Goal: Task Accomplishment & Management: Manage account settings

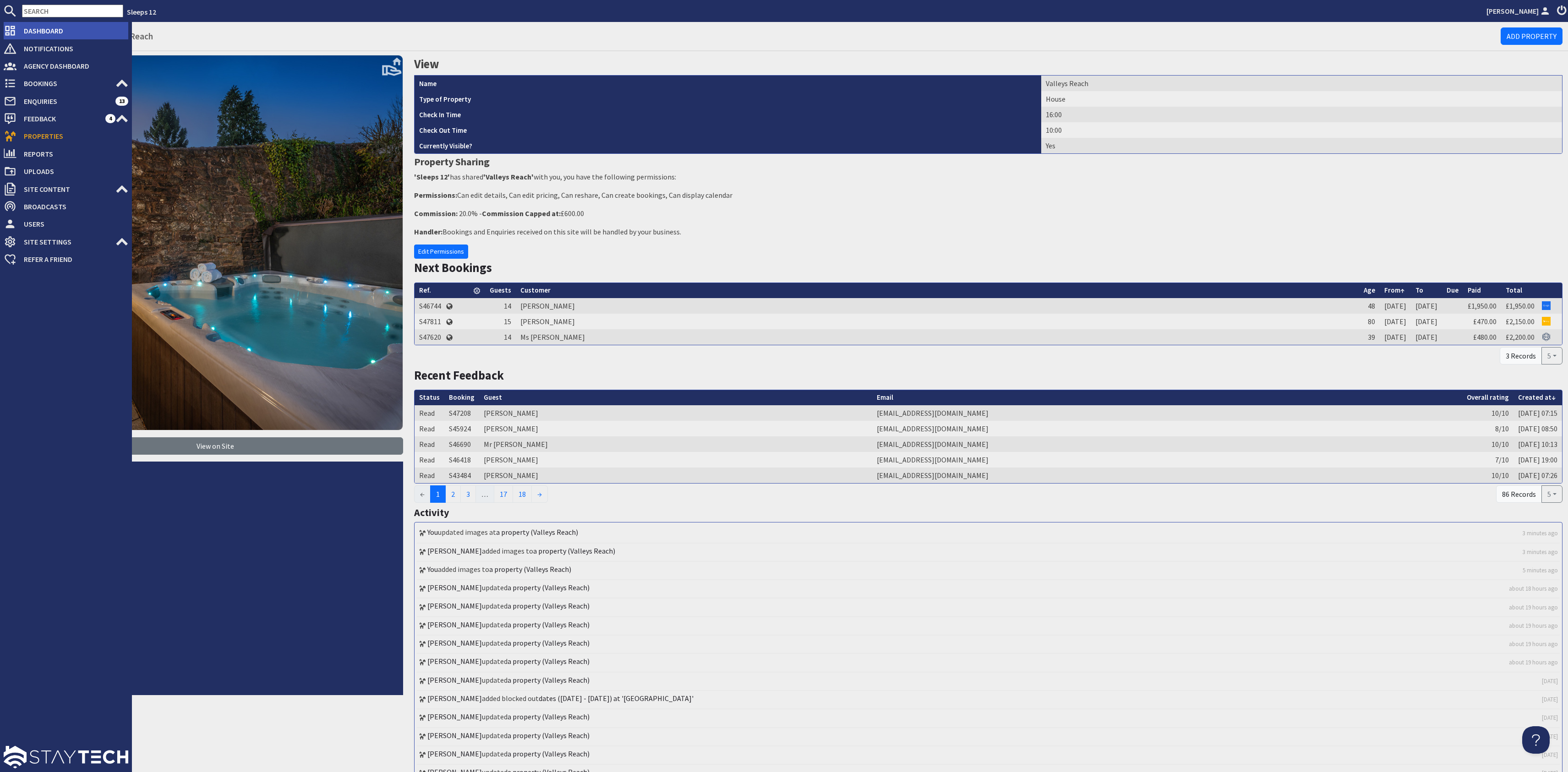
click at [32, 31] on span "Dashboard" at bounding box center [71, 30] width 112 height 14
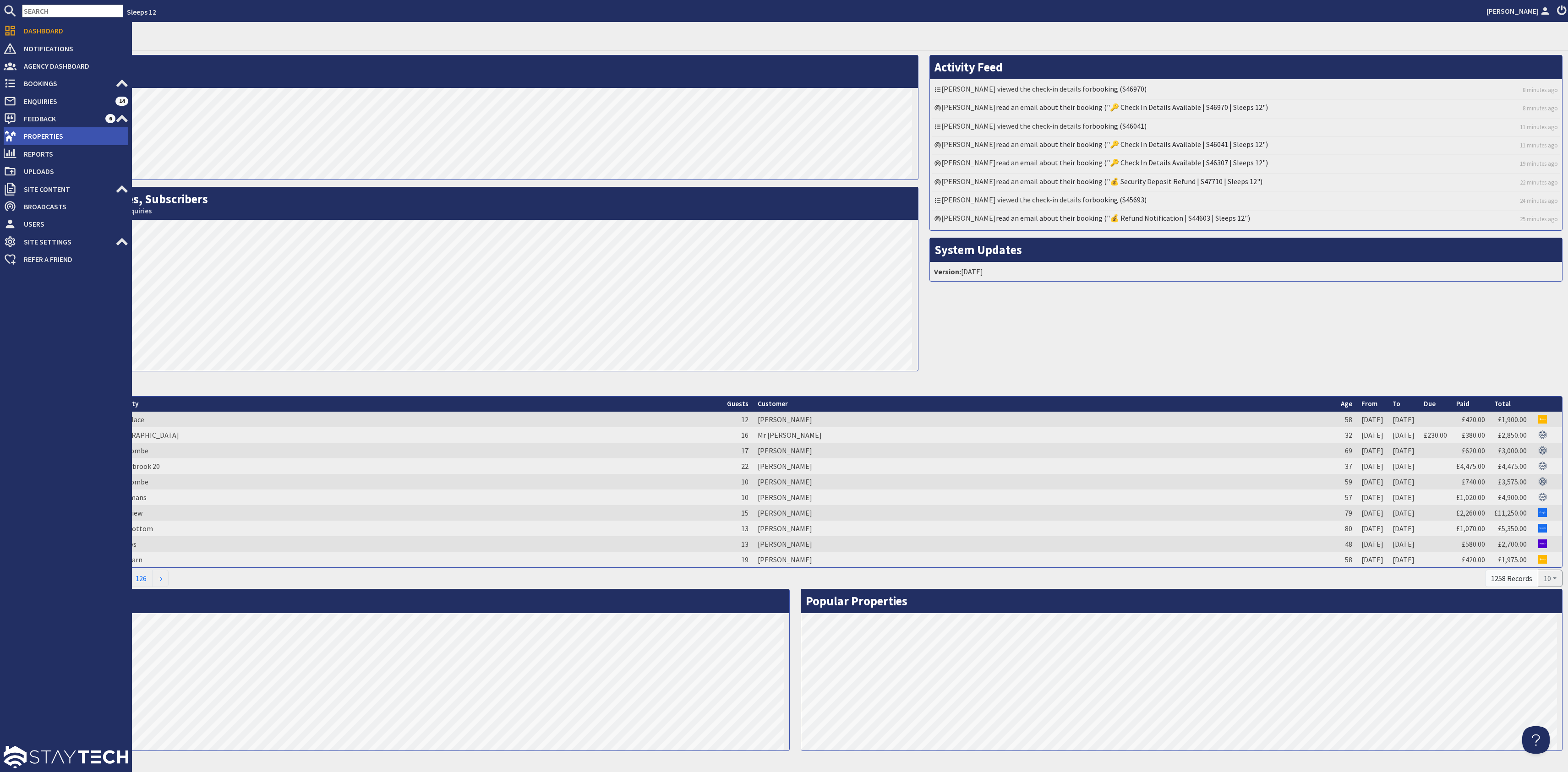
click at [66, 137] on span "Properties" at bounding box center [71, 136] width 112 height 14
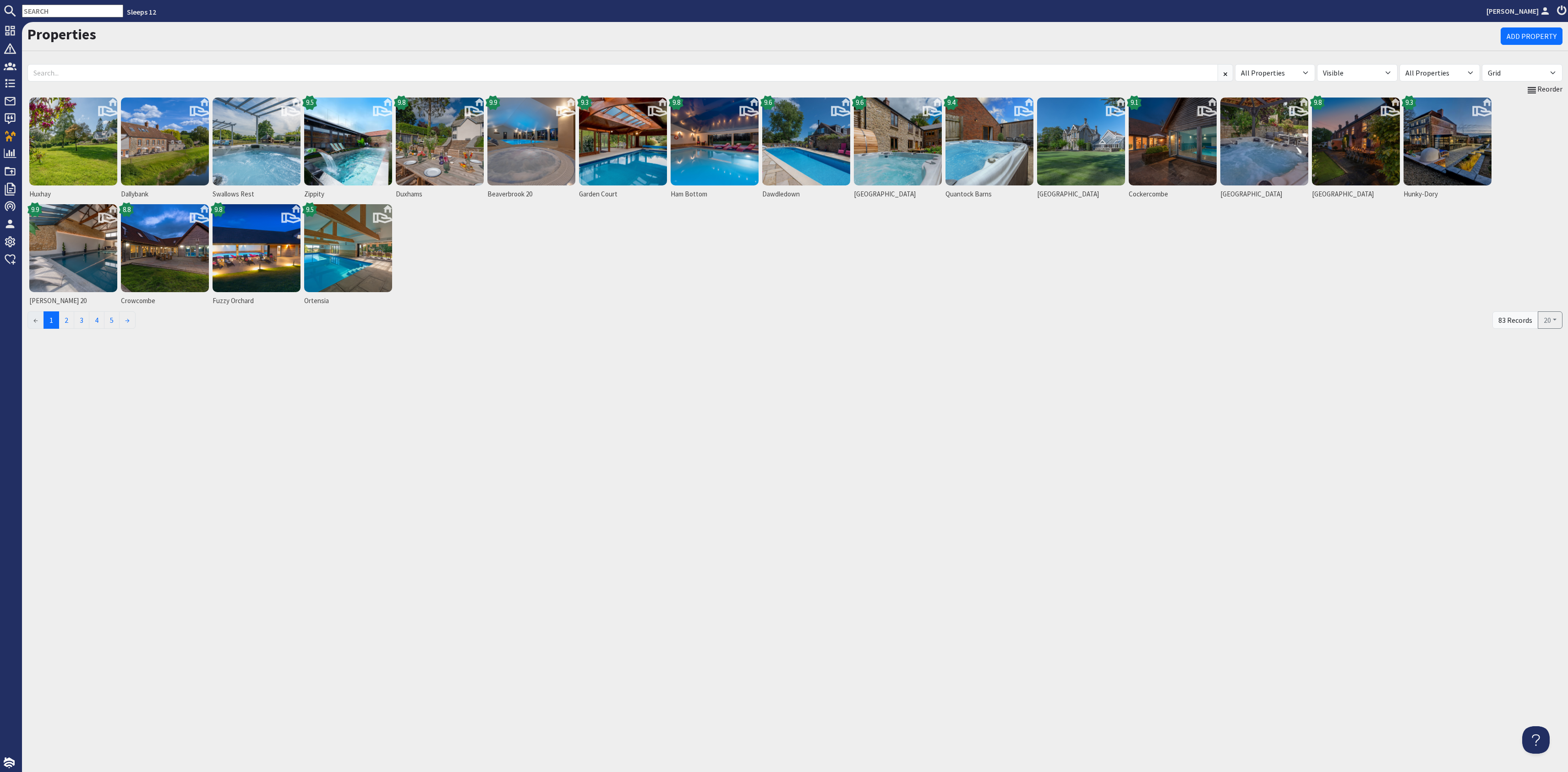
click at [71, 11] on input "text" at bounding box center [72, 11] width 101 height 13
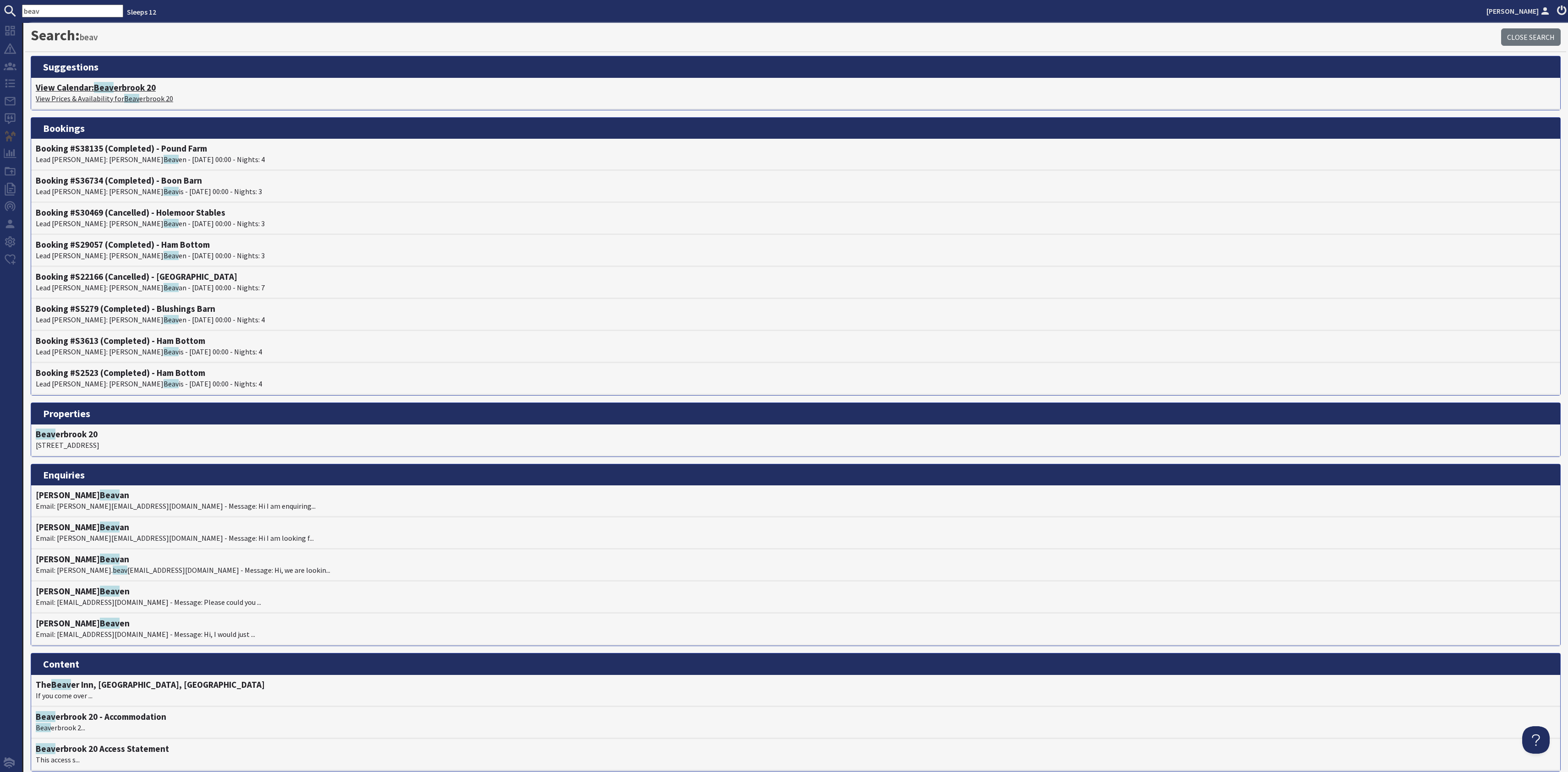
type input "beav"
click at [109, 84] on span "Beav" at bounding box center [104, 88] width 20 height 11
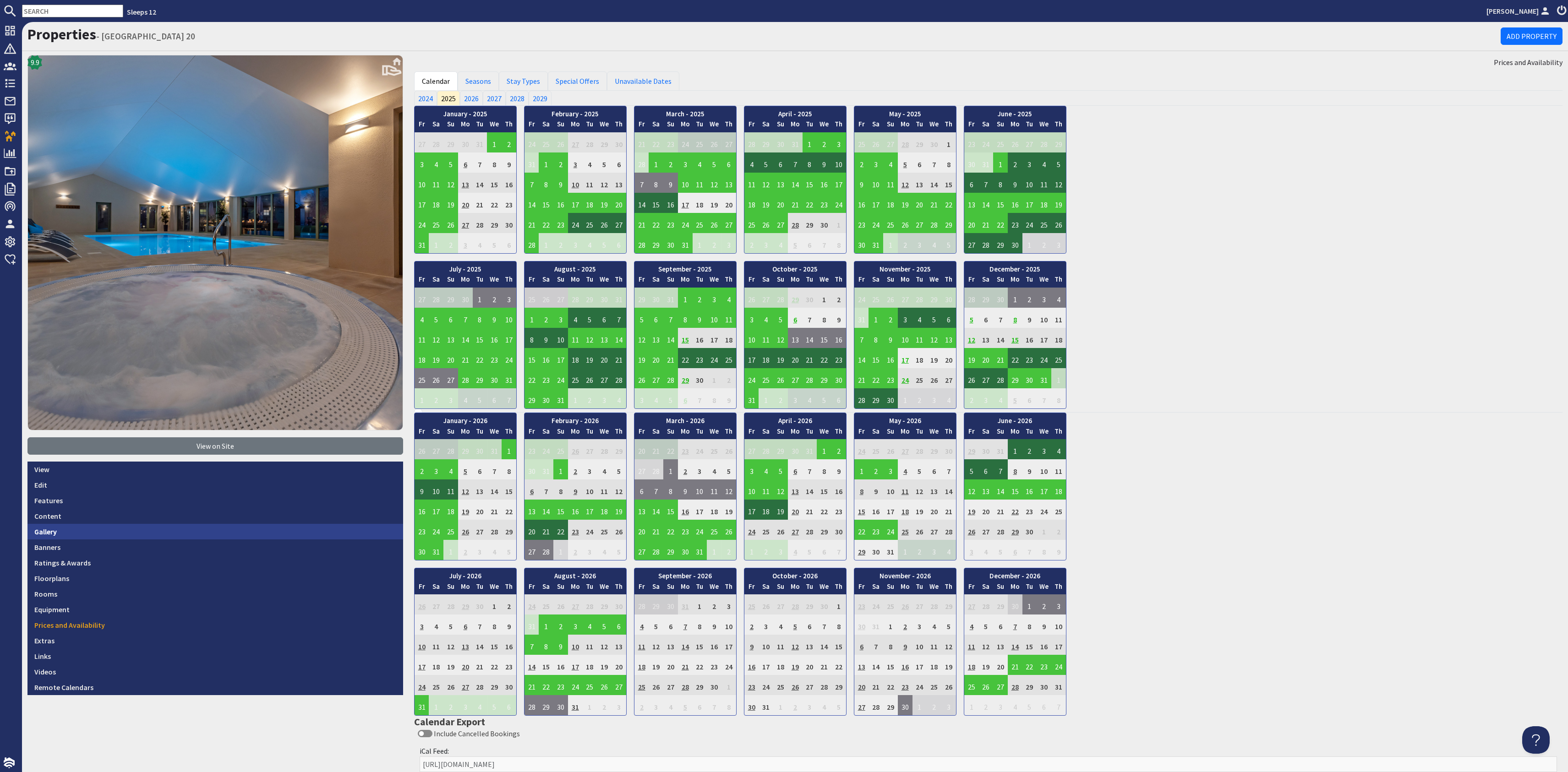
click at [136, 524] on link "Gallery" at bounding box center [215, 531] width 375 height 15
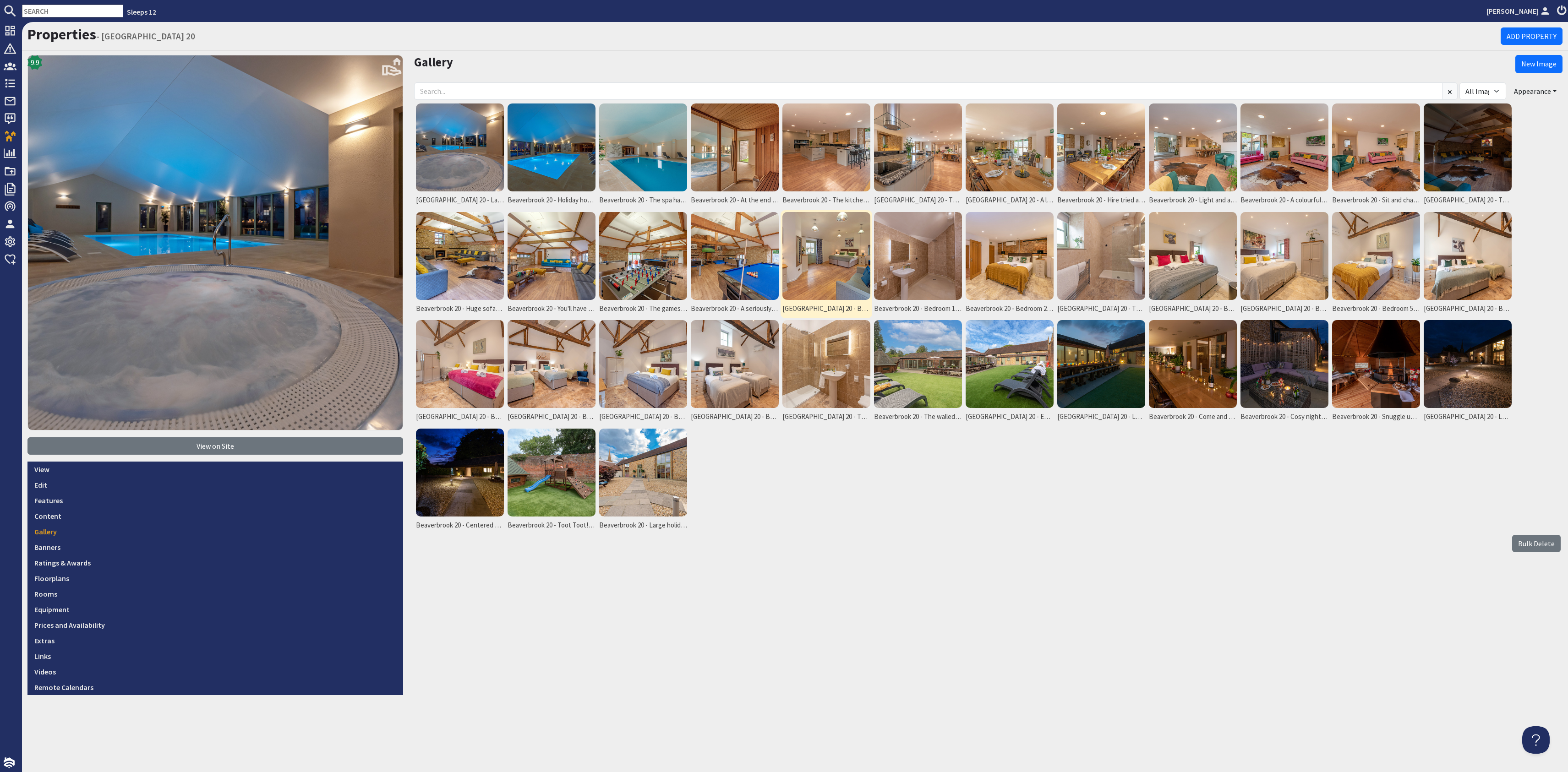
click at [818, 234] on img at bounding box center [826, 256] width 88 height 88
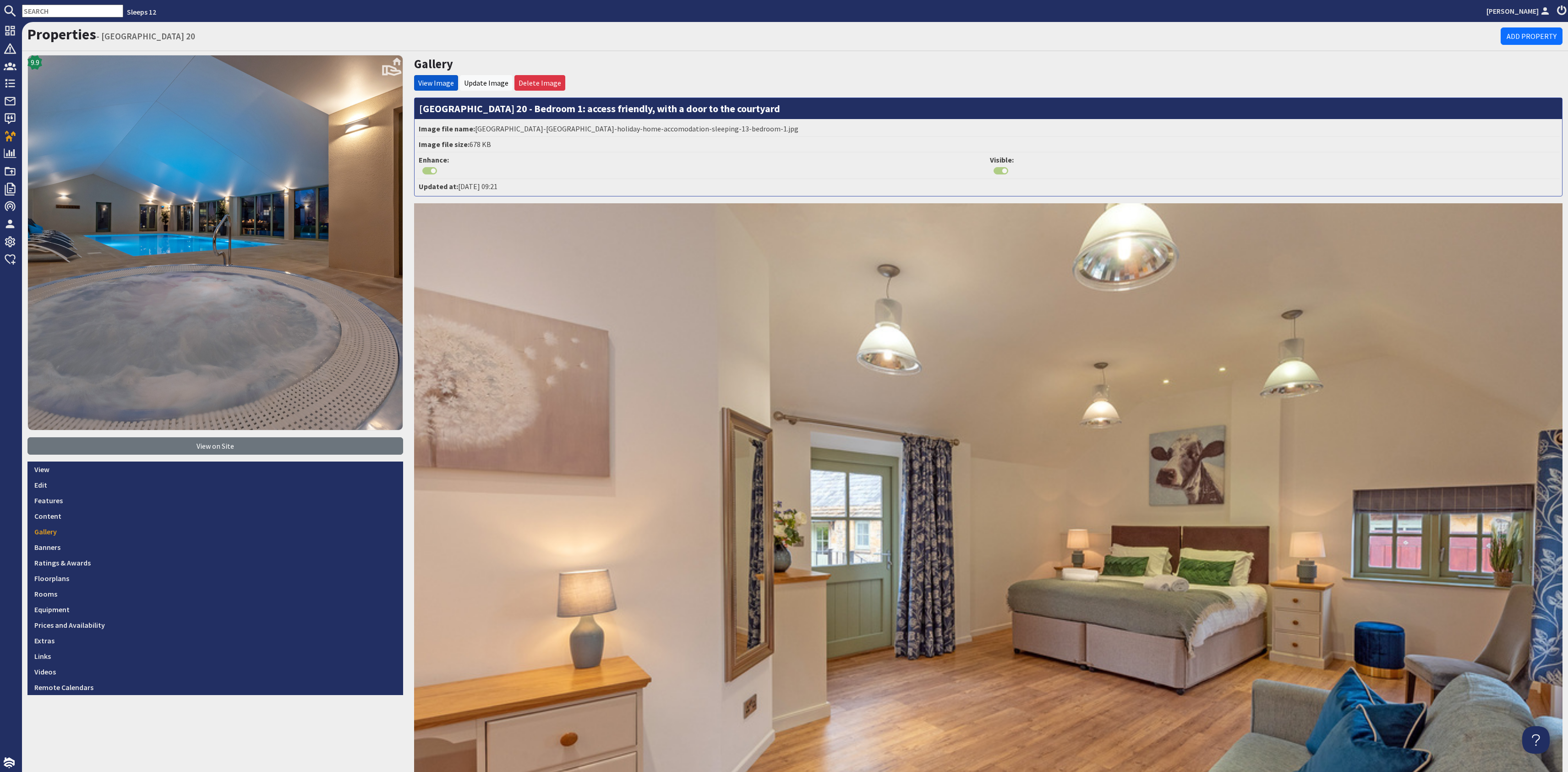
scroll to position [26, 0]
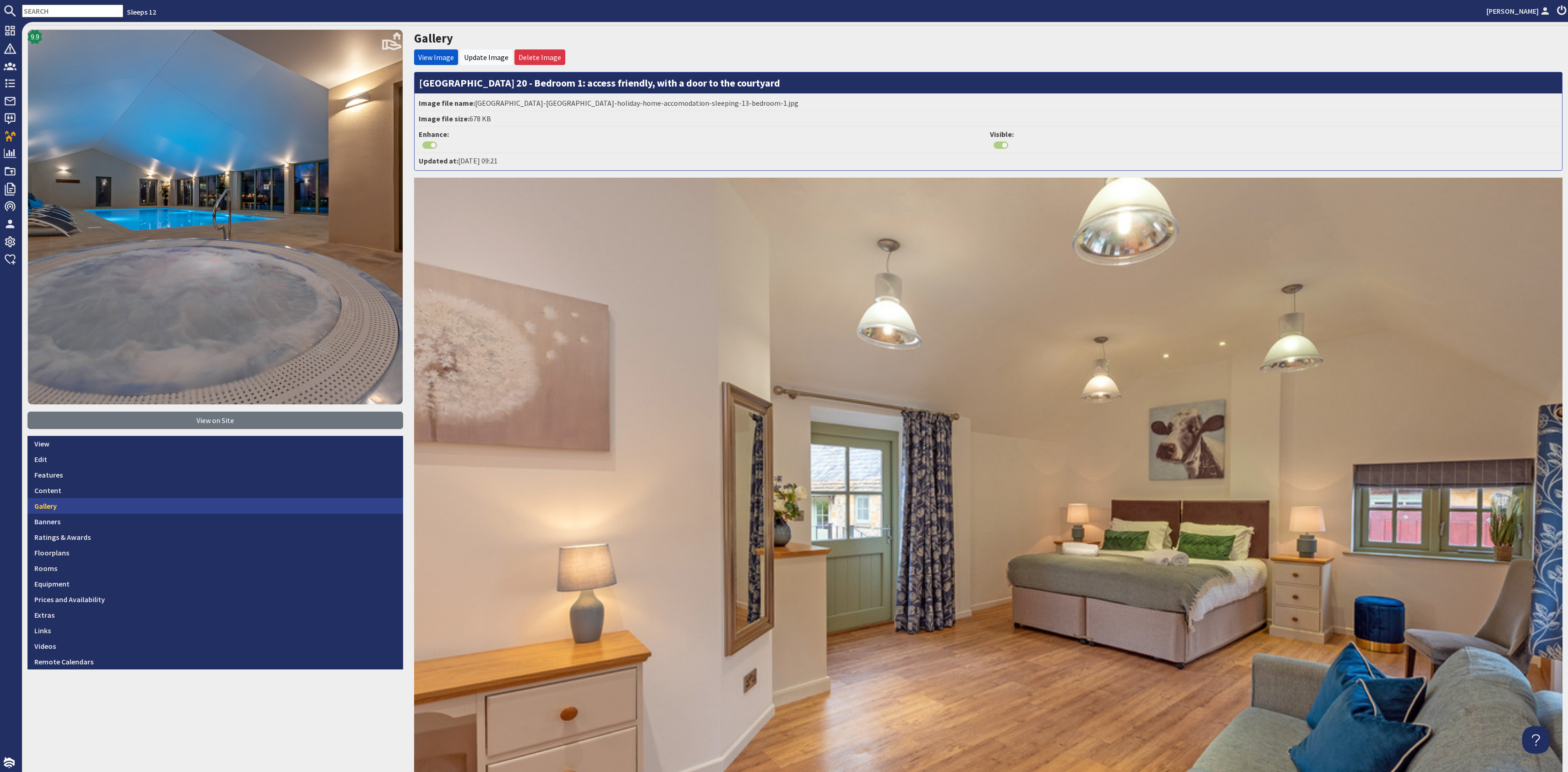
click at [120, 499] on link "Gallery" at bounding box center [215, 506] width 375 height 15
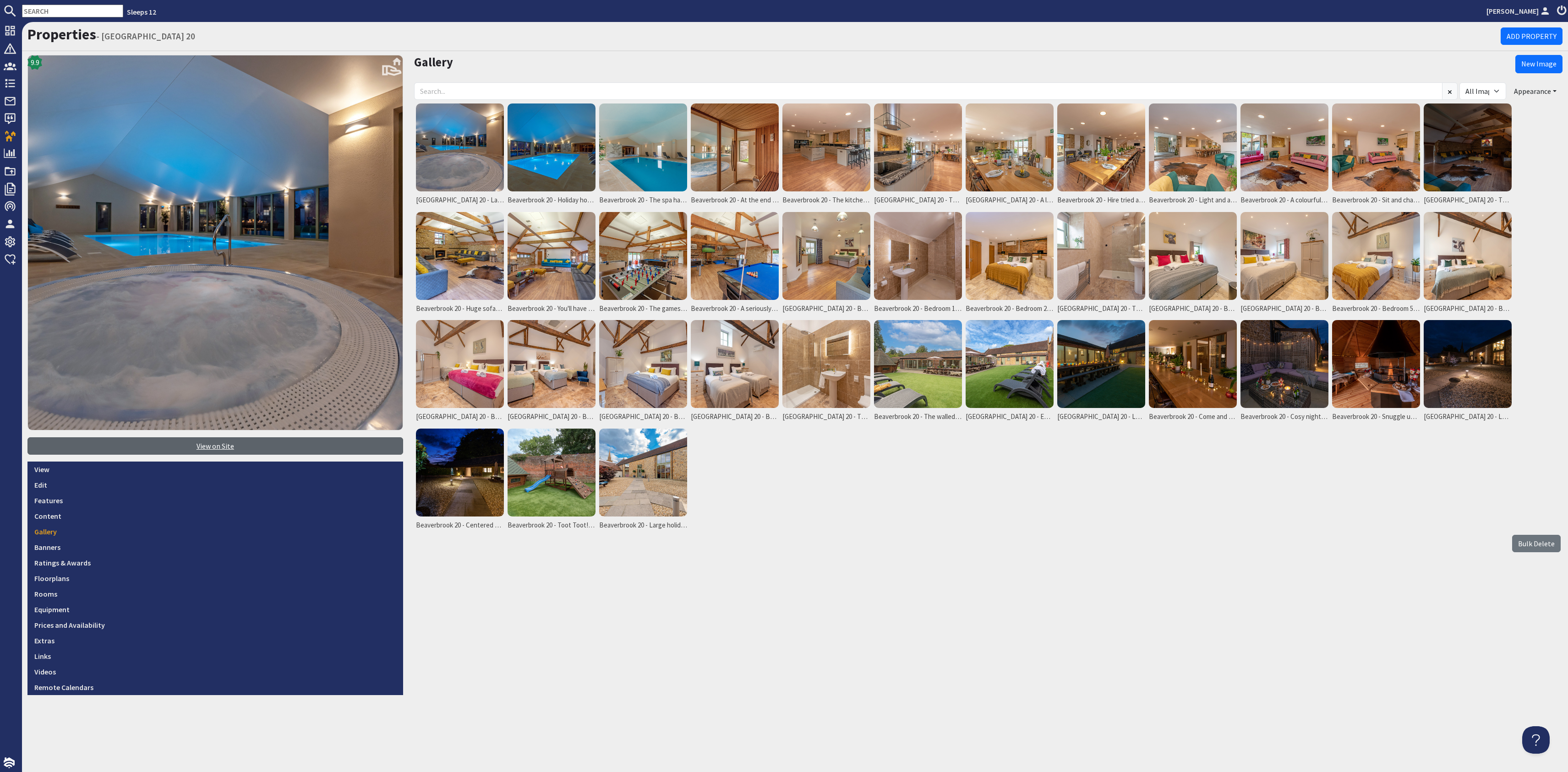
click at [201, 440] on link "View on Site" at bounding box center [215, 446] width 375 height 17
click at [537, 273] on img at bounding box center [551, 256] width 88 height 88
click at [536, 274] on img at bounding box center [551, 256] width 88 height 88
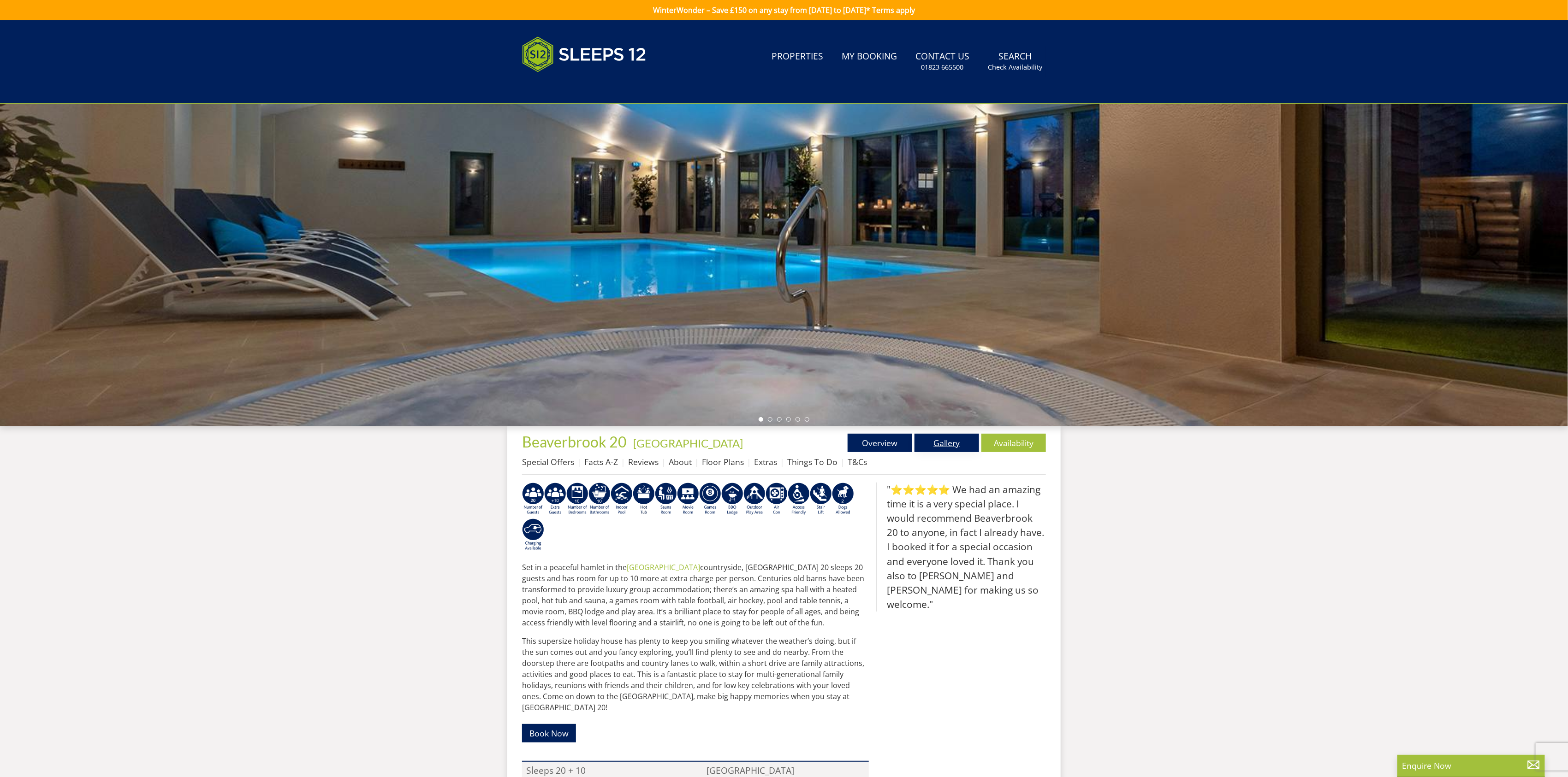
click at [946, 445] on link "Gallery" at bounding box center [946, 442] width 65 height 19
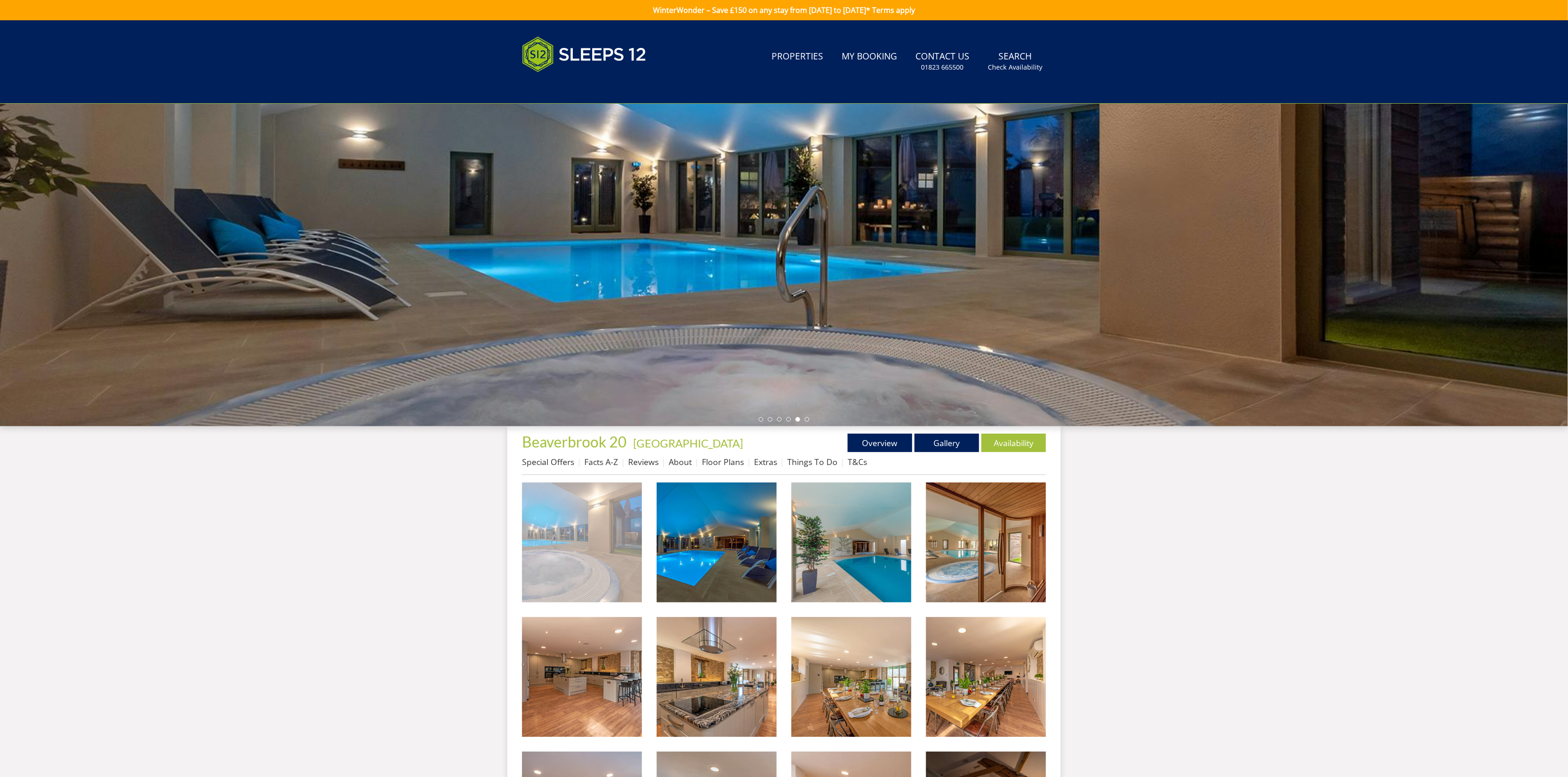
click at [618, 558] on img at bounding box center [581, 542] width 120 height 120
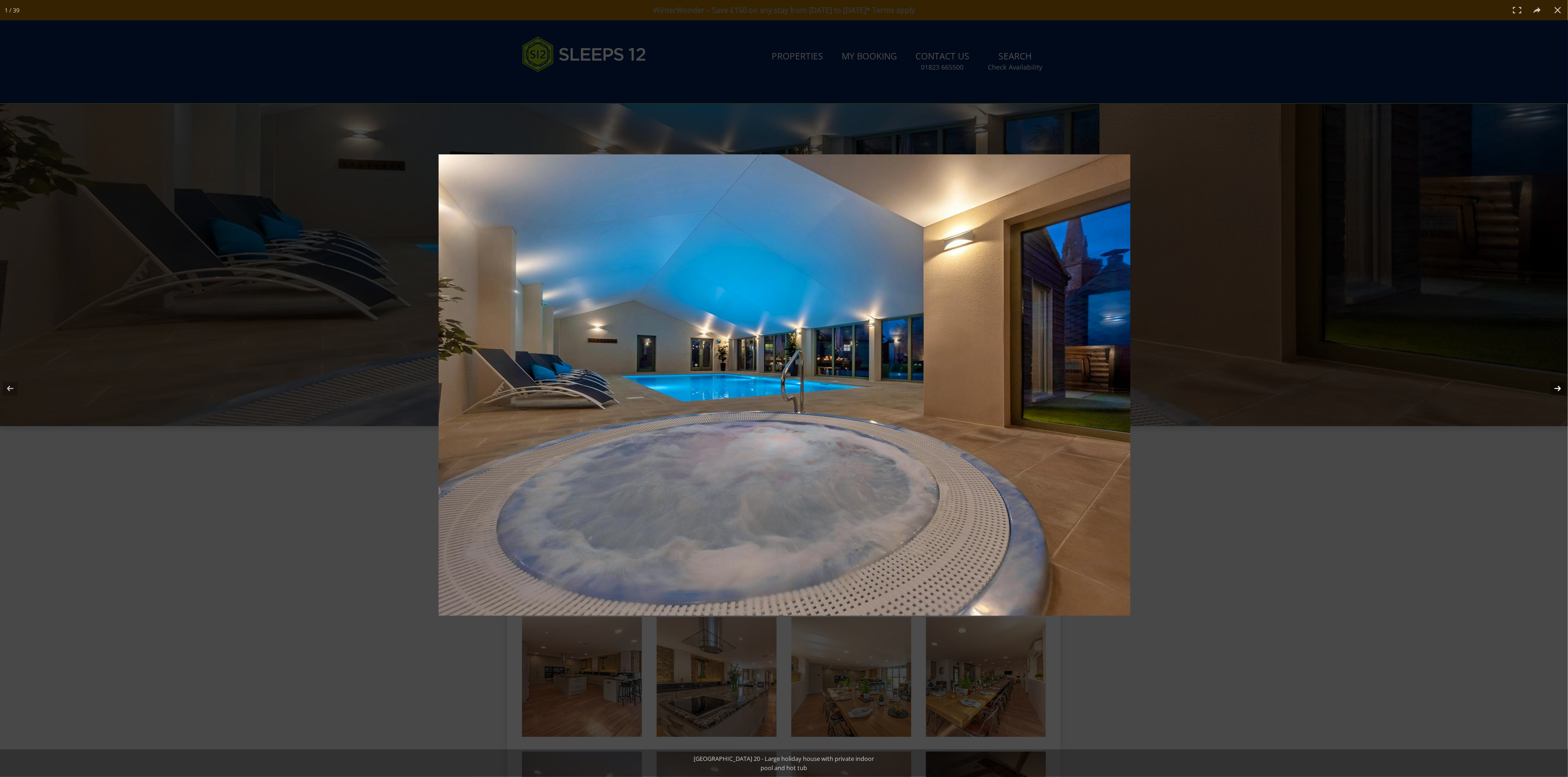
click at [1560, 387] on button at bounding box center [1552, 388] width 32 height 46
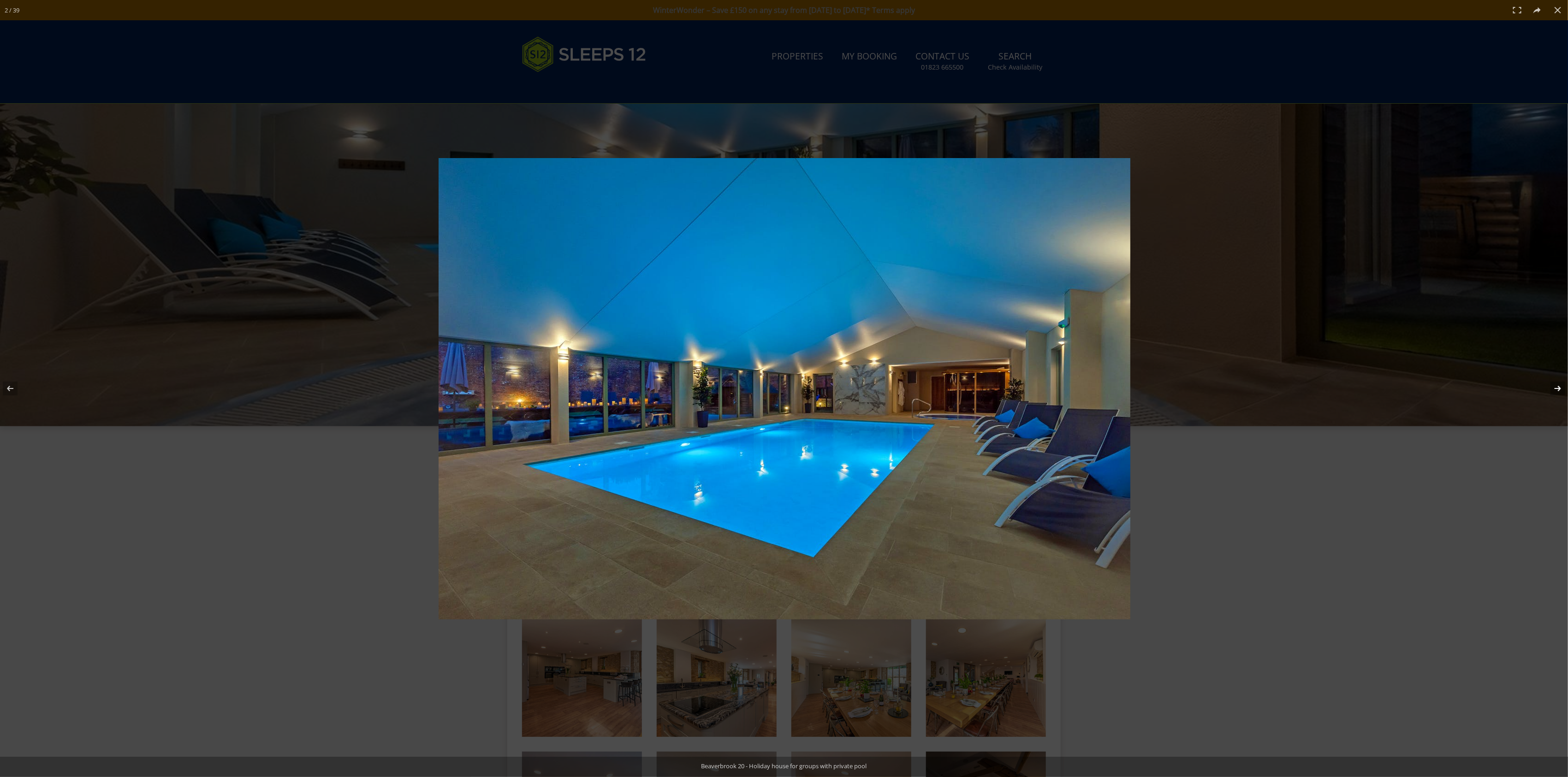
click at [1560, 386] on button at bounding box center [1552, 388] width 32 height 46
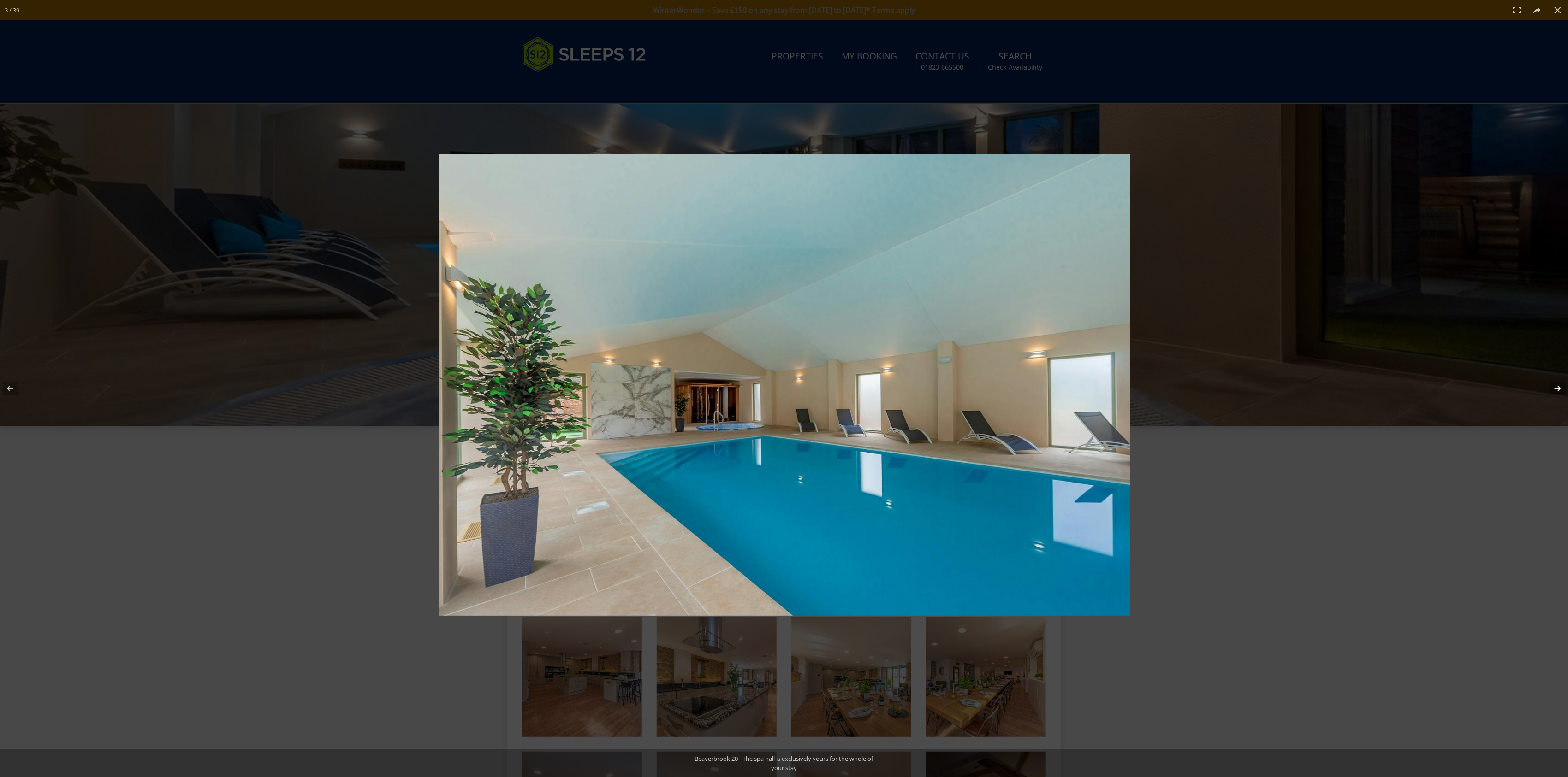
click at [1558, 386] on button at bounding box center [1552, 388] width 32 height 46
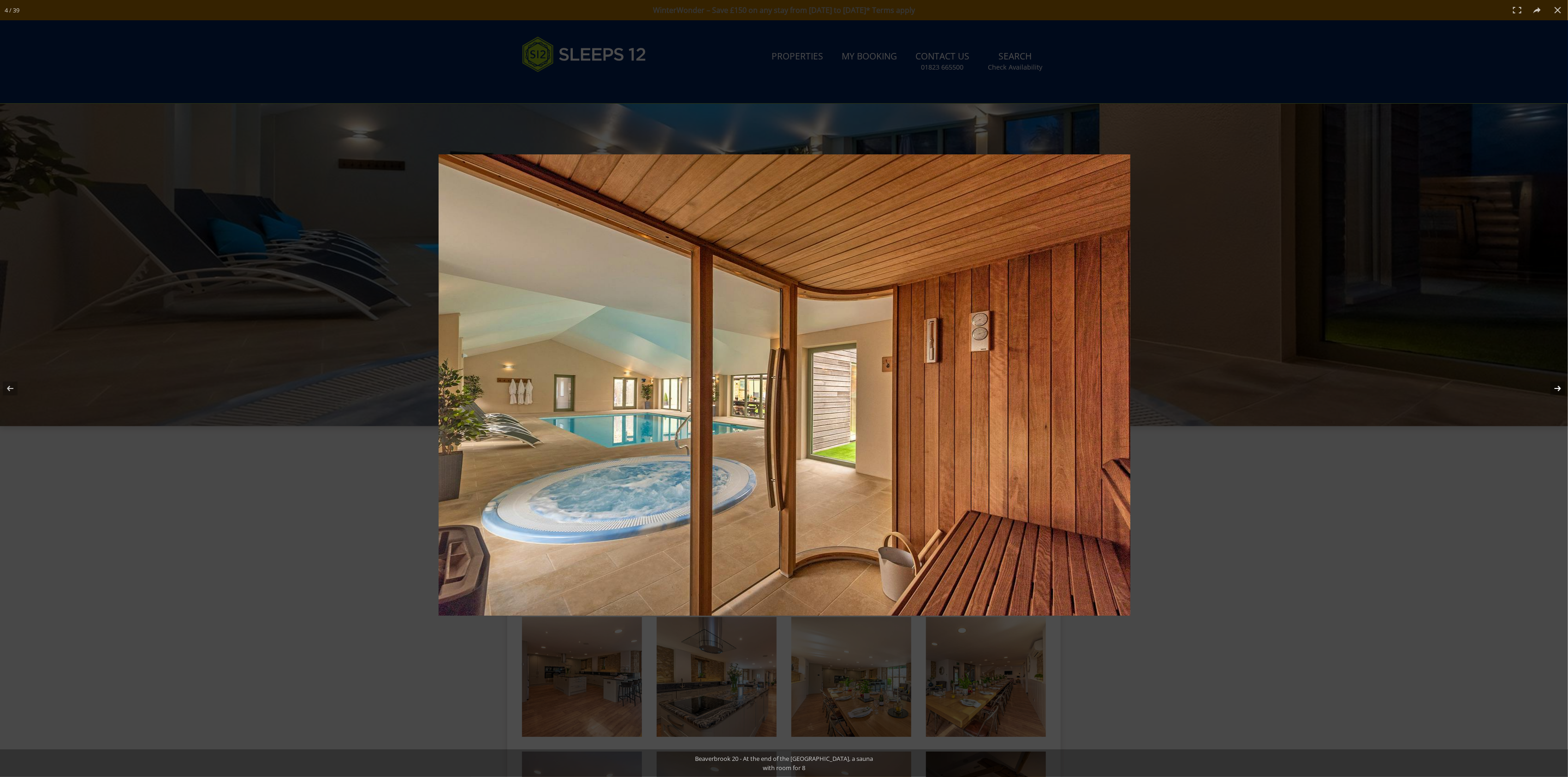
click at [1558, 386] on button at bounding box center [1552, 388] width 32 height 46
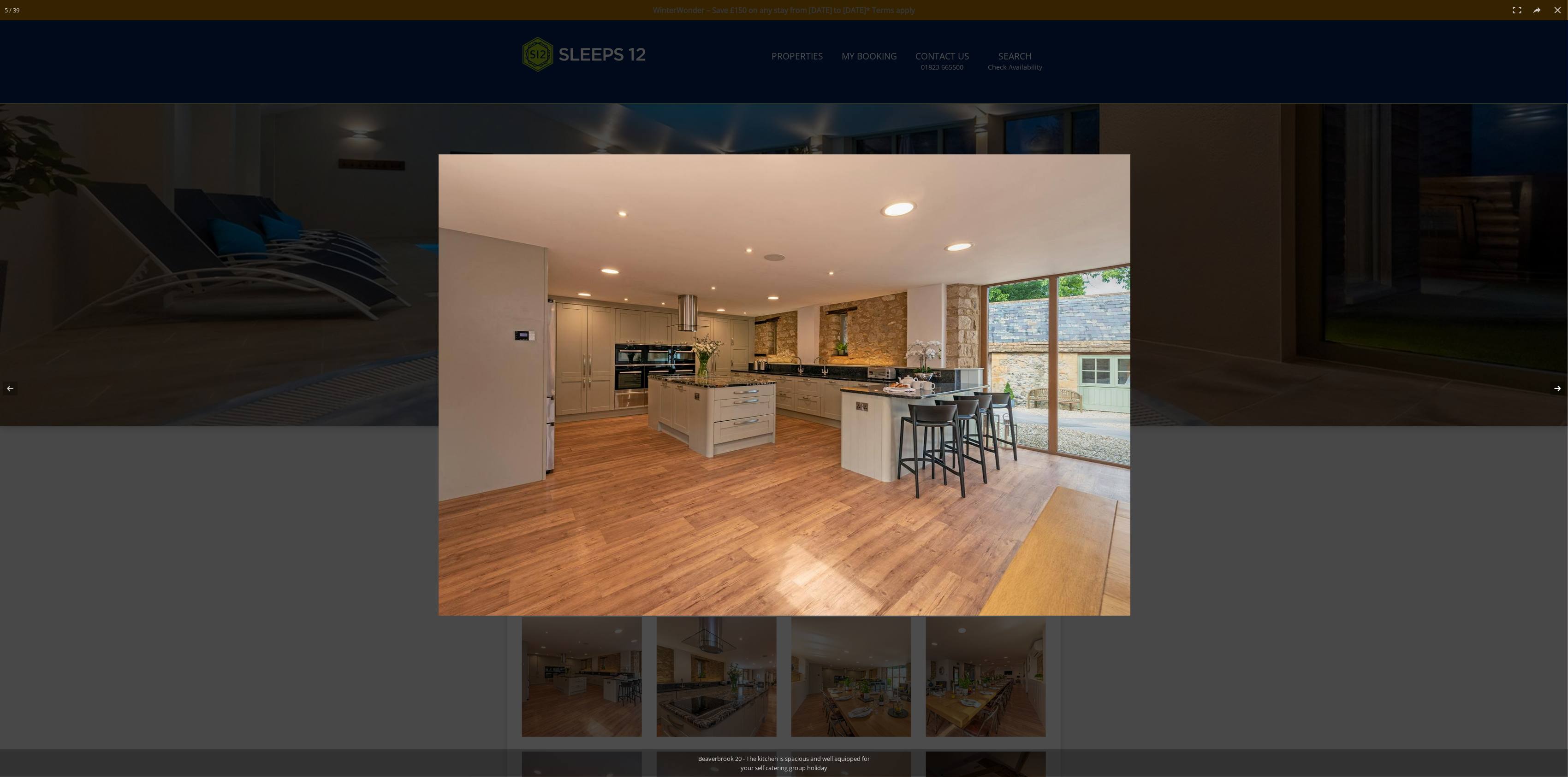
click at [1558, 386] on button at bounding box center [1552, 388] width 32 height 46
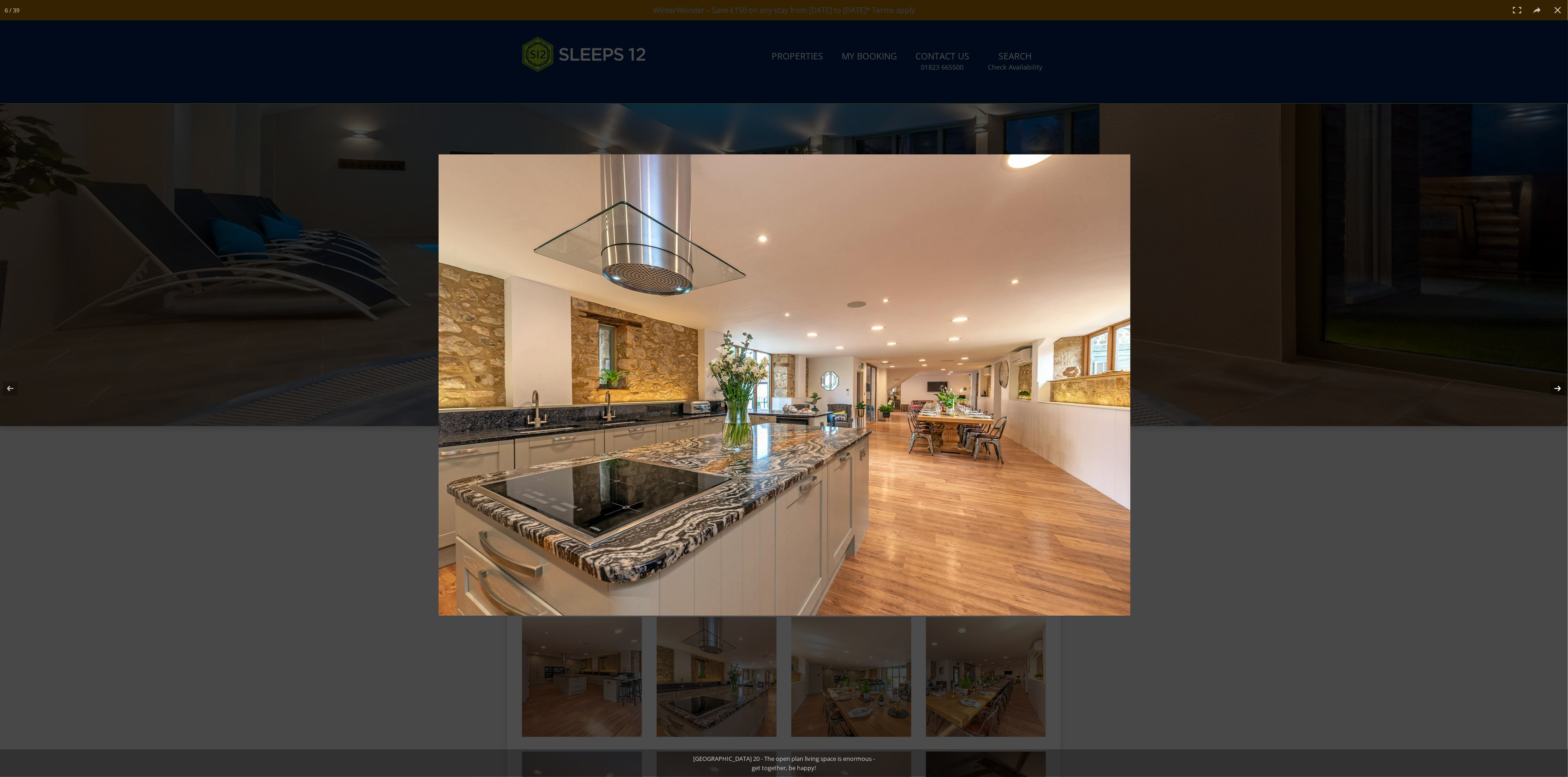
click at [1558, 386] on button at bounding box center [1552, 388] width 32 height 46
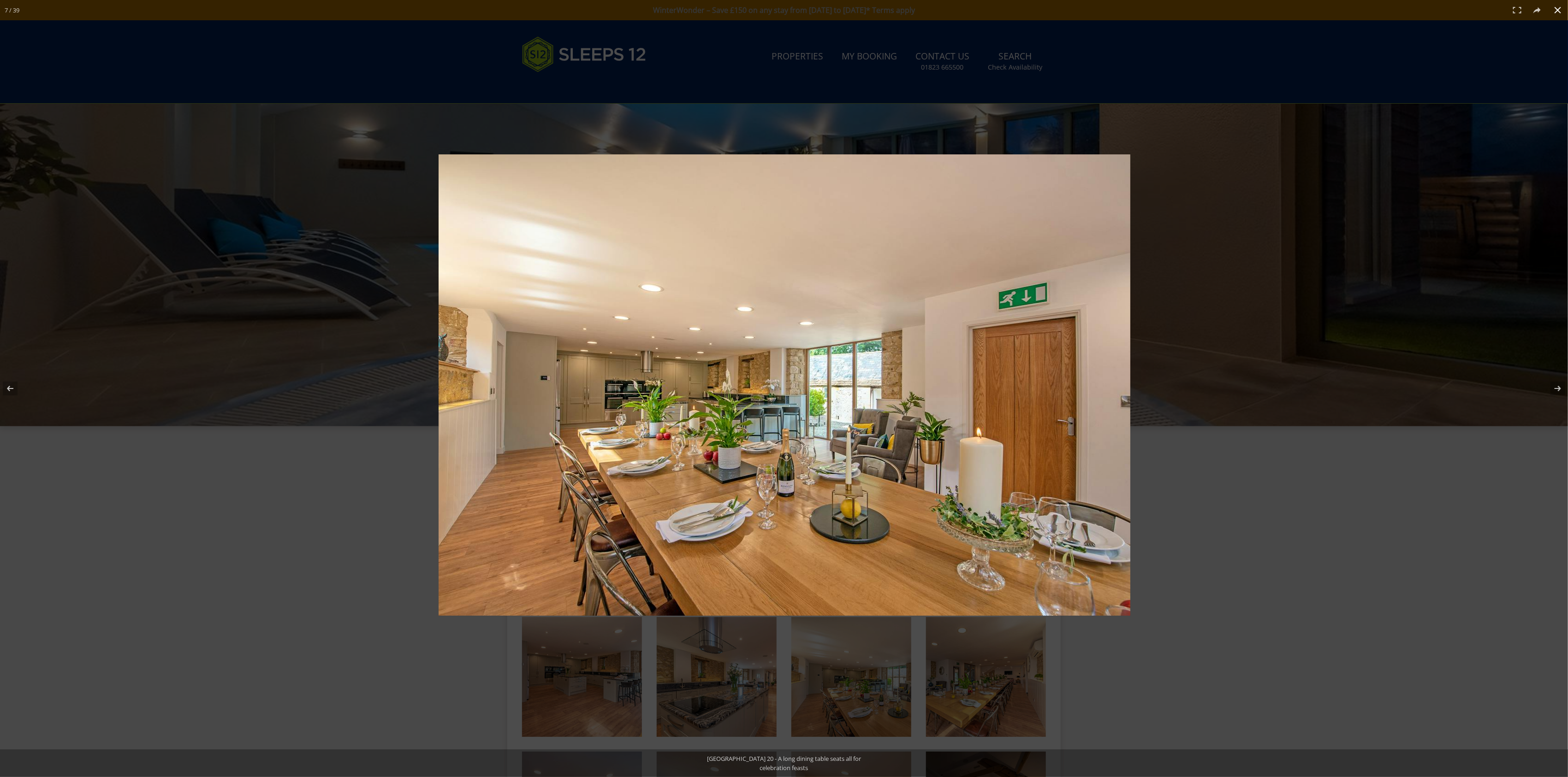
click at [1332, 593] on div at bounding box center [934, 400] width 992 height 492
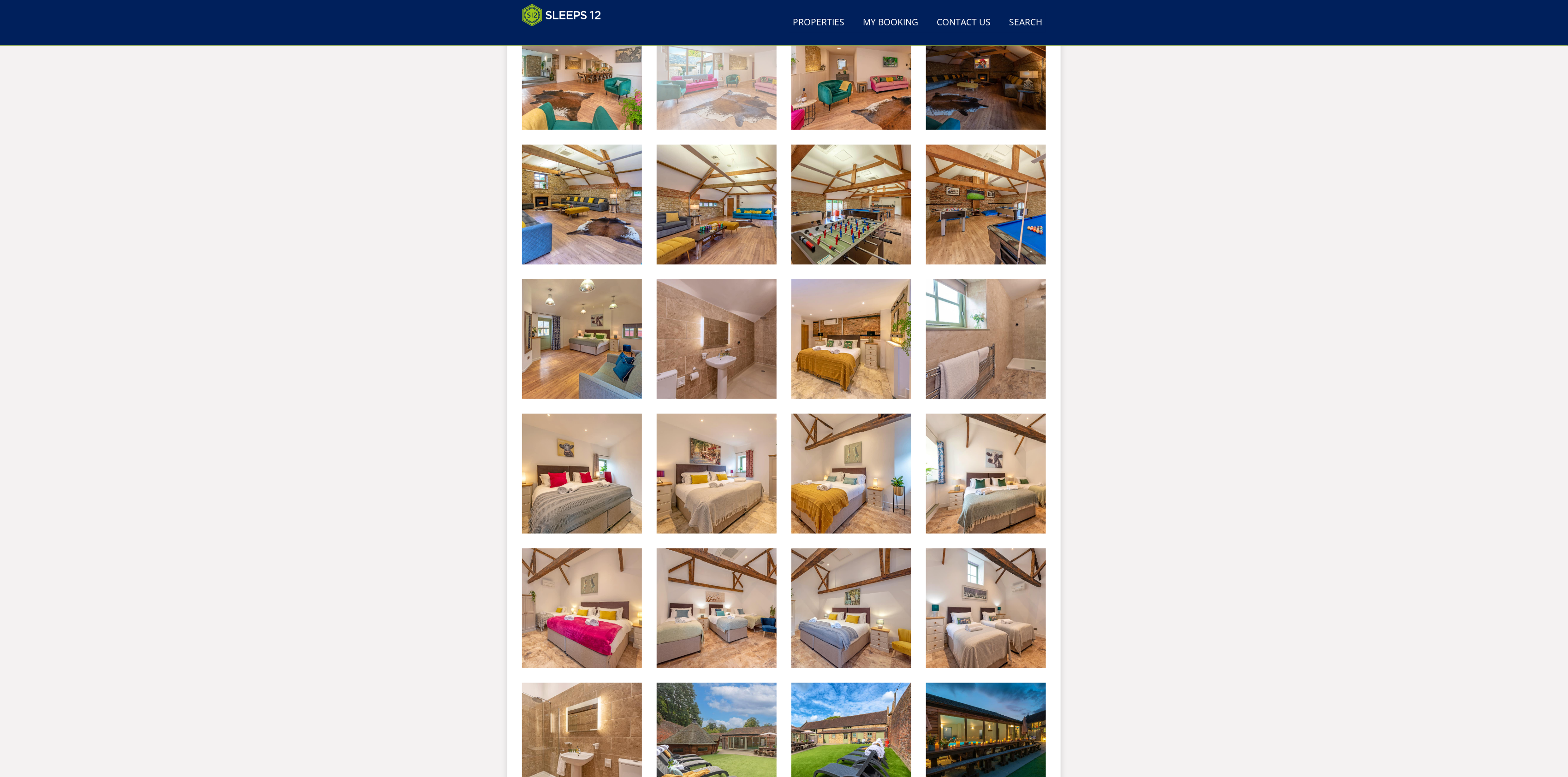
scroll to position [163, 0]
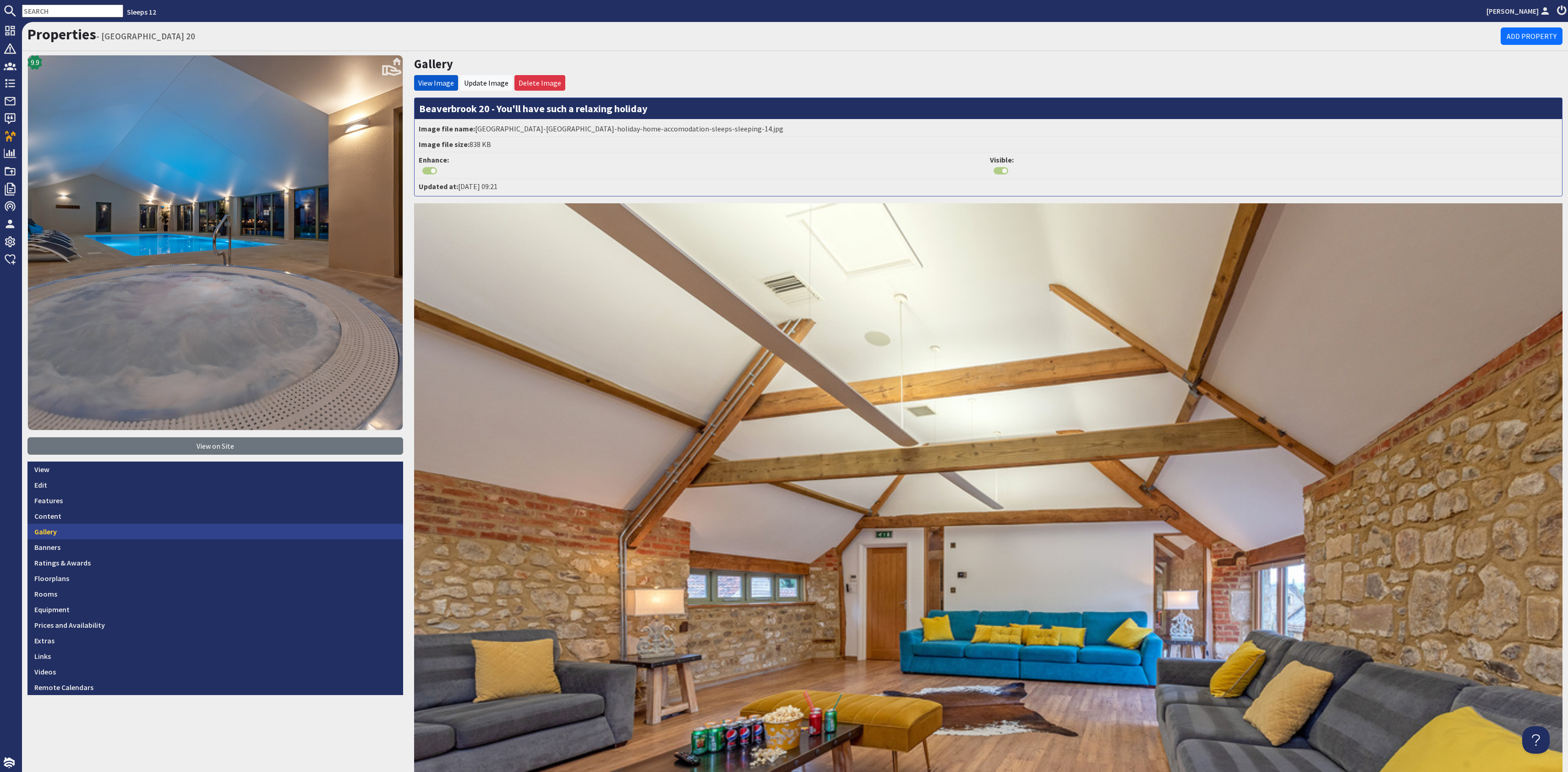
click at [133, 532] on link "Gallery" at bounding box center [215, 531] width 375 height 15
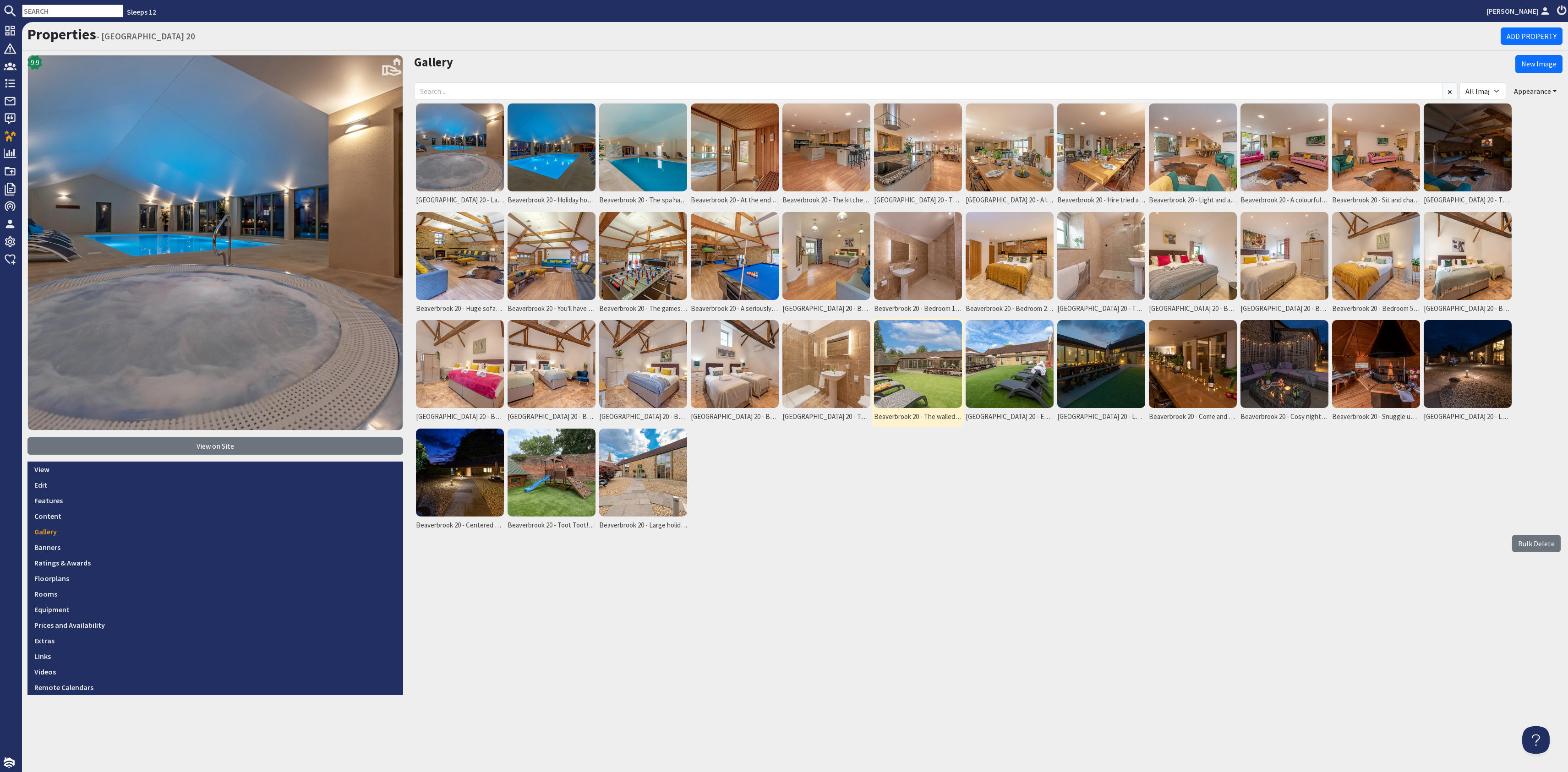
click at [933, 357] on img at bounding box center [918, 364] width 88 height 88
click at [932, 357] on img at bounding box center [918, 364] width 88 height 88
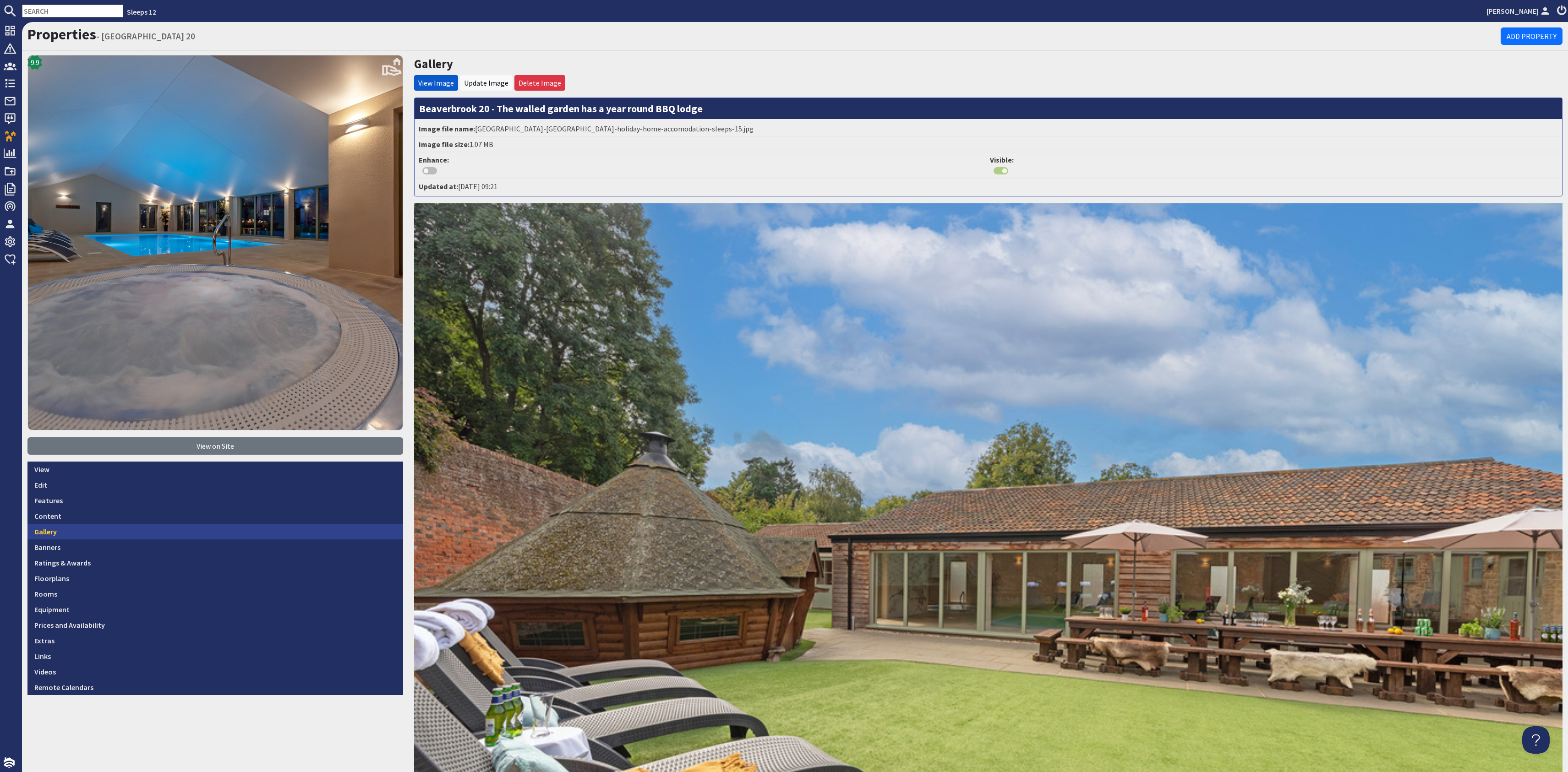
click at [144, 529] on link "Gallery" at bounding box center [215, 531] width 375 height 15
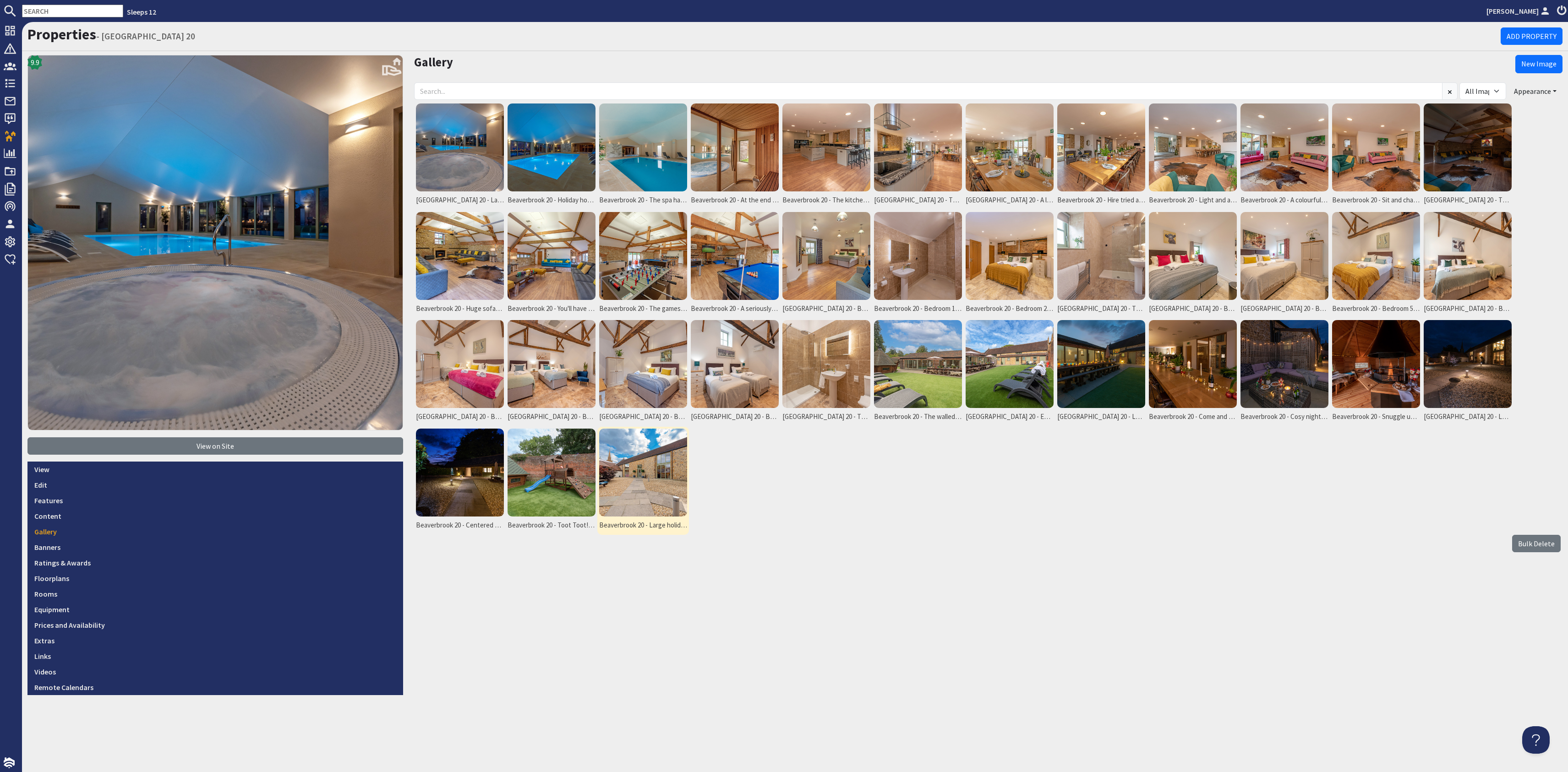
click at [612, 460] on img at bounding box center [642, 473] width 88 height 88
click at [612, 461] on img at bounding box center [642, 473] width 88 height 88
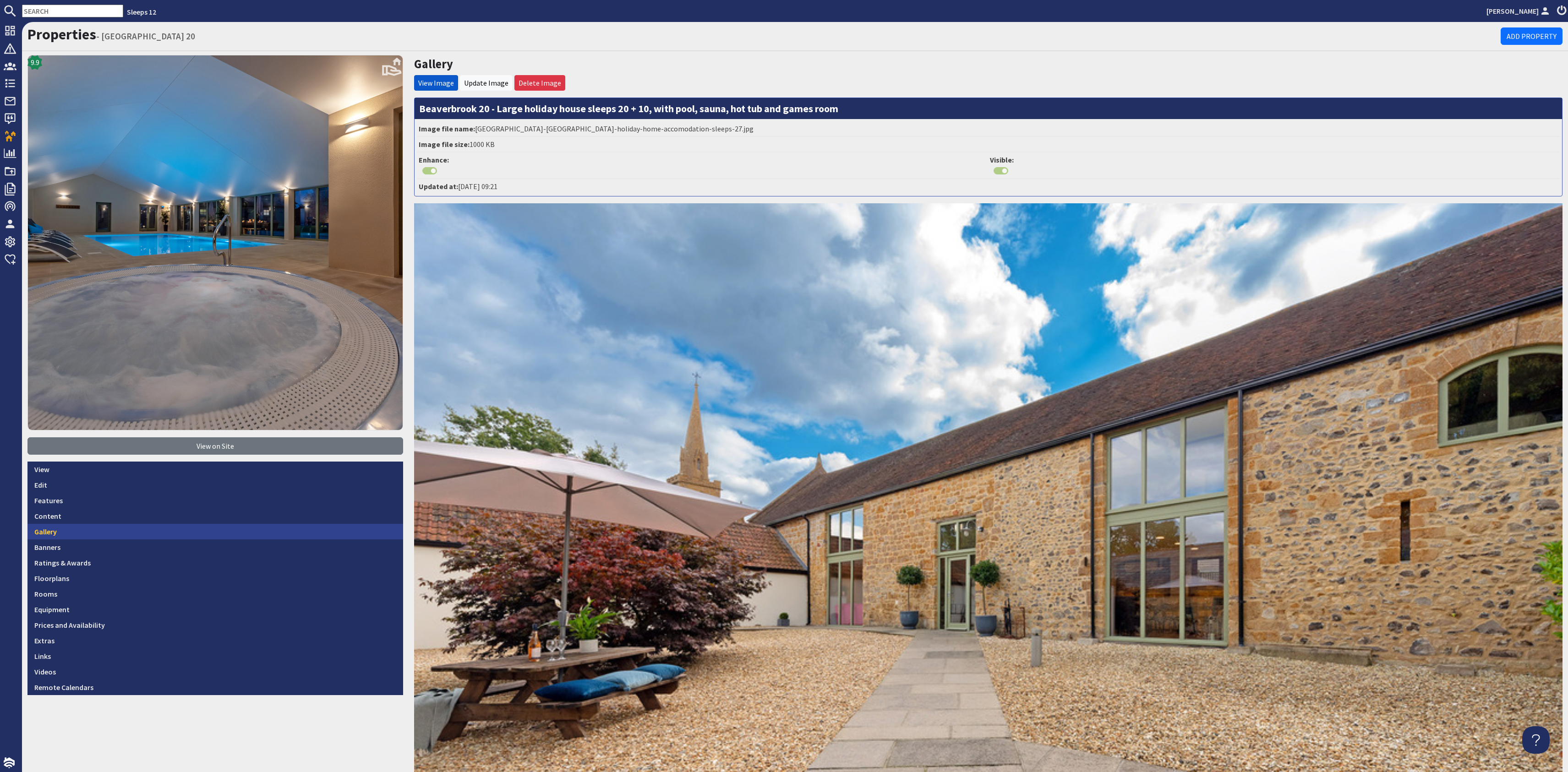
click at [101, 534] on link "Gallery" at bounding box center [215, 531] width 375 height 15
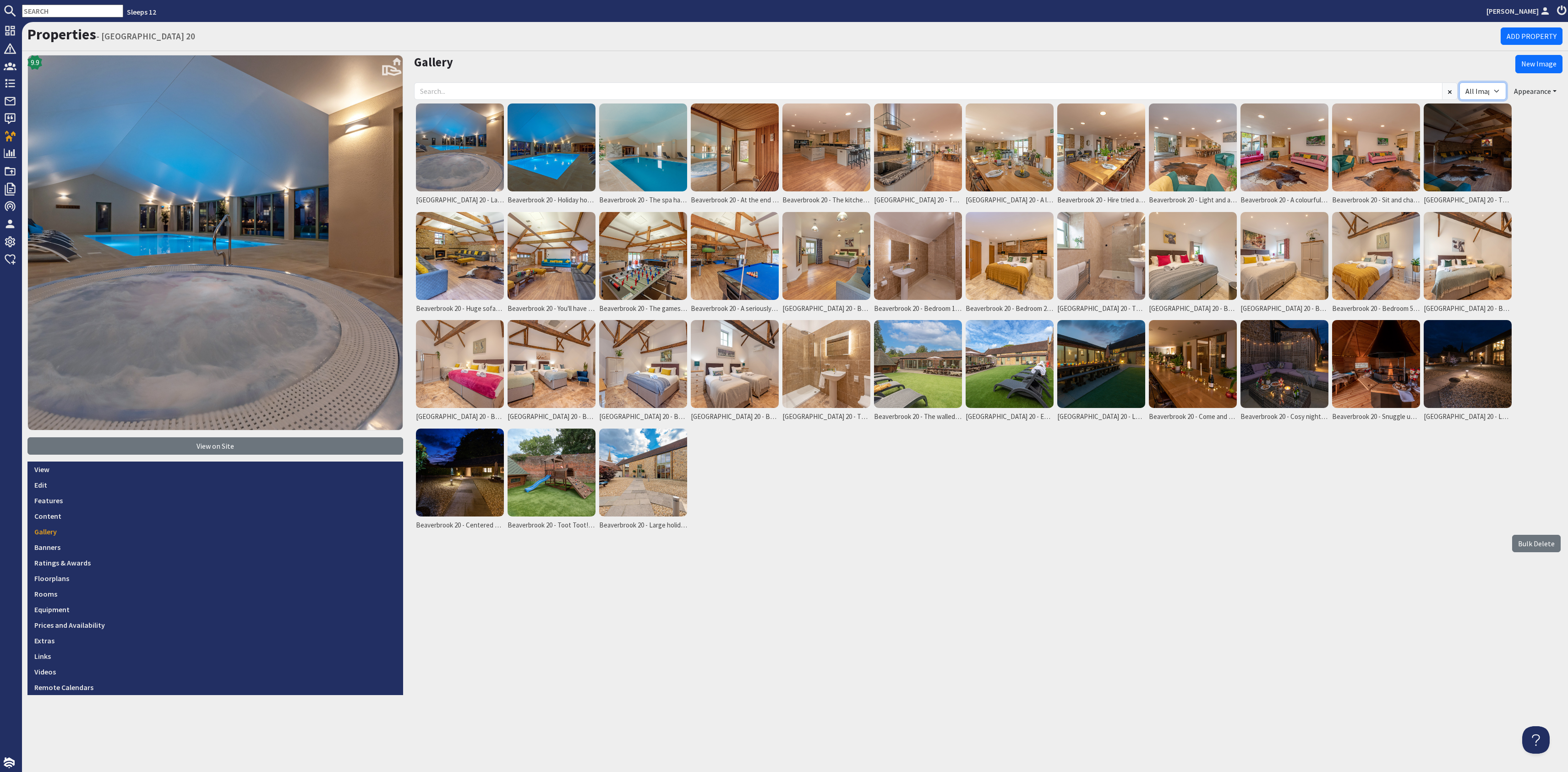
click at [1480, 88] on select "All Images Visible Not Visible" at bounding box center [1482, 90] width 46 height 17
click at [429, 130] on img at bounding box center [459, 147] width 88 height 88
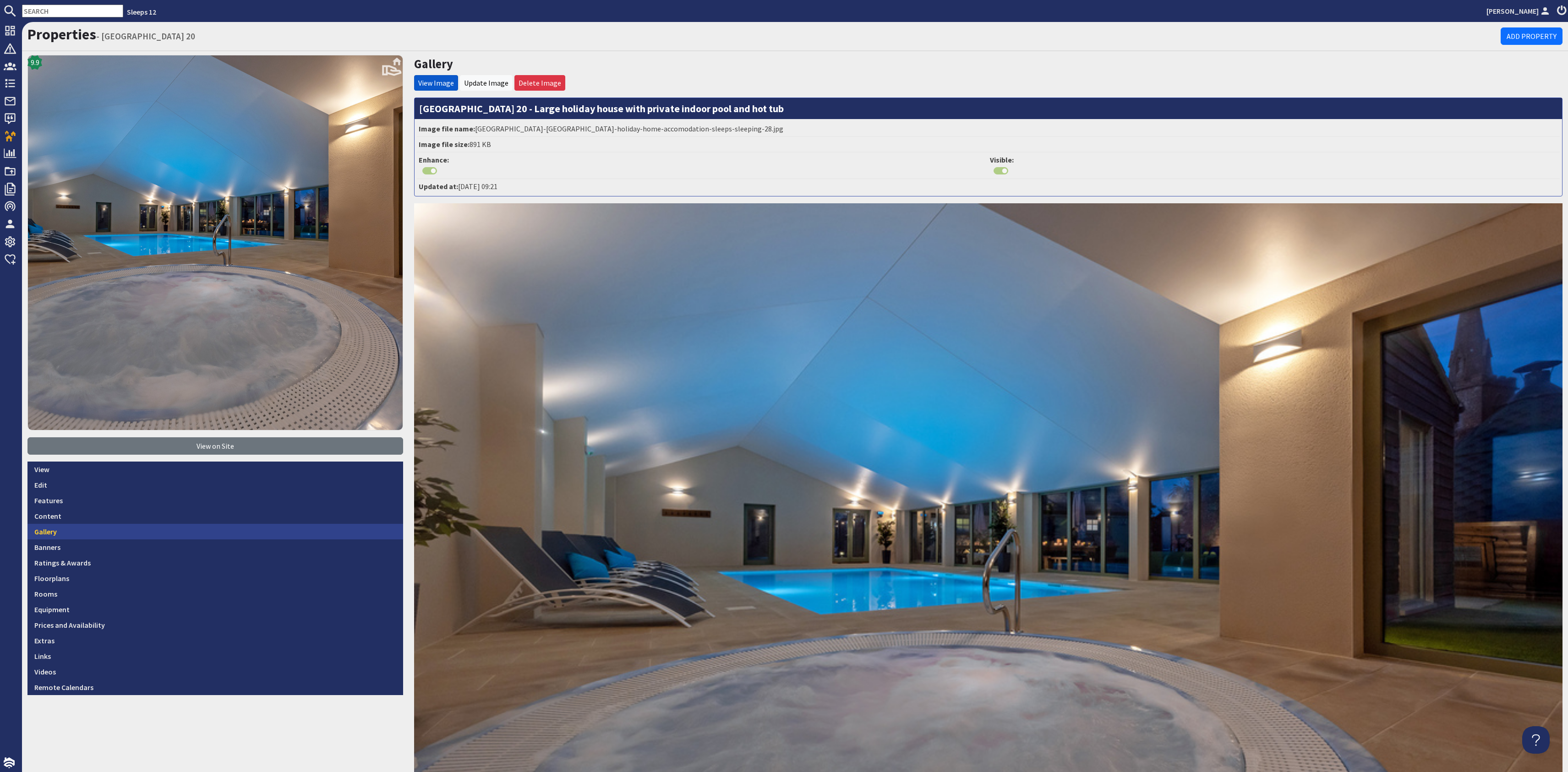
click at [139, 525] on link "Gallery" at bounding box center [215, 531] width 375 height 15
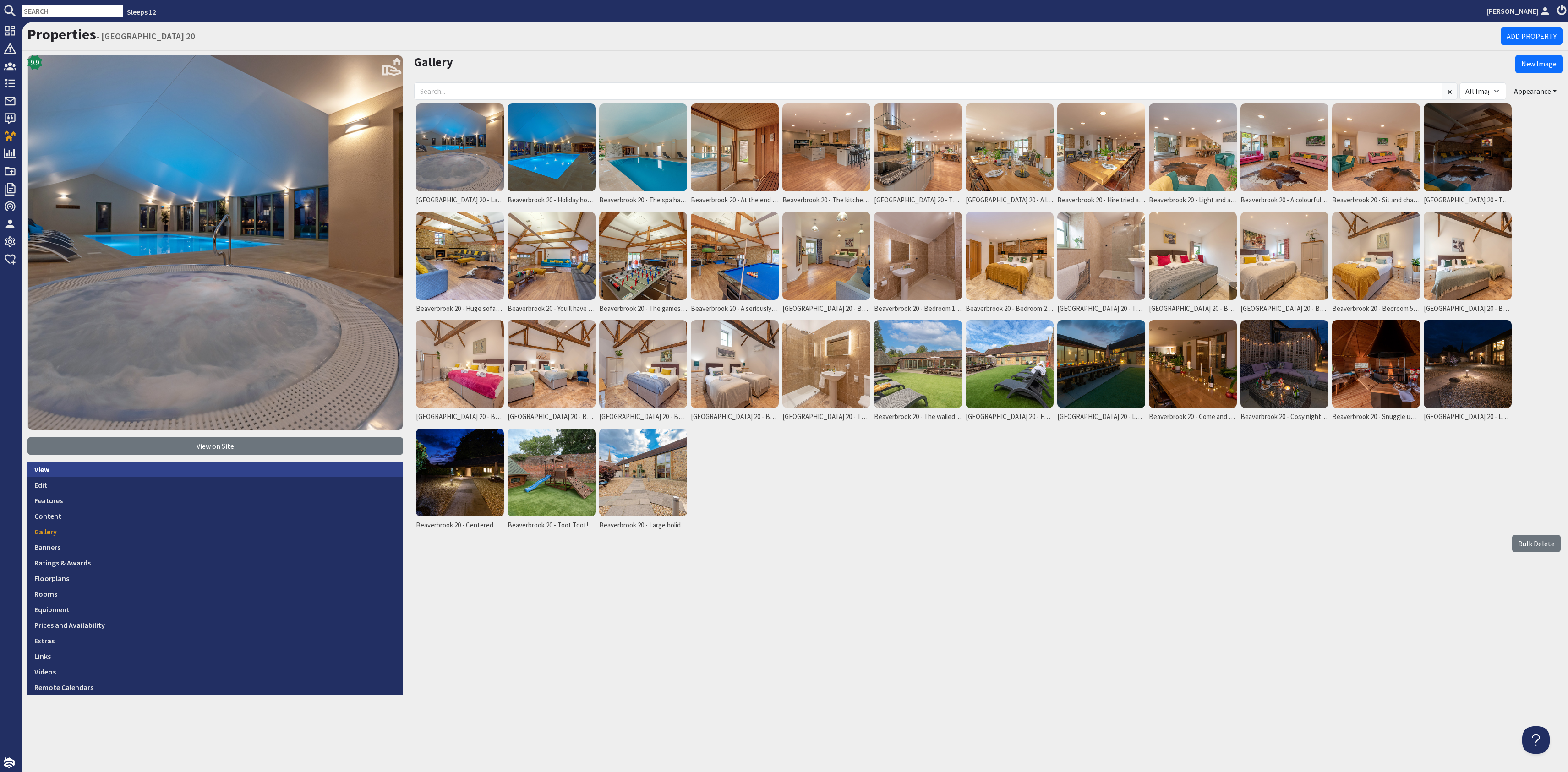
click at [117, 469] on link "View" at bounding box center [215, 469] width 375 height 15
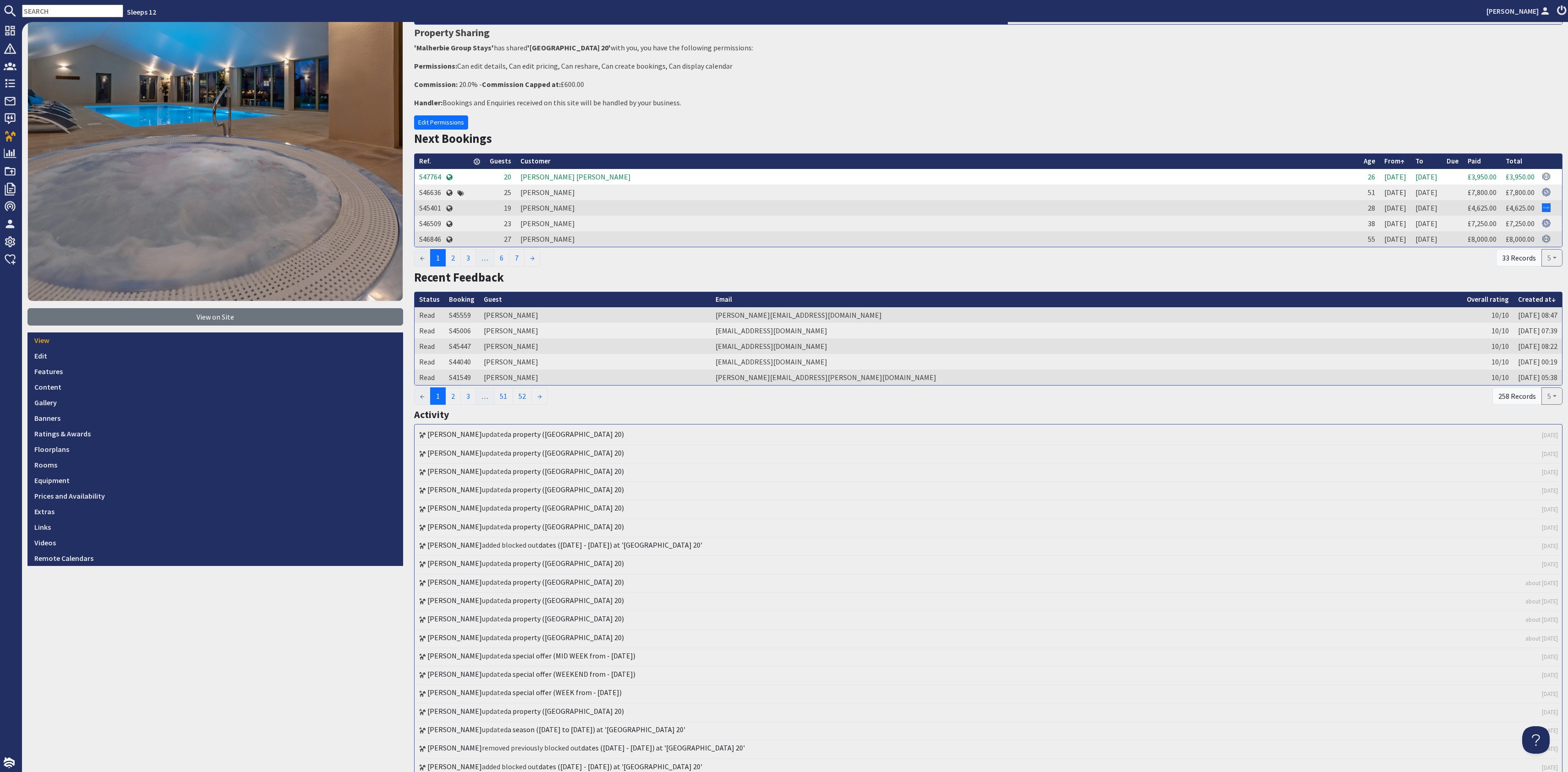
scroll to position [74, 0]
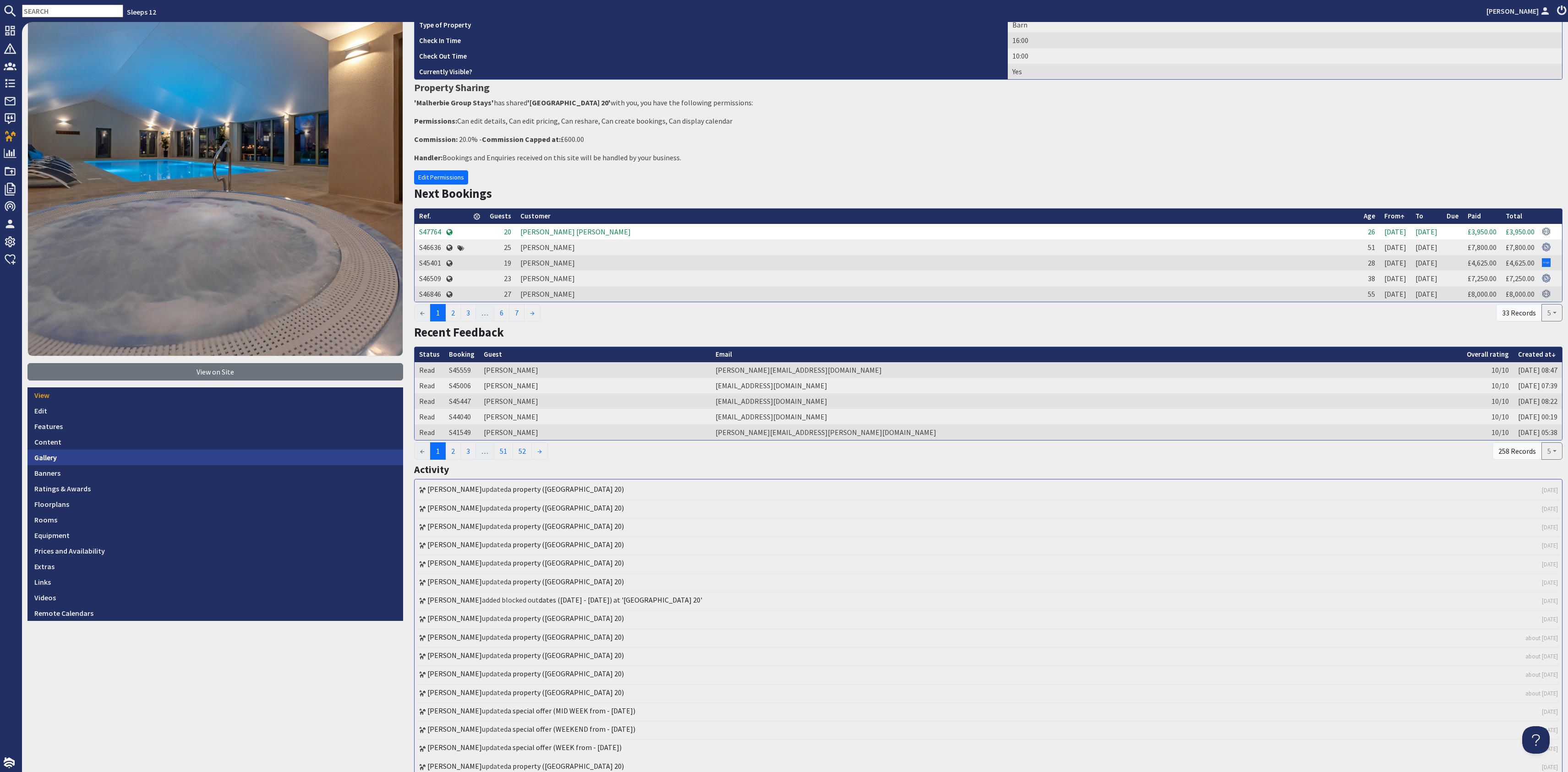
click at [153, 458] on link "Gallery" at bounding box center [215, 457] width 375 height 15
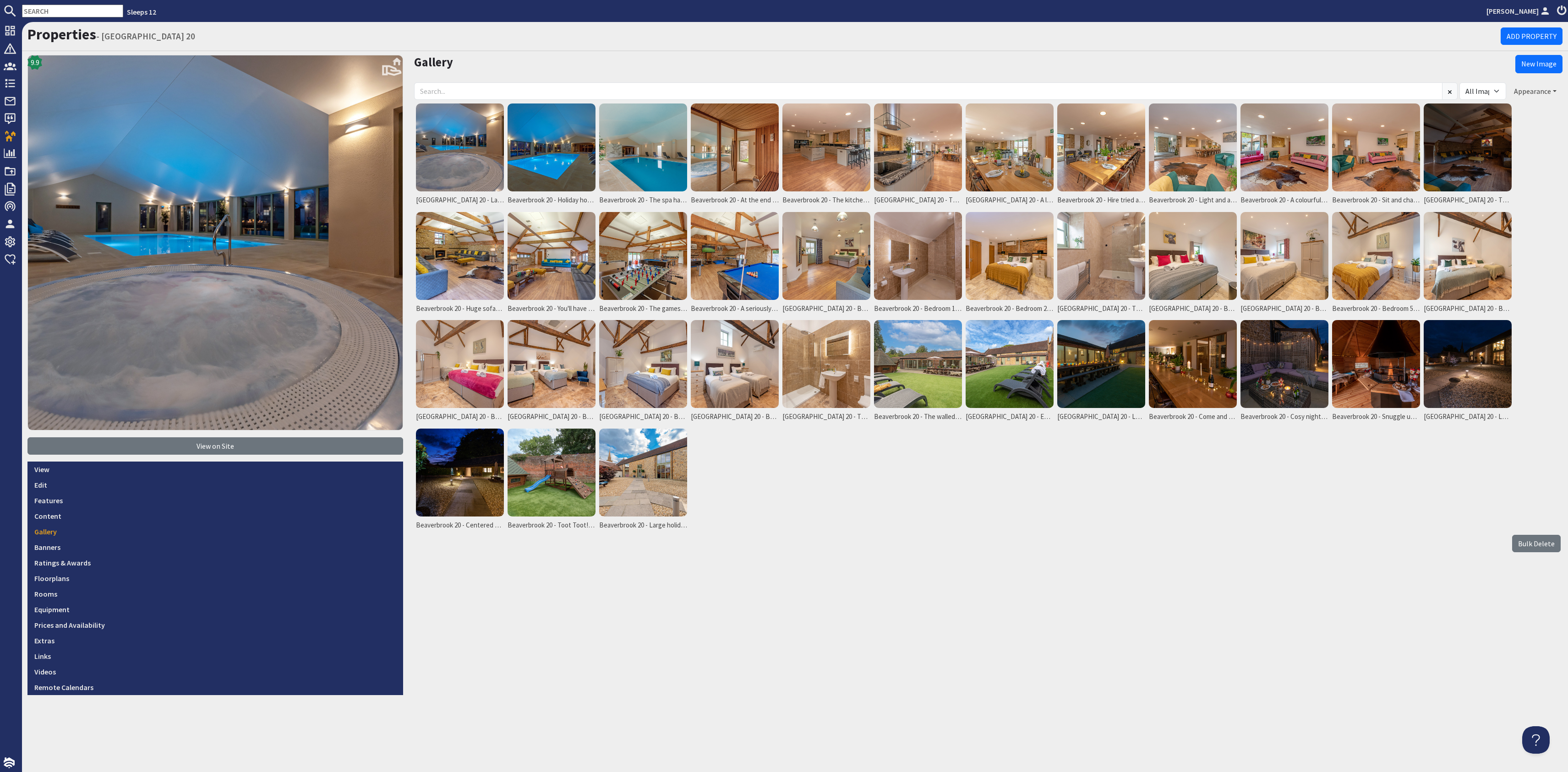
click at [1533, 92] on button "Appearance" at bounding box center [1534, 90] width 55 height 17
click at [1544, 90] on button "Appearance" at bounding box center [1534, 90] width 55 height 17
click at [222, 533] on link "Gallery" at bounding box center [215, 531] width 375 height 15
click at [474, 157] on img at bounding box center [459, 147] width 88 height 88
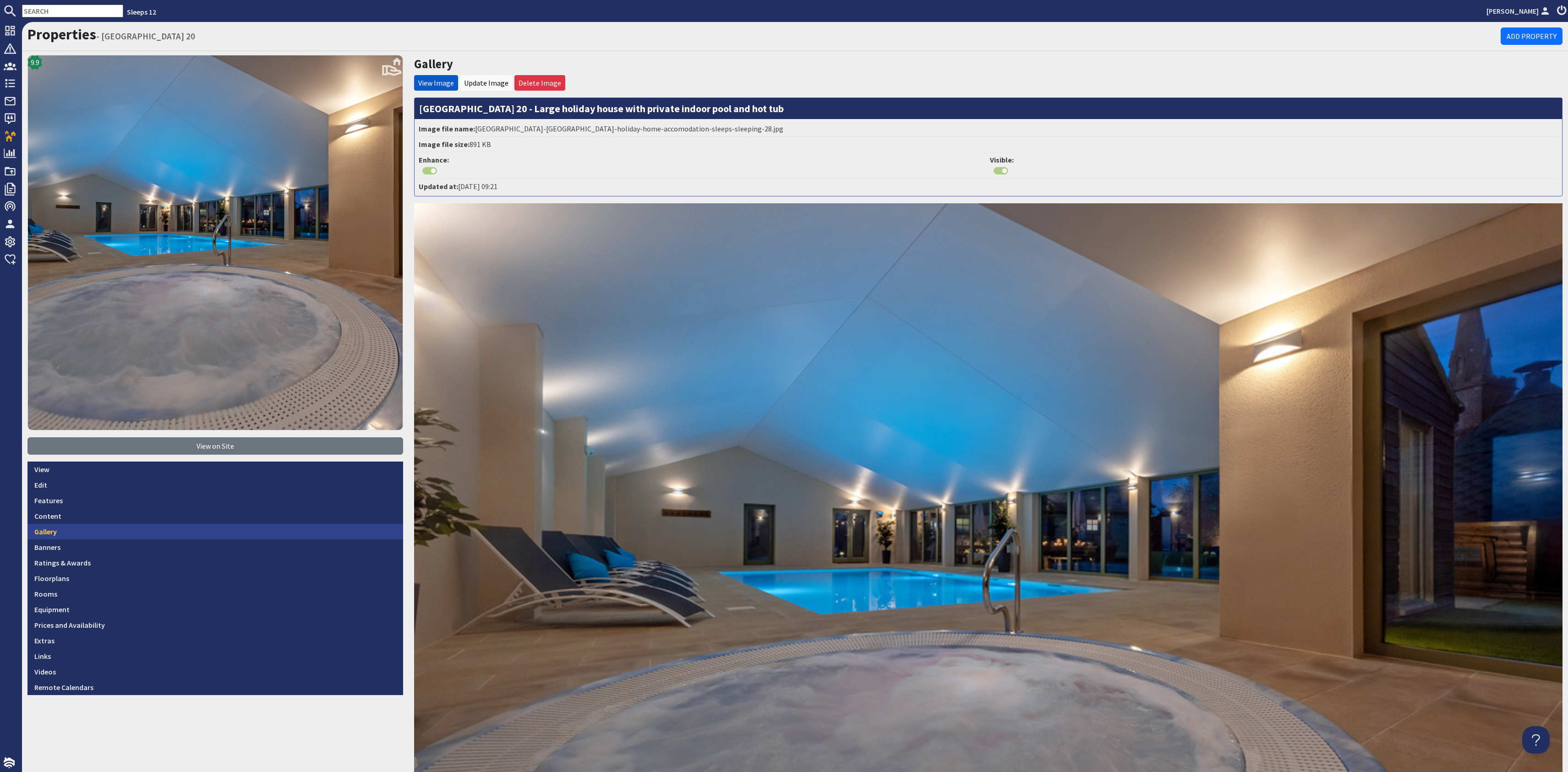
click at [144, 526] on link "Gallery" at bounding box center [215, 531] width 375 height 15
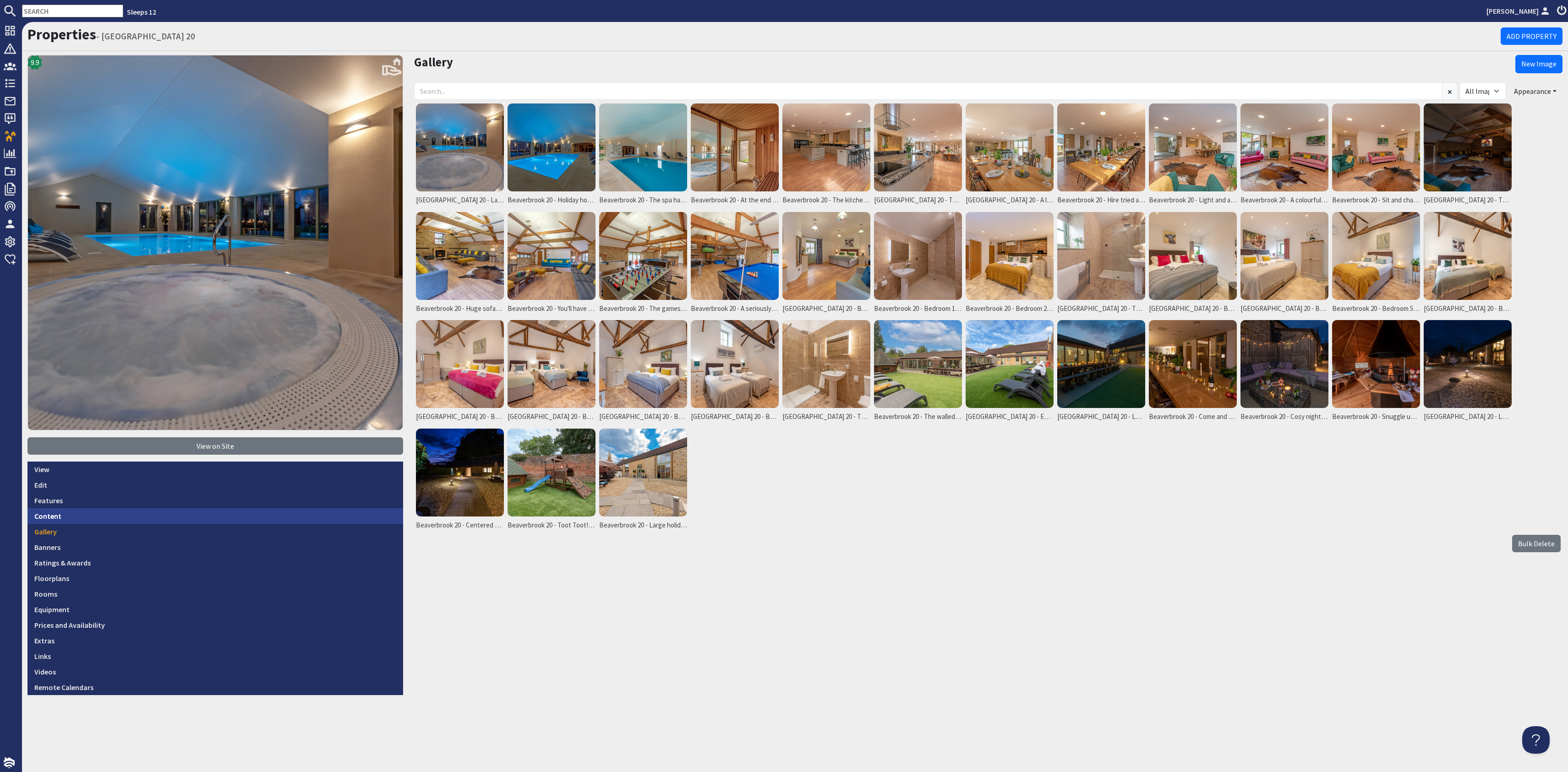
click at [150, 510] on link "Content" at bounding box center [215, 516] width 375 height 15
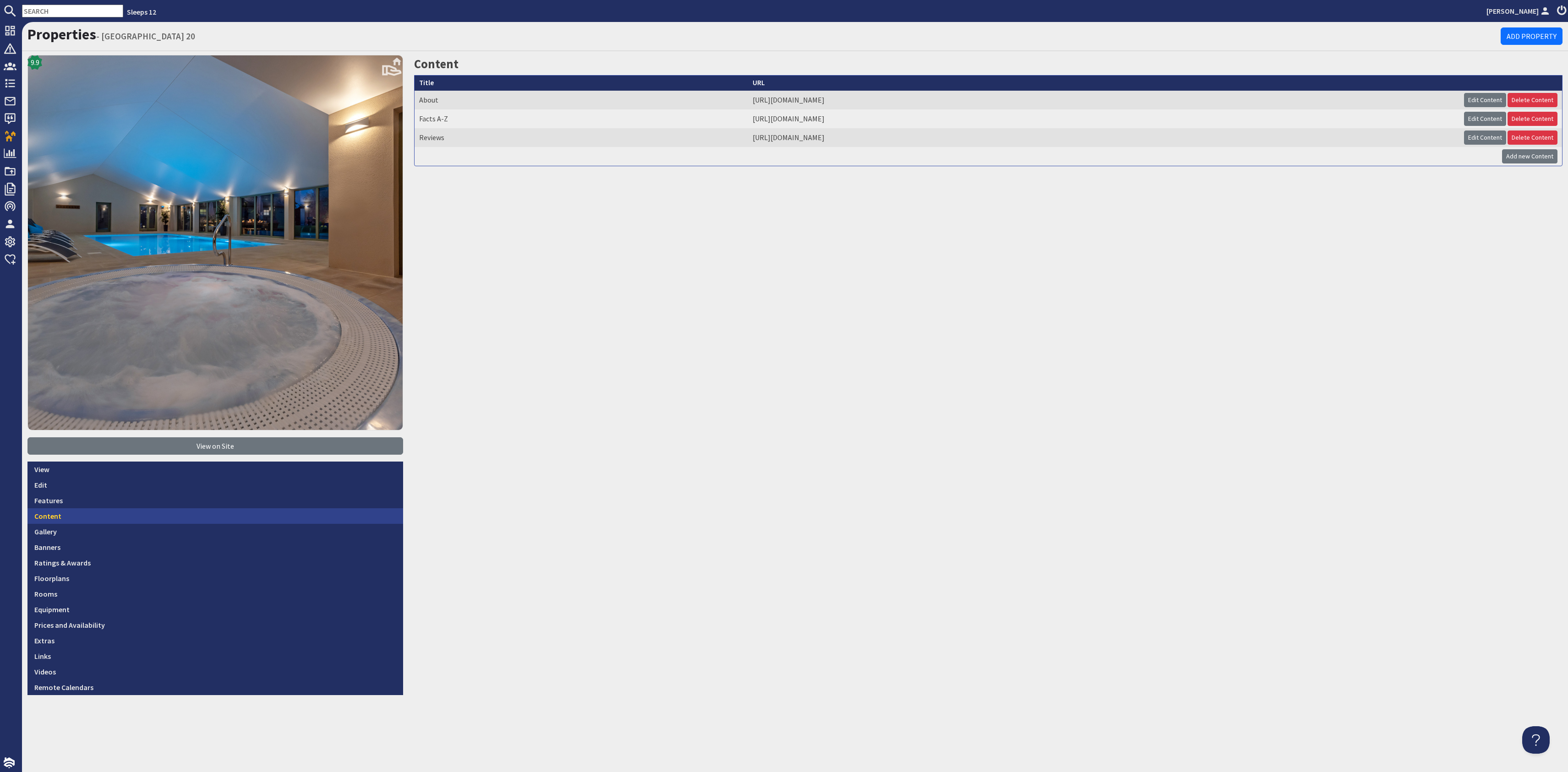
click at [149, 522] on link "Content" at bounding box center [215, 516] width 375 height 15
click at [143, 531] on link "Gallery" at bounding box center [215, 531] width 375 height 15
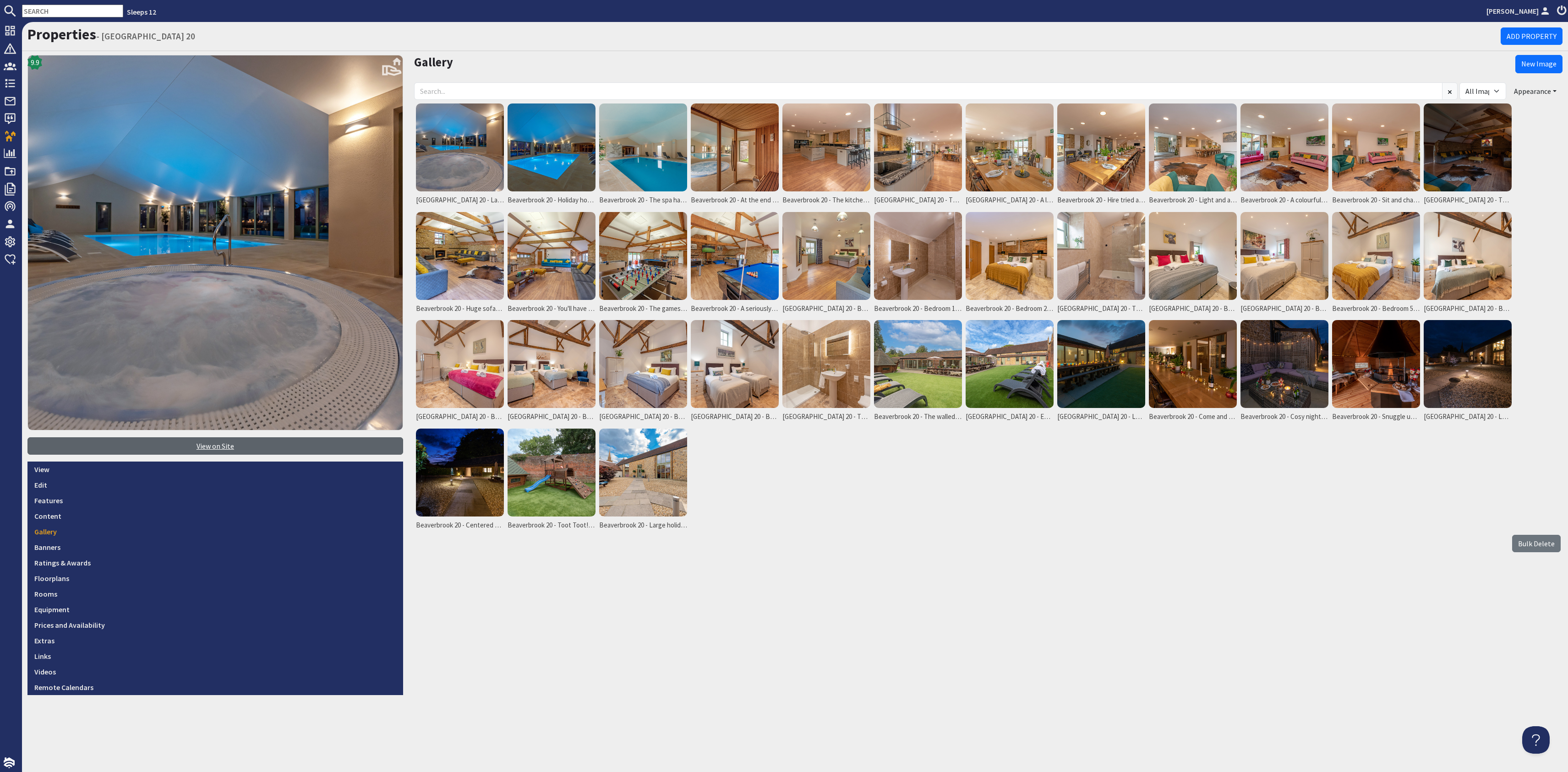
click at [220, 444] on link "View on Site" at bounding box center [215, 446] width 375 height 17
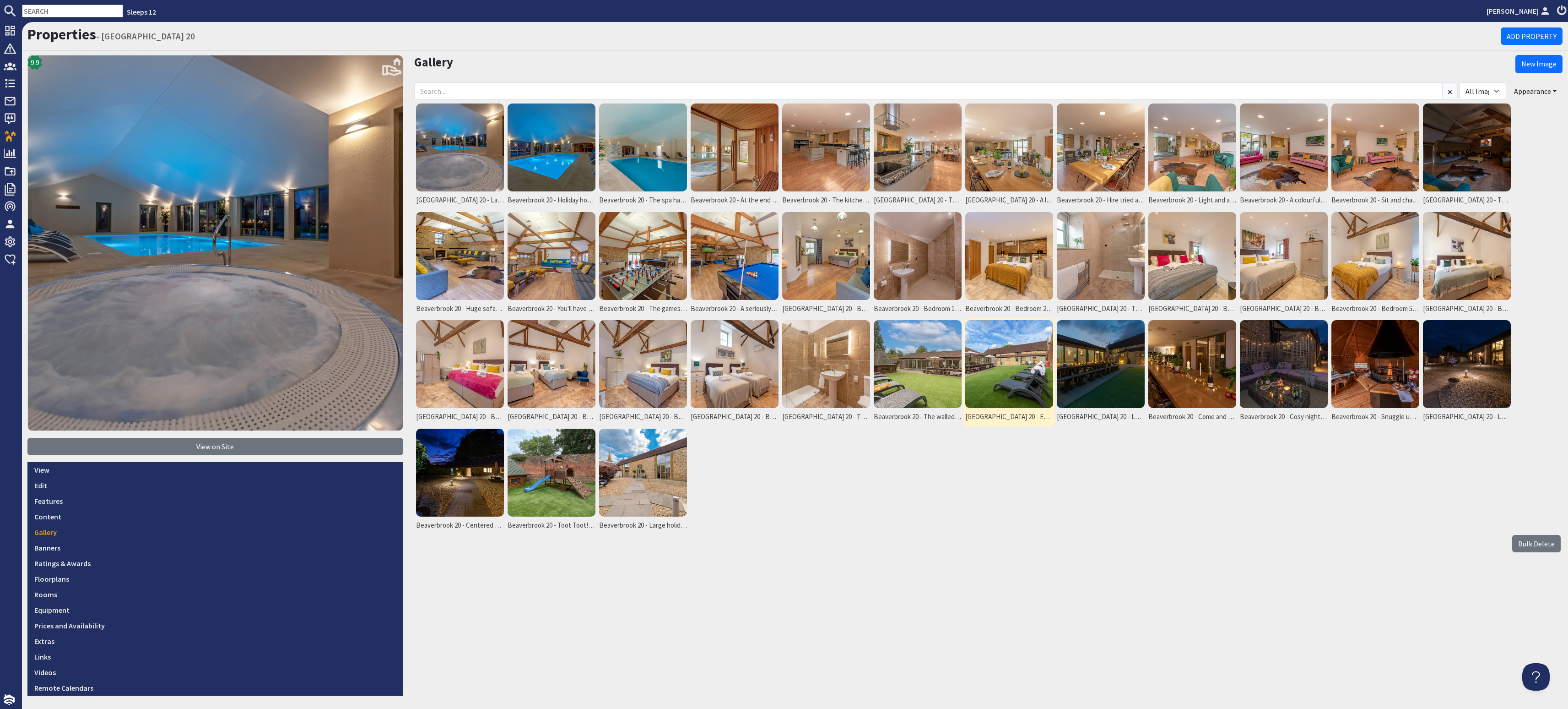
click at [1011, 352] on img at bounding box center [1009, 363] width 88 height 88
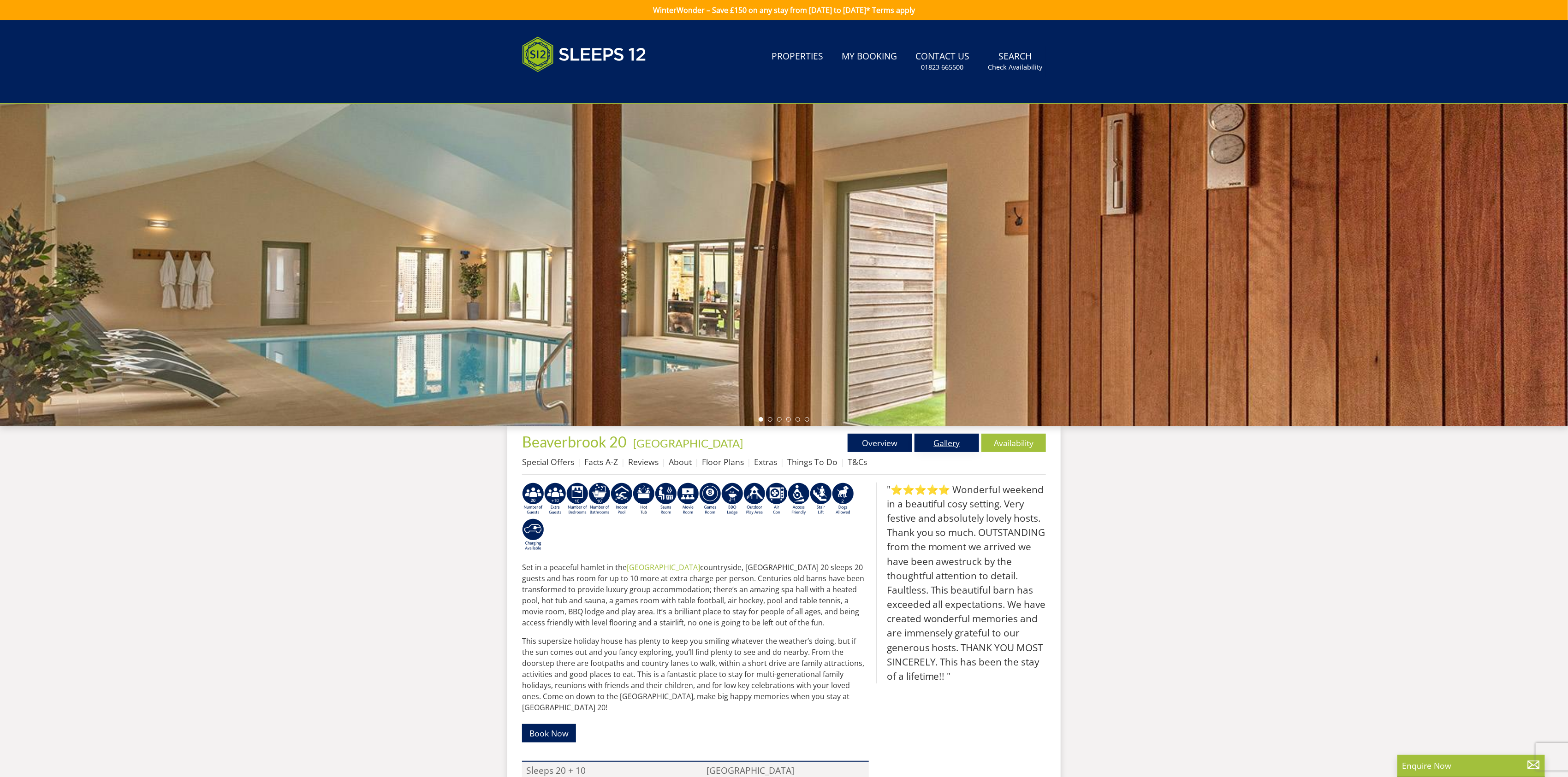
click at [939, 443] on link "Gallery" at bounding box center [946, 442] width 65 height 19
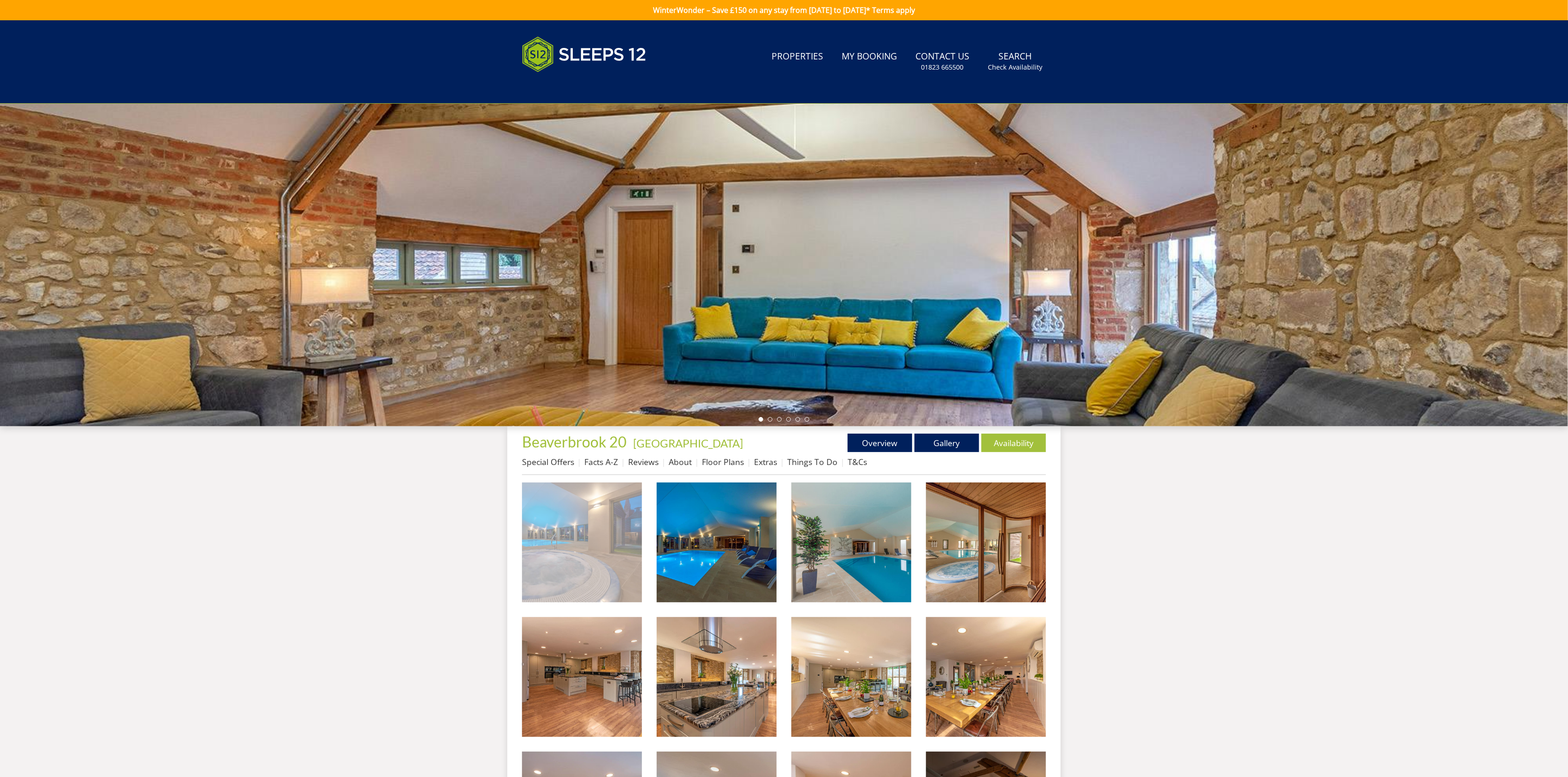
click at [608, 550] on img at bounding box center [581, 542] width 120 height 120
click at [588, 551] on img at bounding box center [581, 542] width 120 height 120
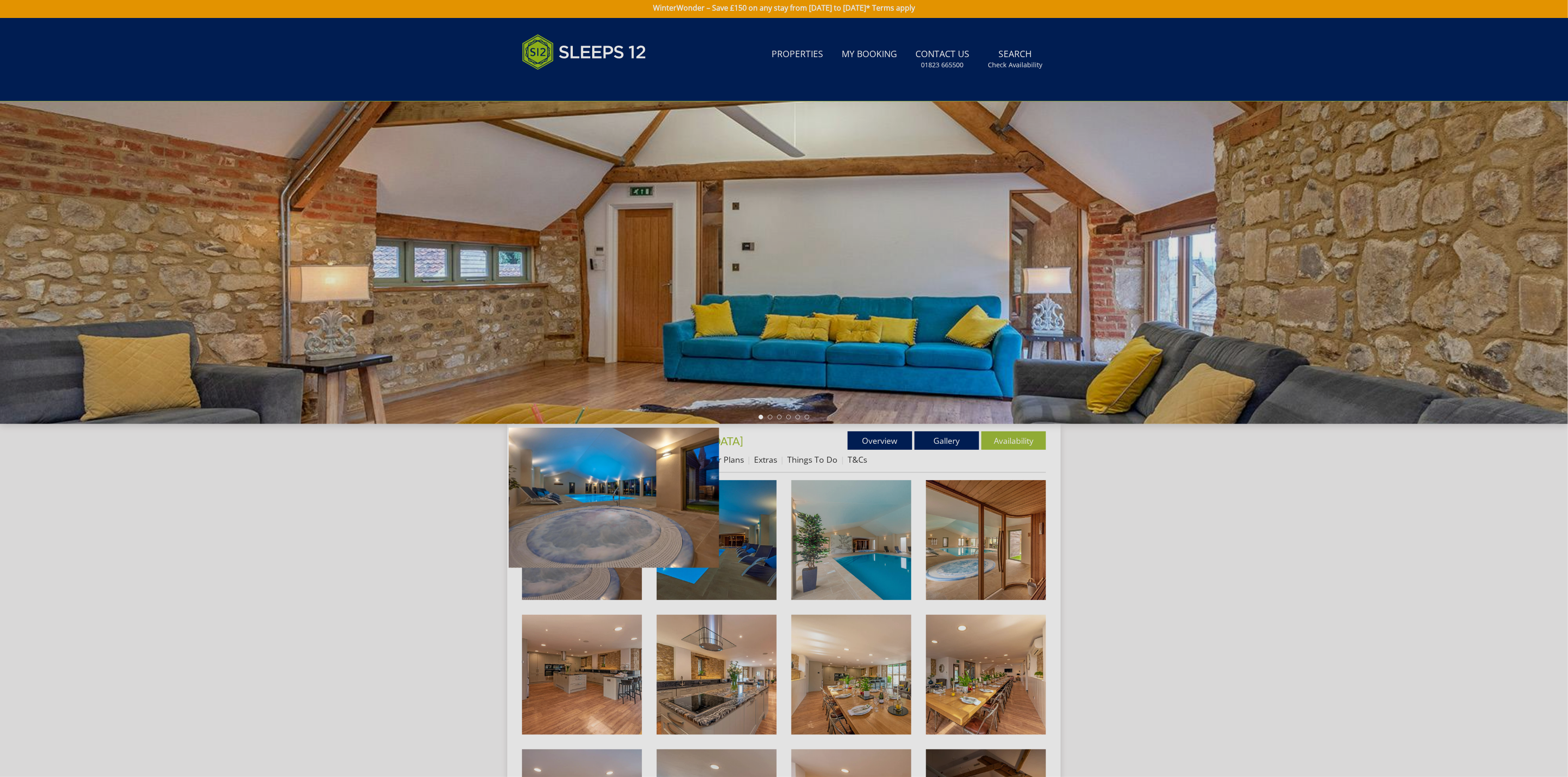
scroll to position [3, 0]
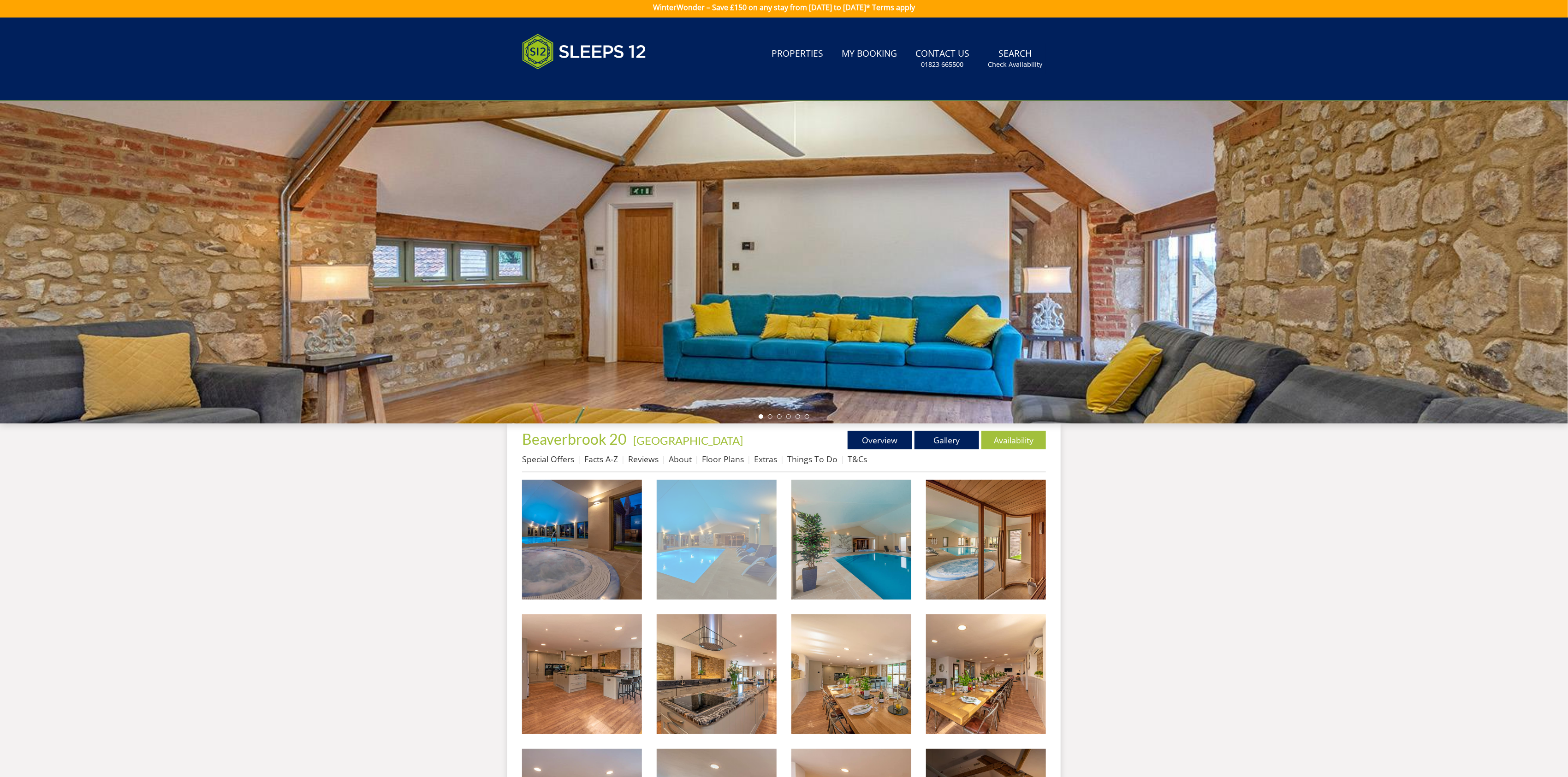
click at [742, 514] on img at bounding box center [716, 540] width 120 height 120
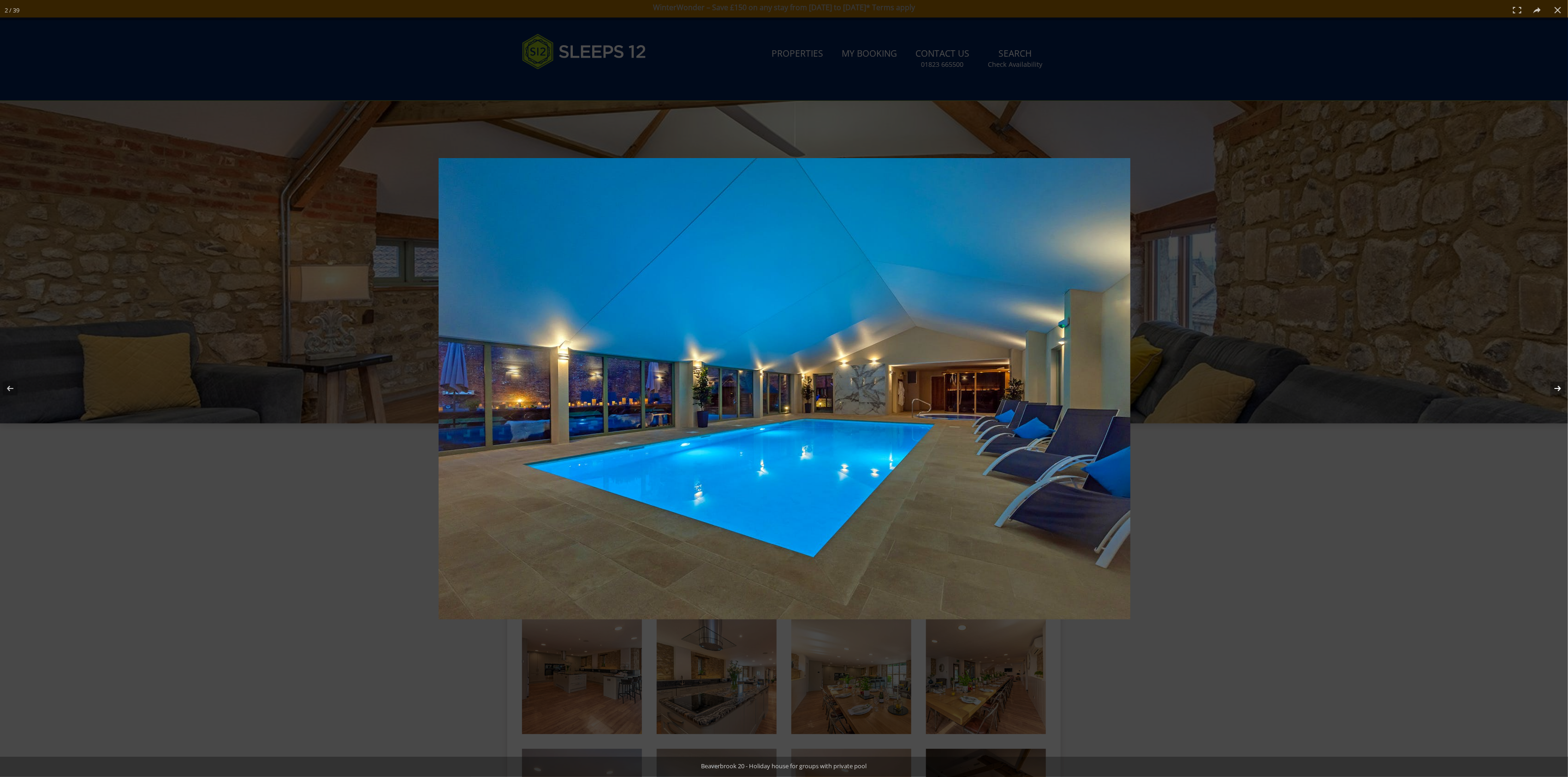
click at [1556, 385] on button at bounding box center [1552, 388] width 32 height 46
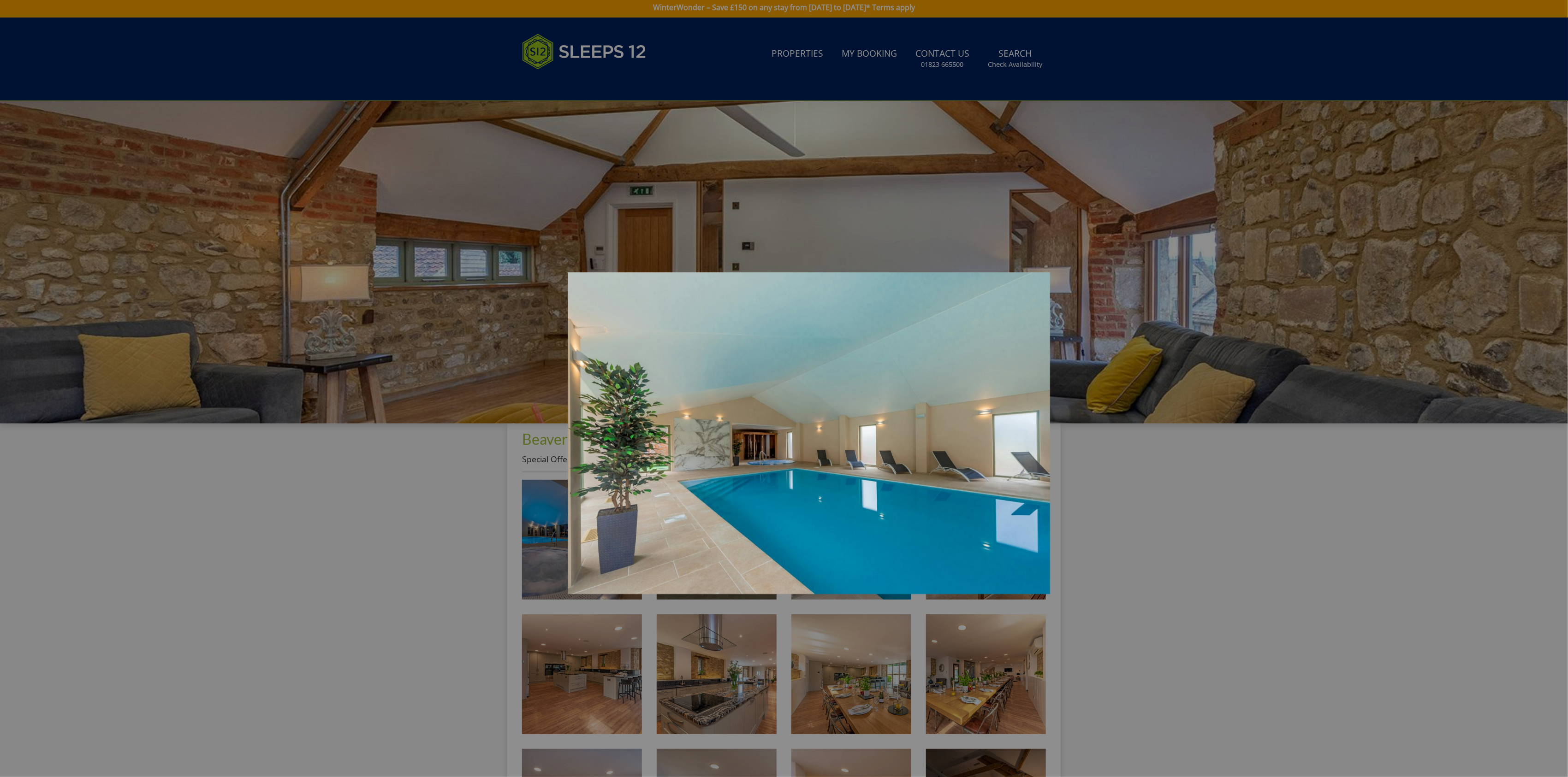
scroll to position [26, 0]
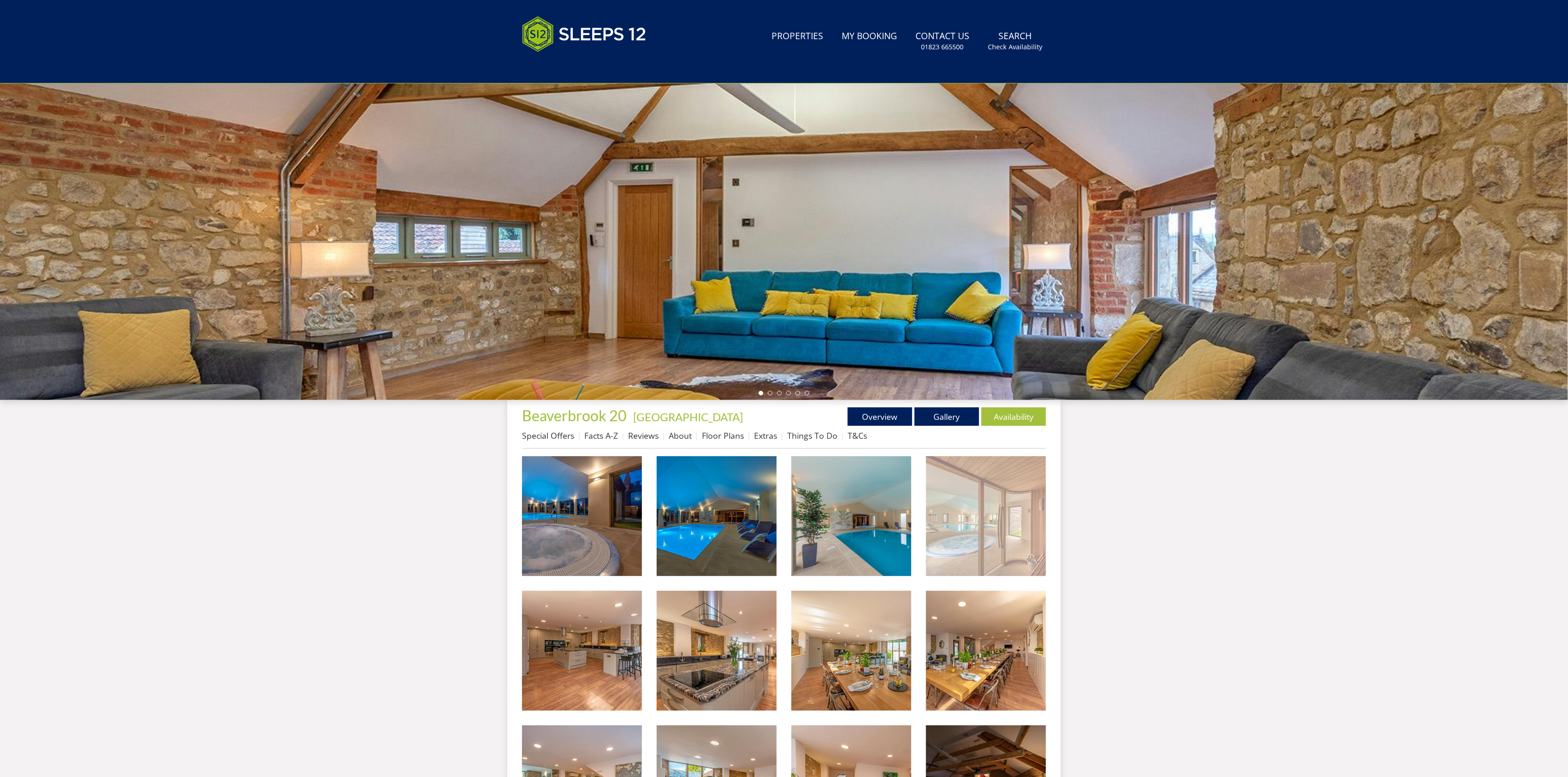
click at [999, 523] on img at bounding box center [985, 515] width 120 height 120
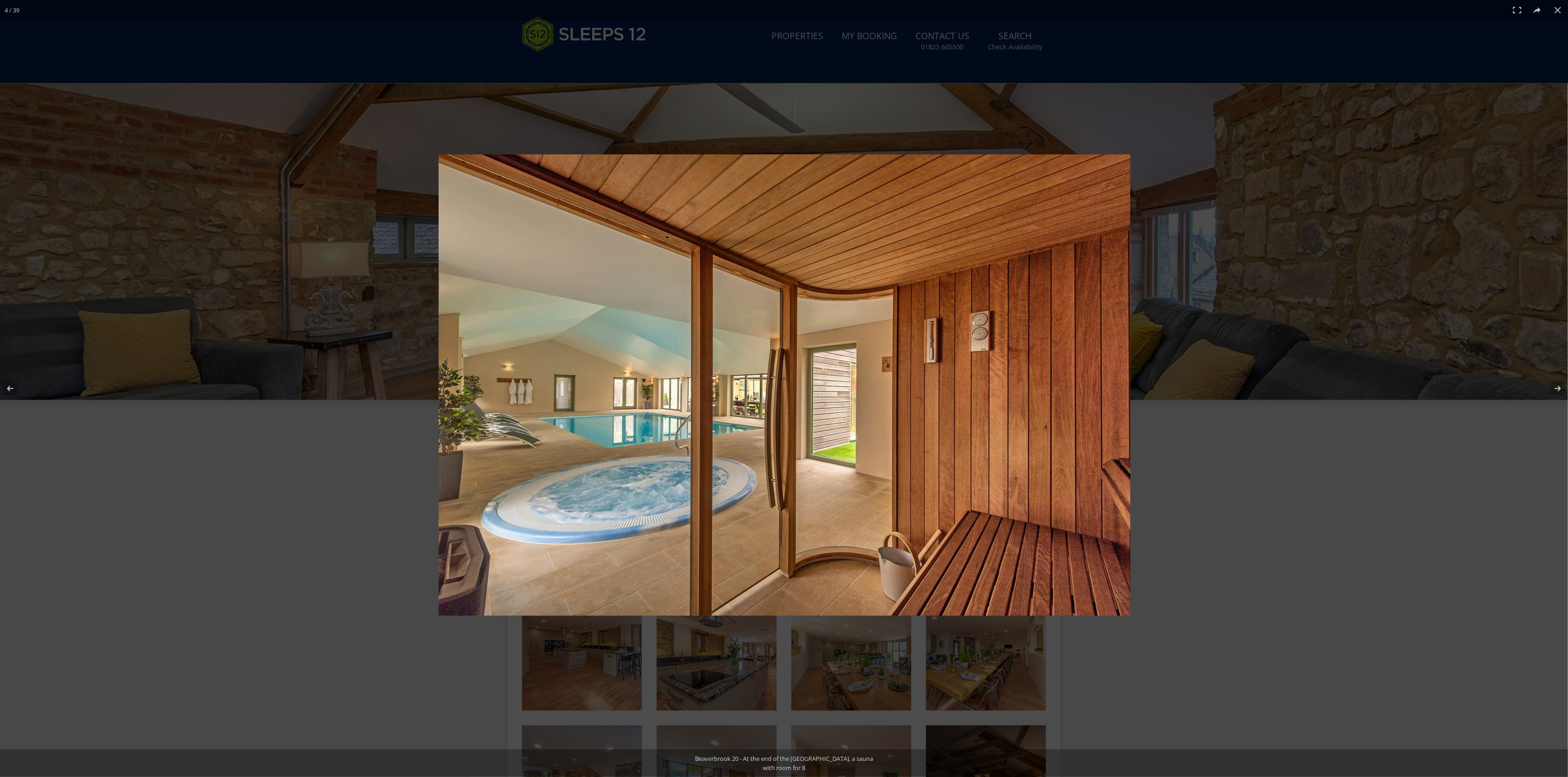
click at [871, 357] on img at bounding box center [784, 385] width 692 height 461
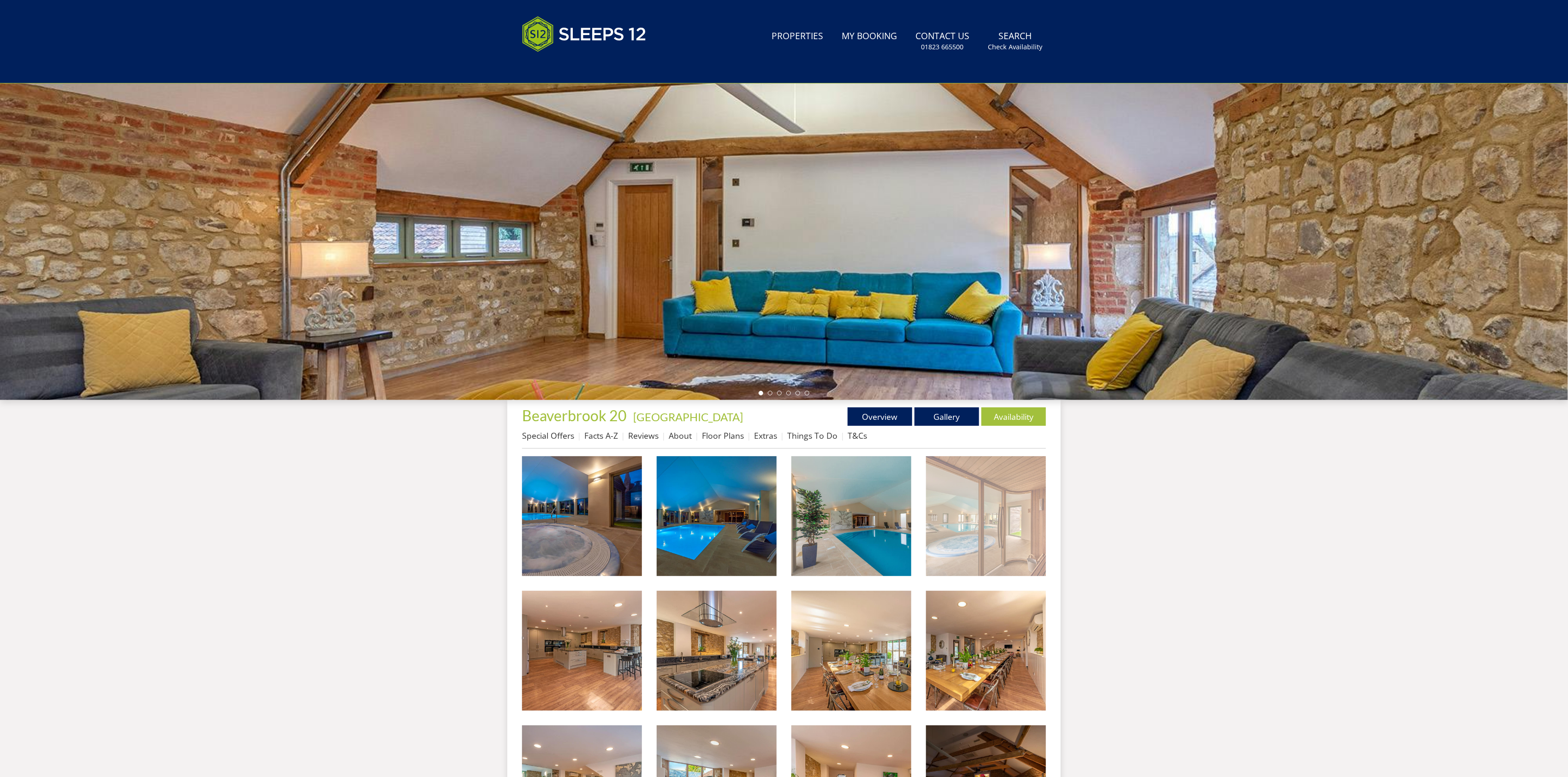
click at [975, 471] on img at bounding box center [985, 515] width 120 height 120
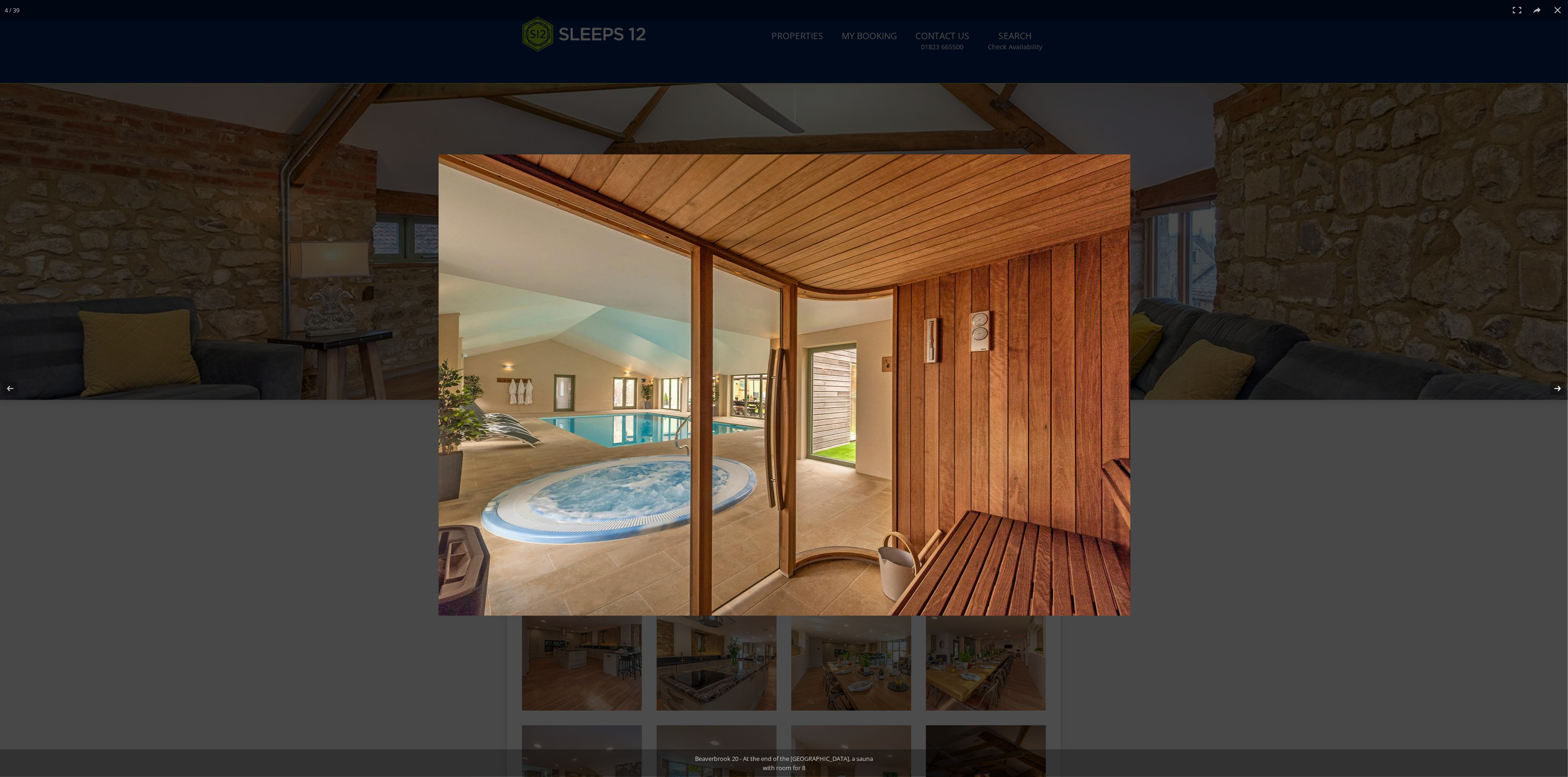
click at [1564, 385] on button at bounding box center [1552, 388] width 32 height 46
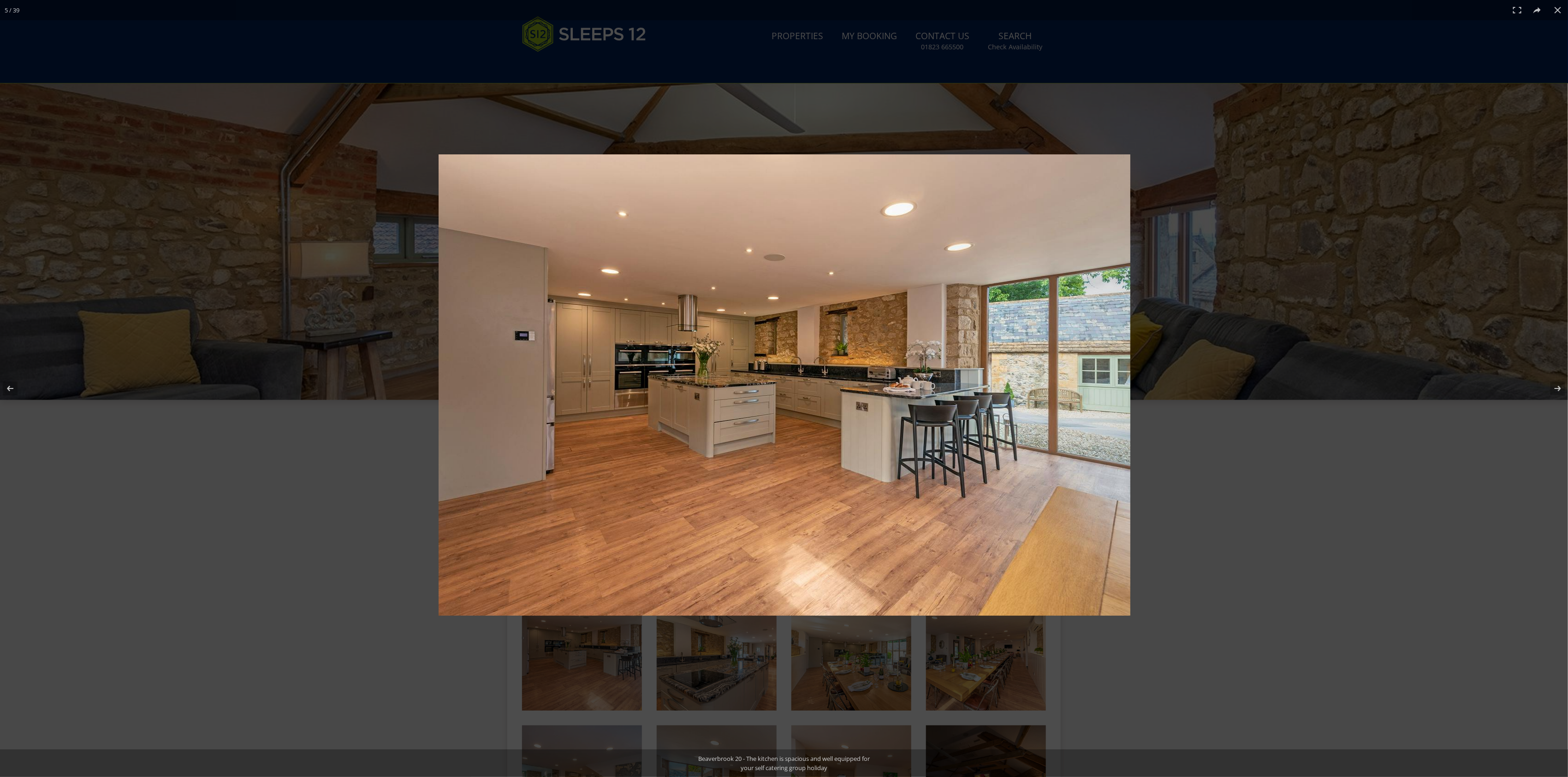
click at [973, 360] on img at bounding box center [784, 385] width 692 height 461
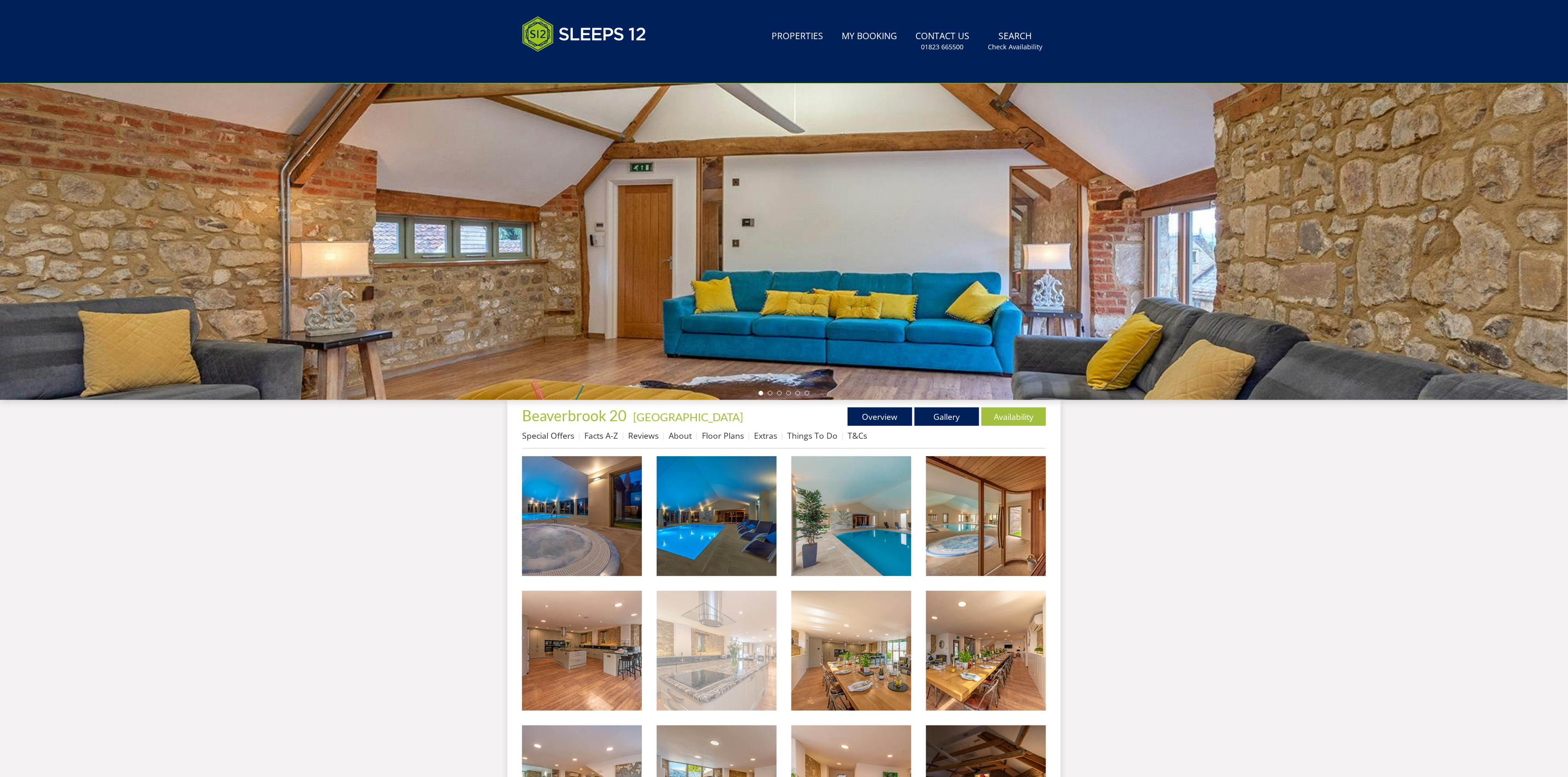
click at [725, 624] on img at bounding box center [716, 650] width 120 height 120
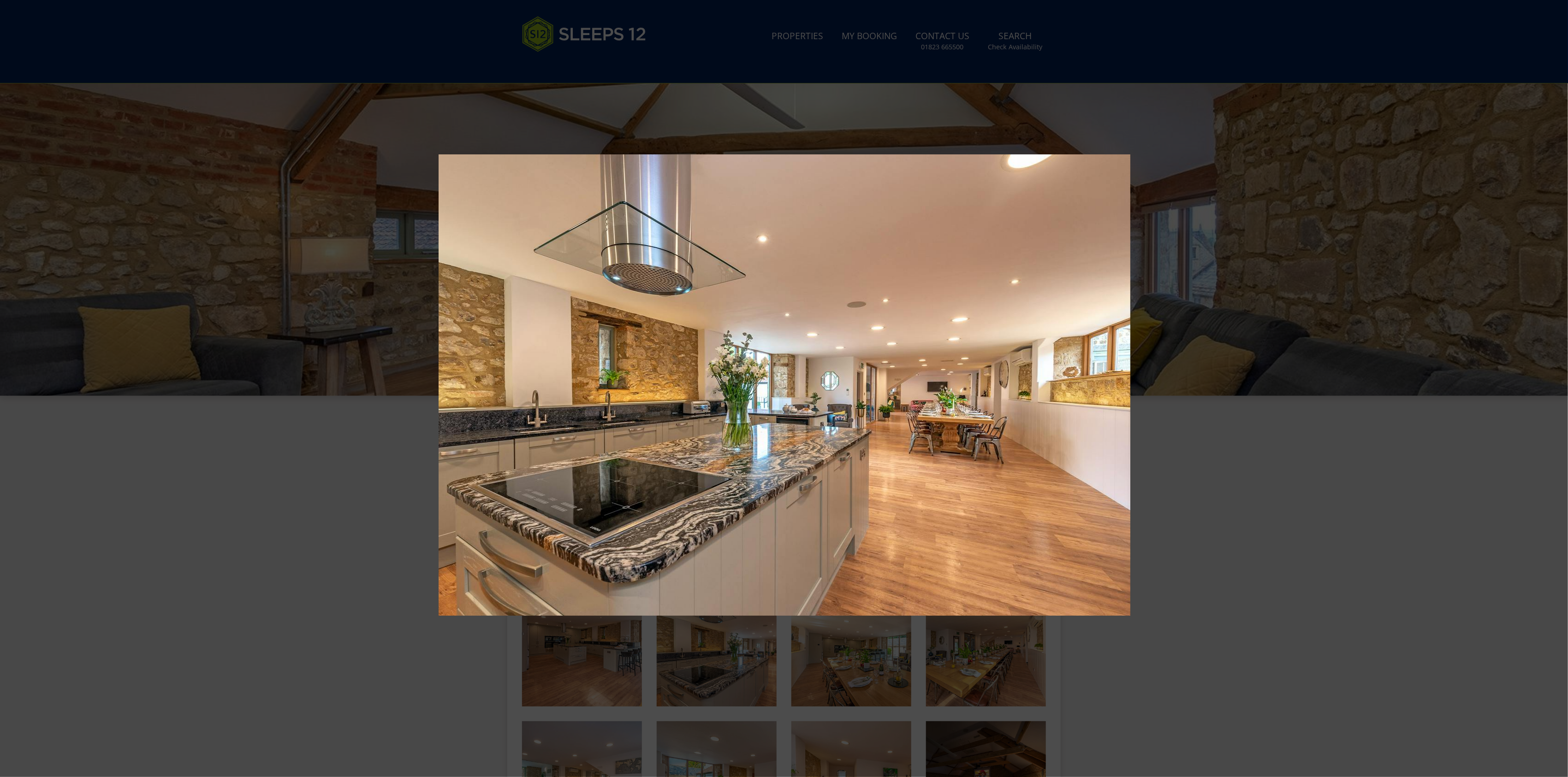
scroll to position [107, 0]
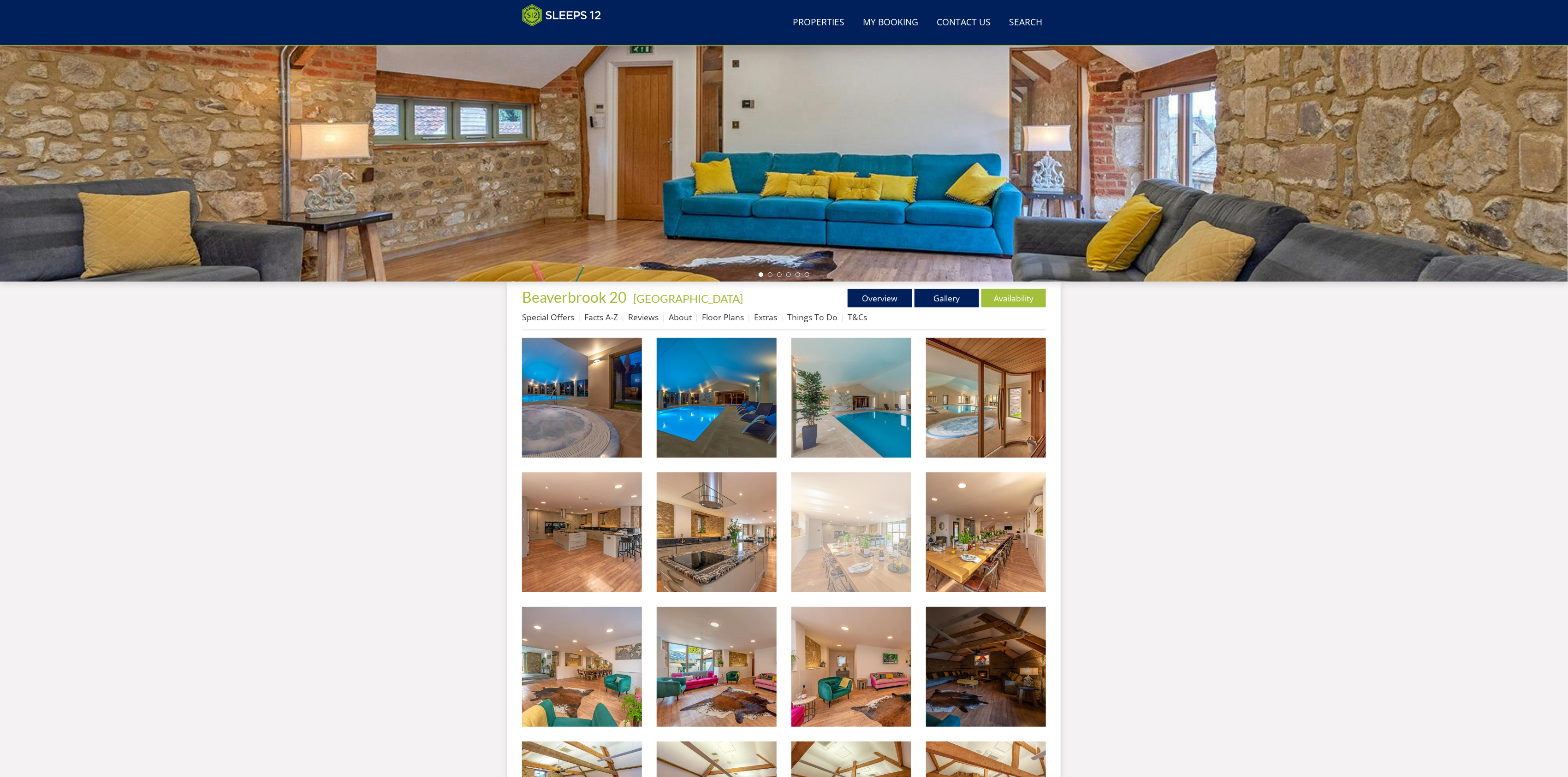
click at [854, 552] on img at bounding box center [851, 531] width 120 height 120
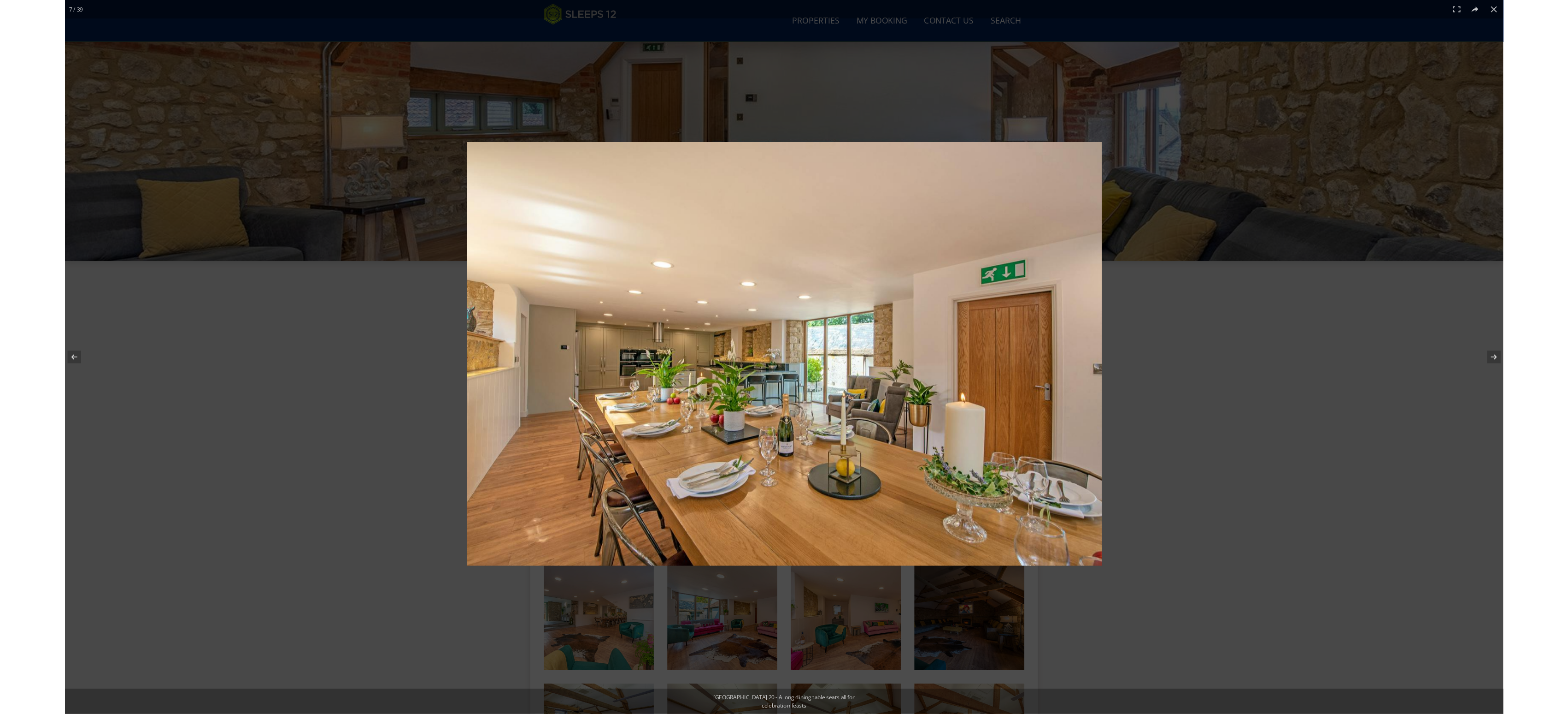
scroll to position [104, 0]
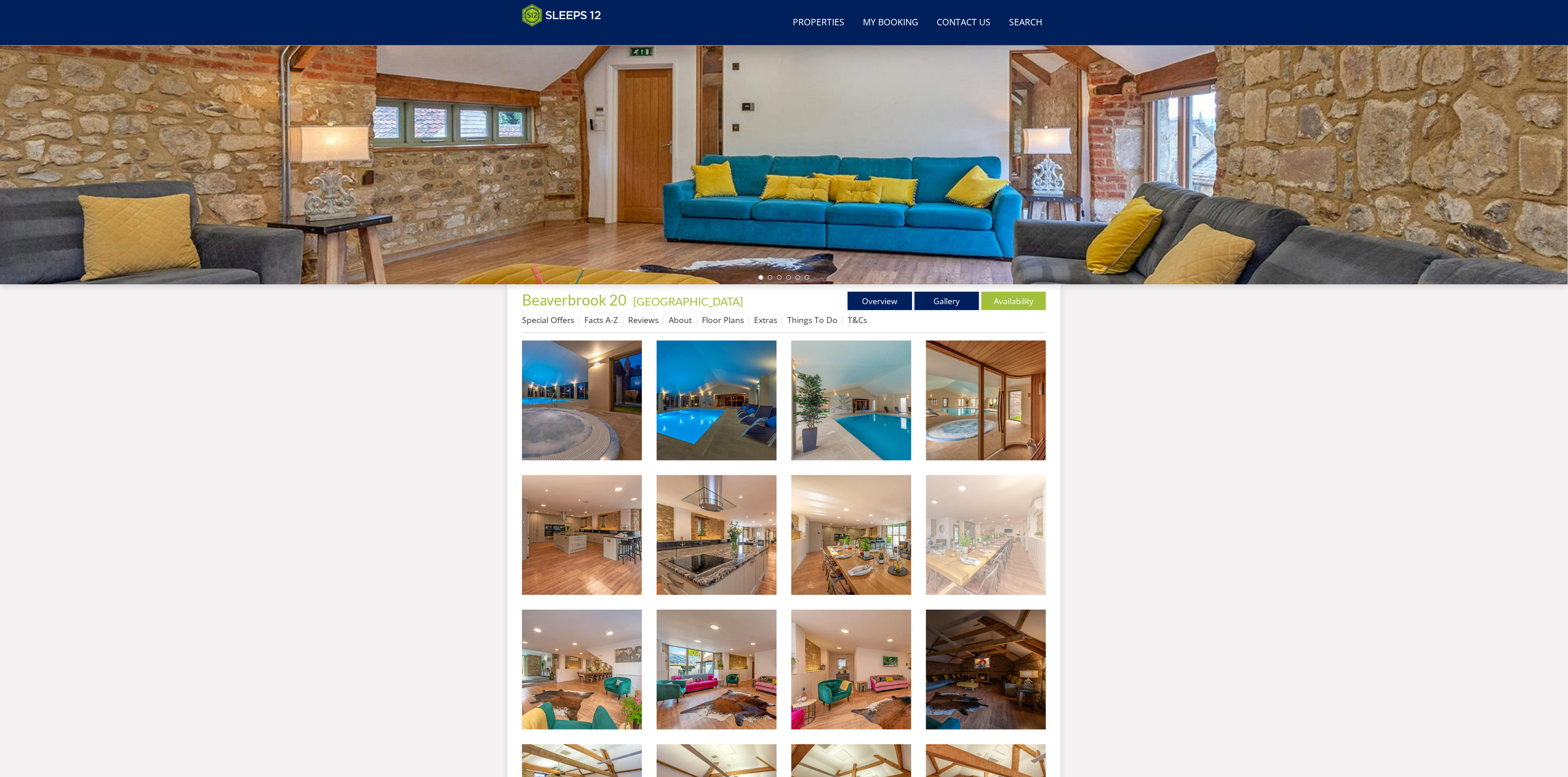
click at [980, 576] on img at bounding box center [985, 534] width 120 height 120
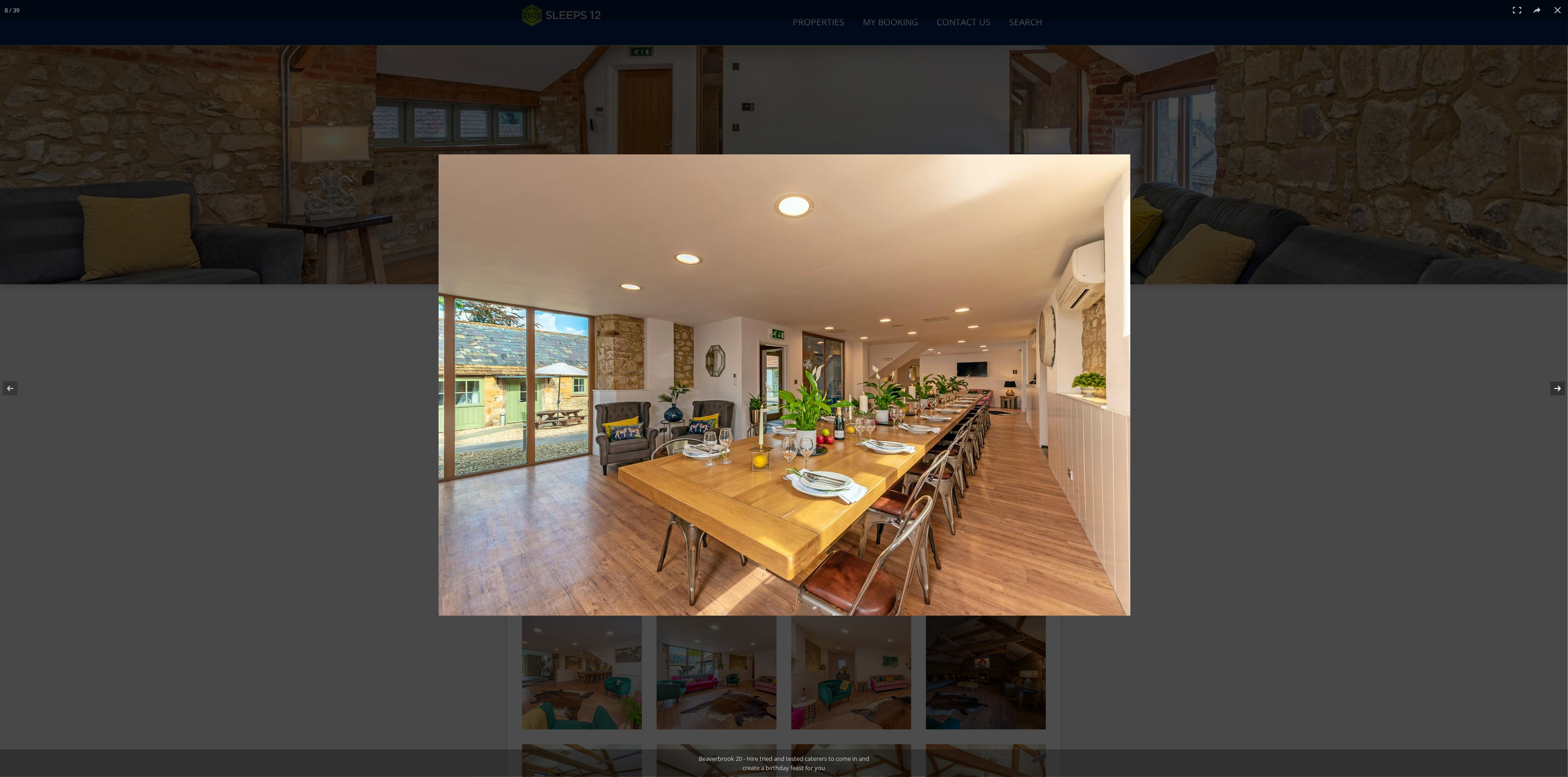
click at [1556, 385] on button at bounding box center [1552, 388] width 32 height 46
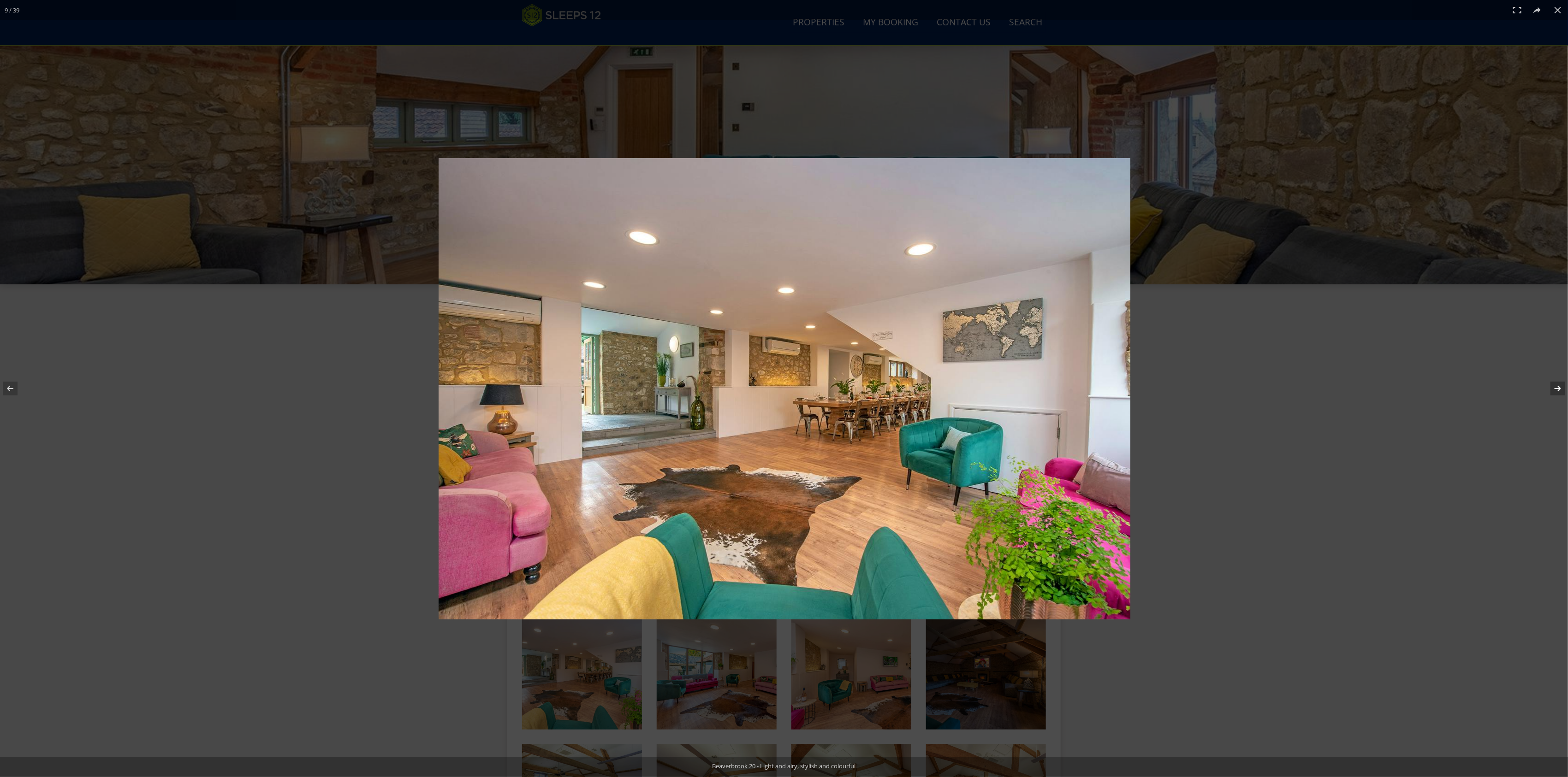
click at [1556, 385] on button at bounding box center [1552, 388] width 32 height 46
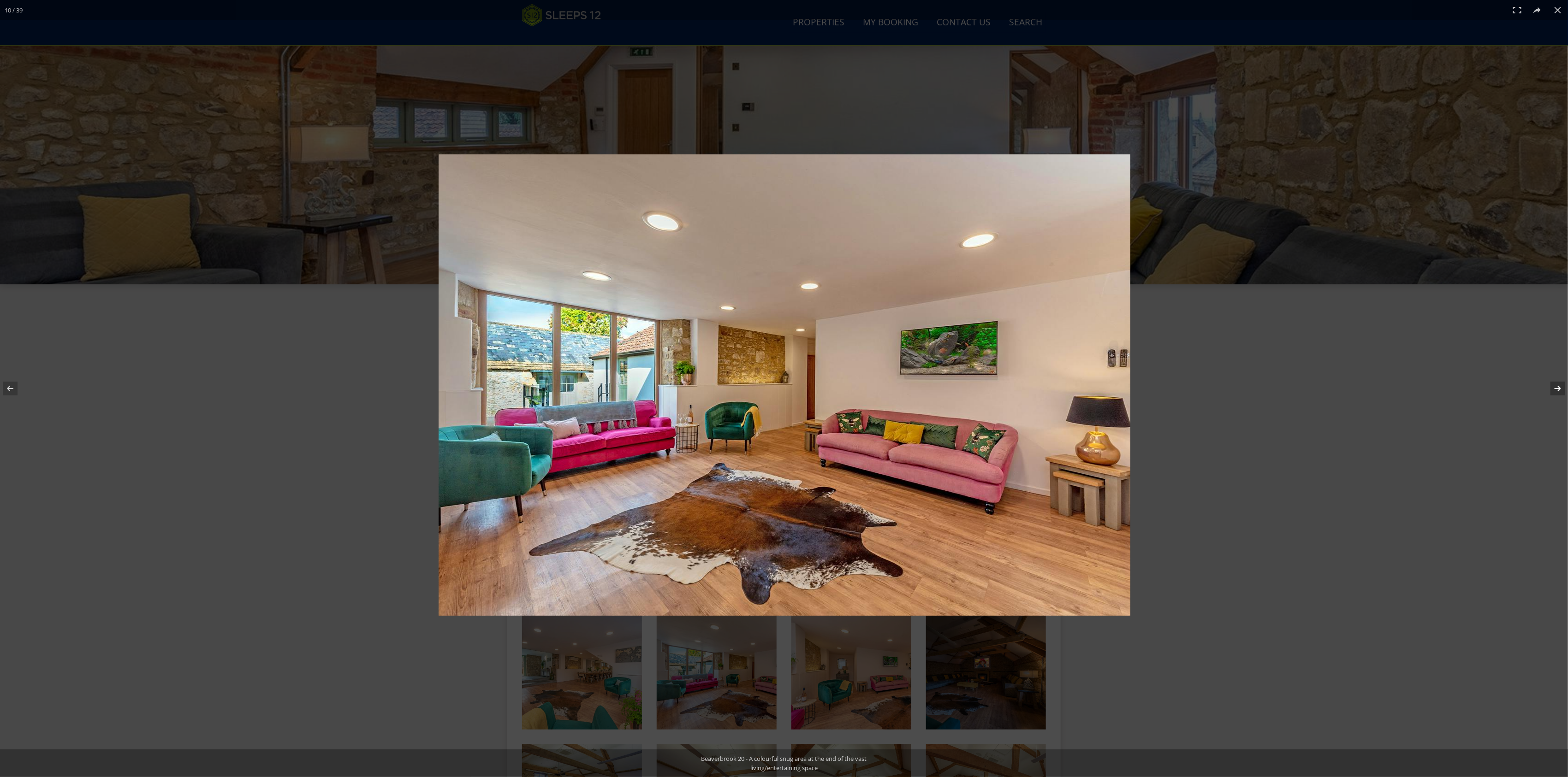
click at [1557, 385] on button at bounding box center [1552, 388] width 32 height 46
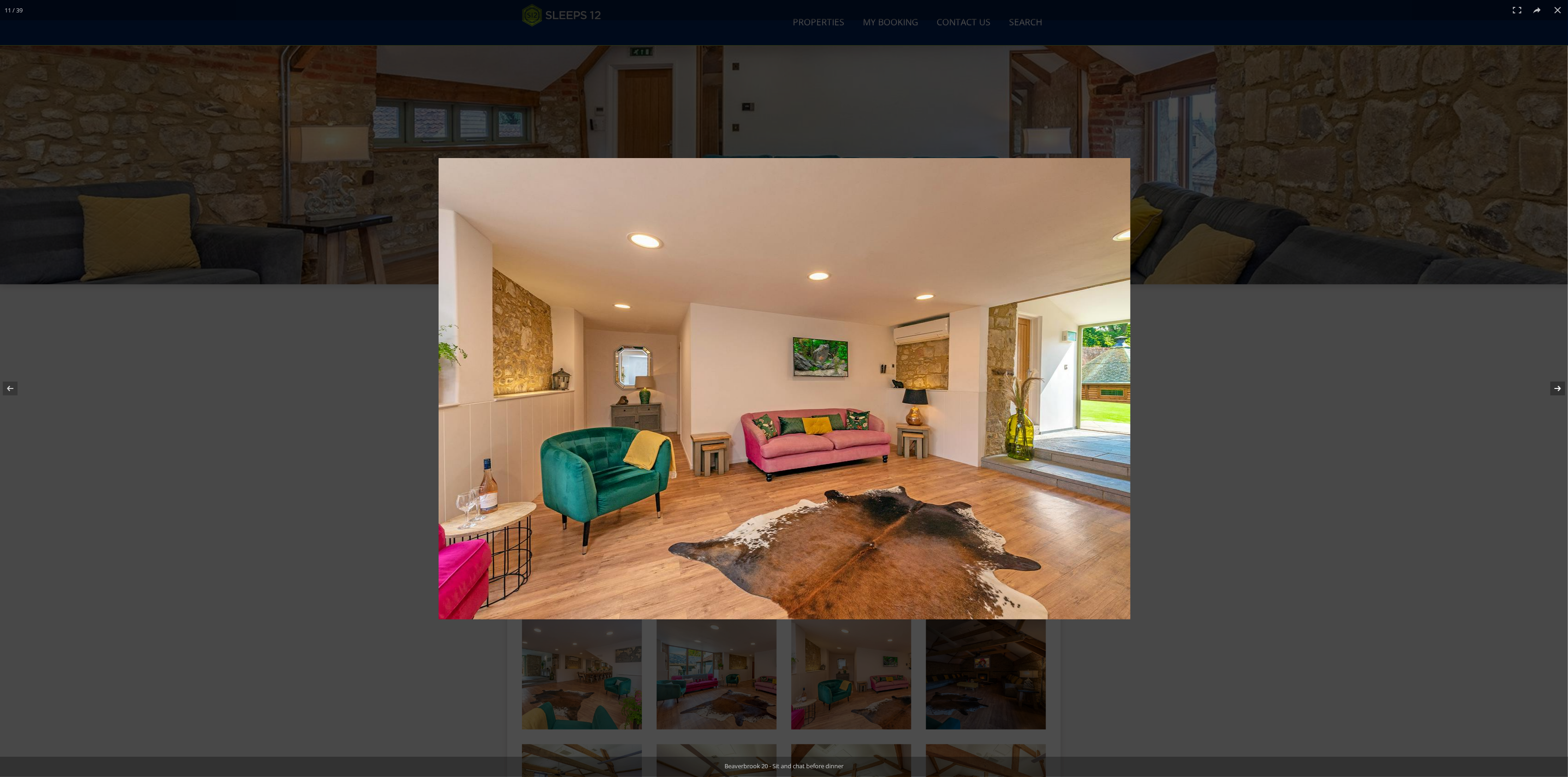
click at [1557, 385] on button at bounding box center [1552, 388] width 32 height 46
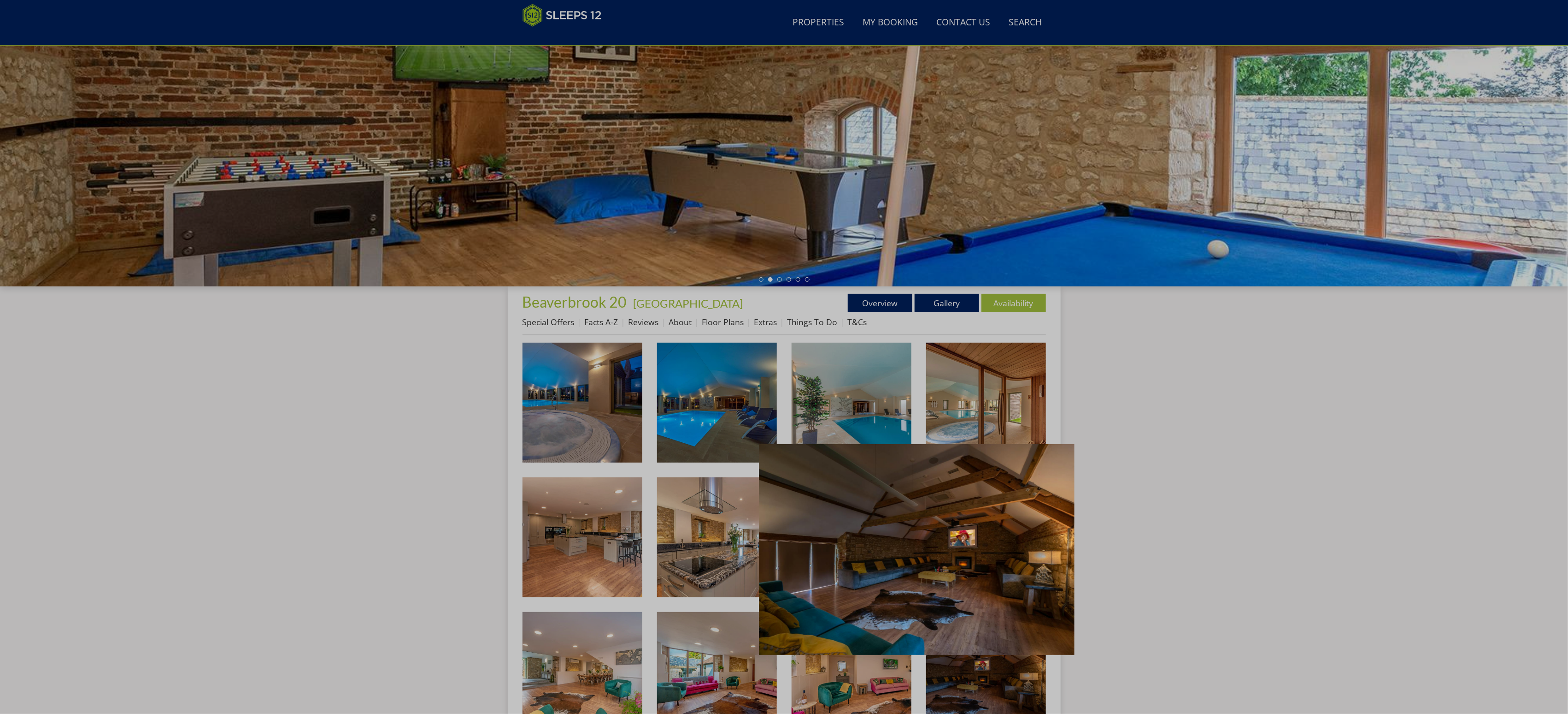
scroll to position [102, 0]
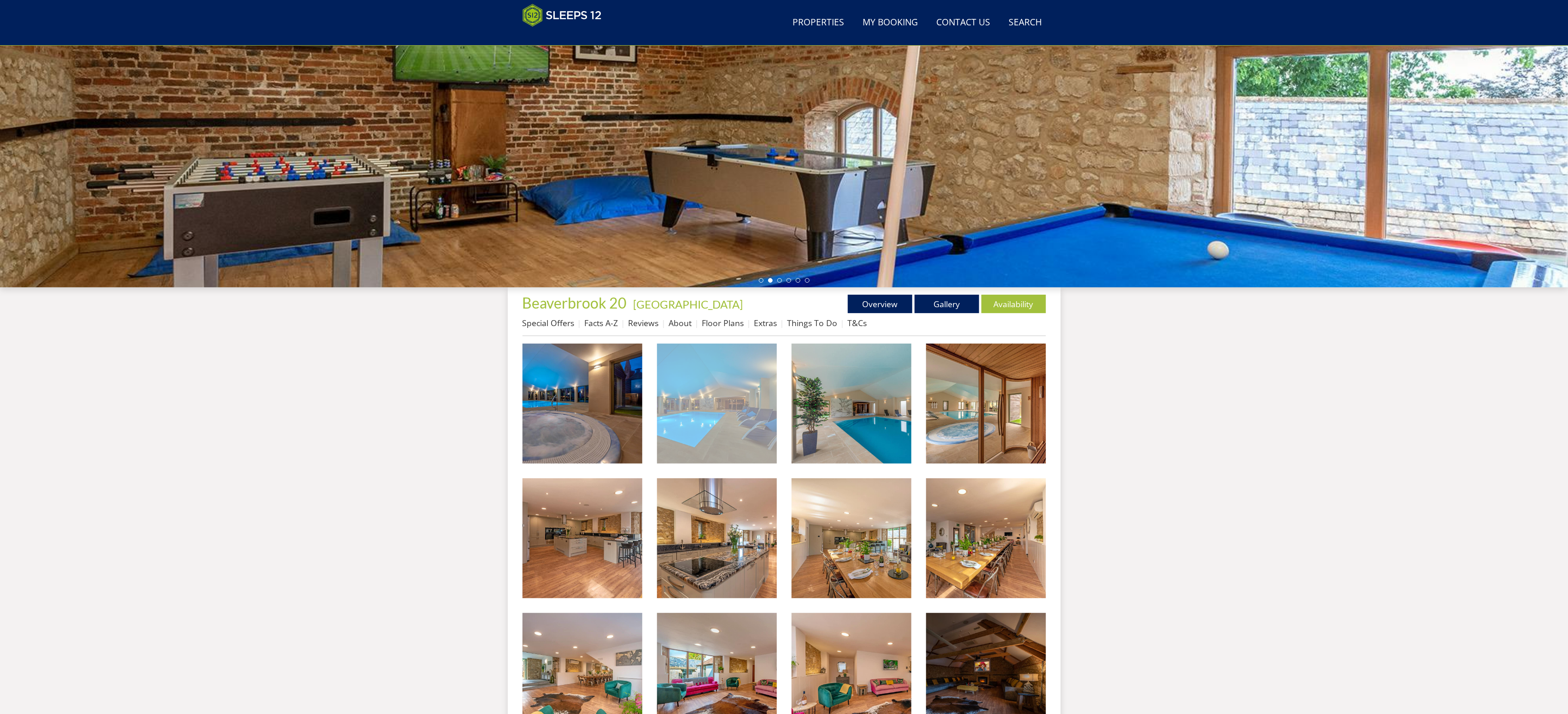
click at [687, 401] on img at bounding box center [717, 403] width 120 height 120
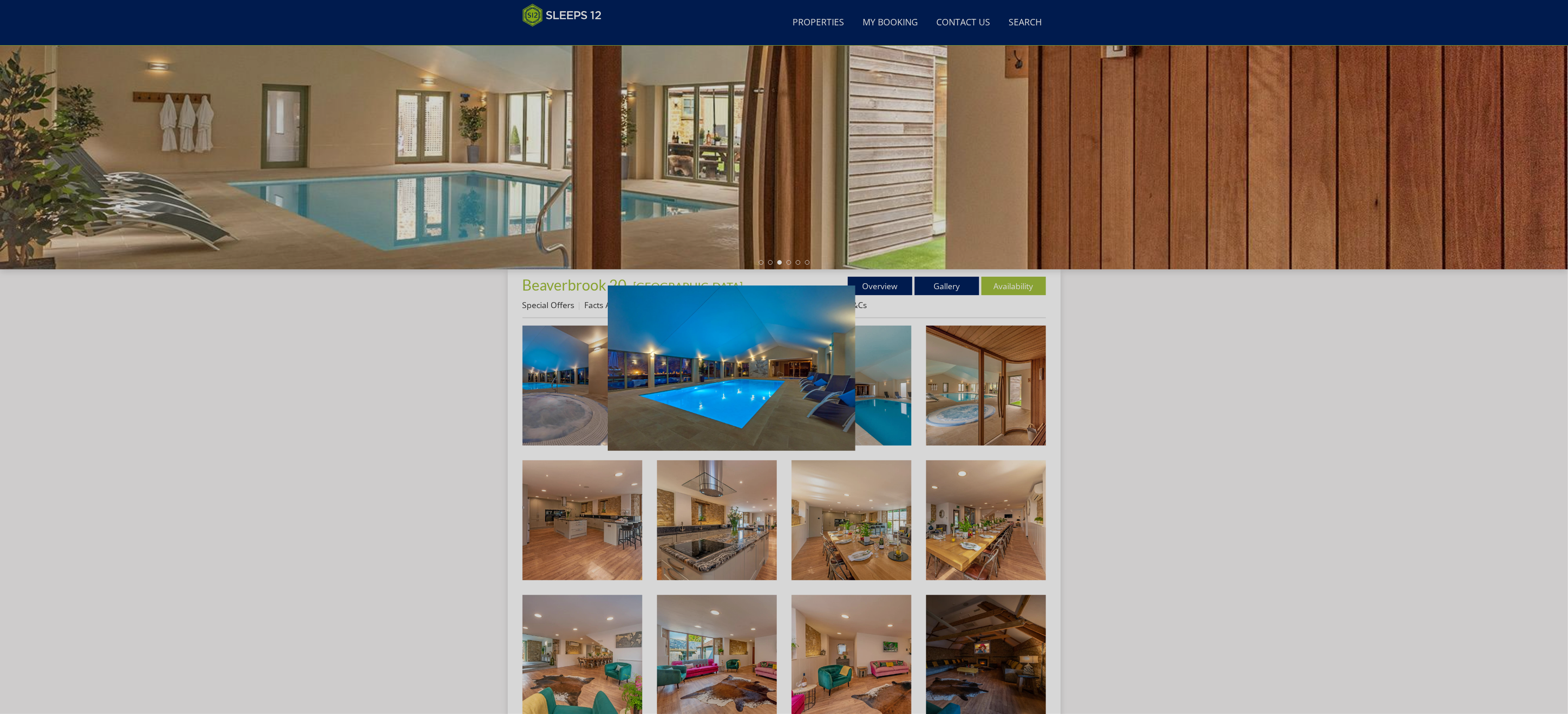
scroll to position [121, 0]
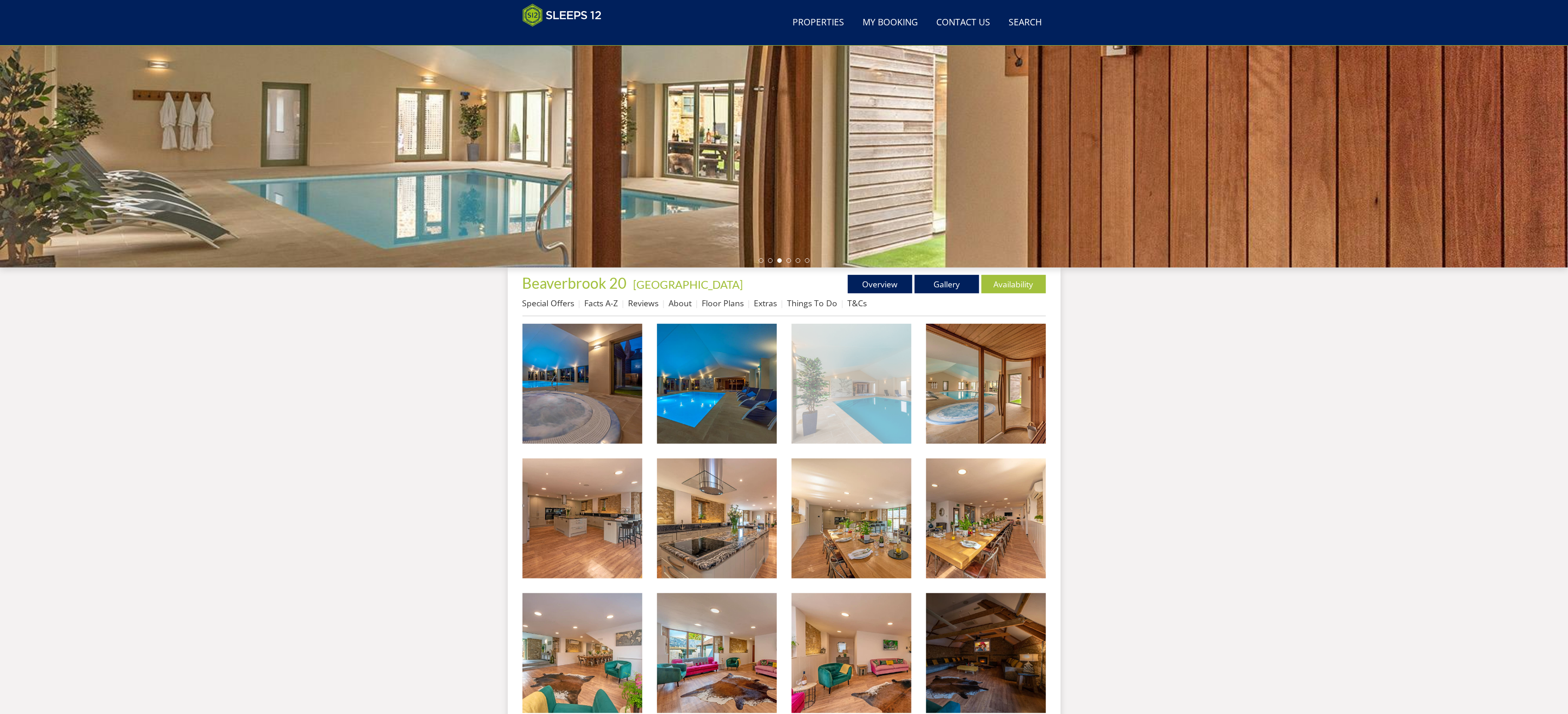
click at [832, 400] on img at bounding box center [851, 383] width 120 height 120
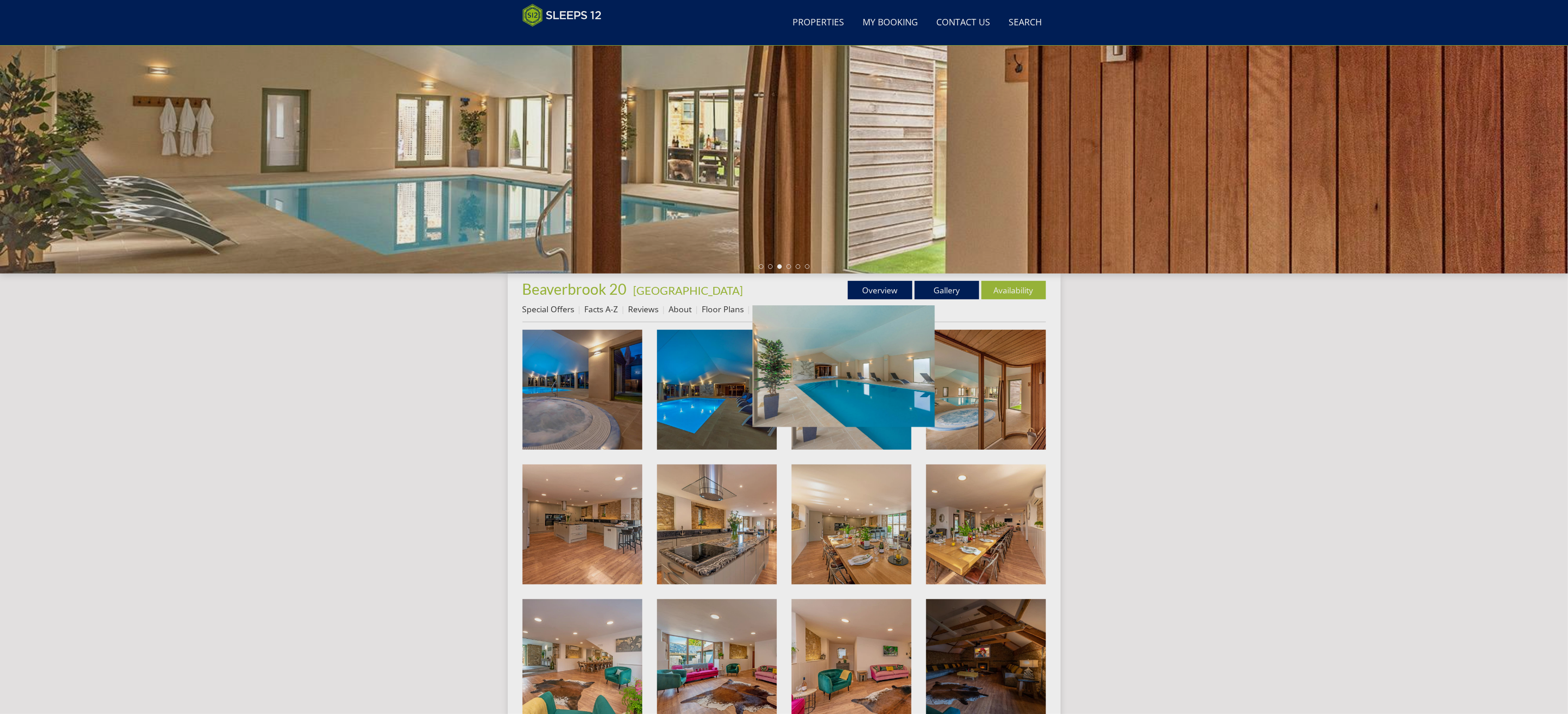
scroll to position [115, 0]
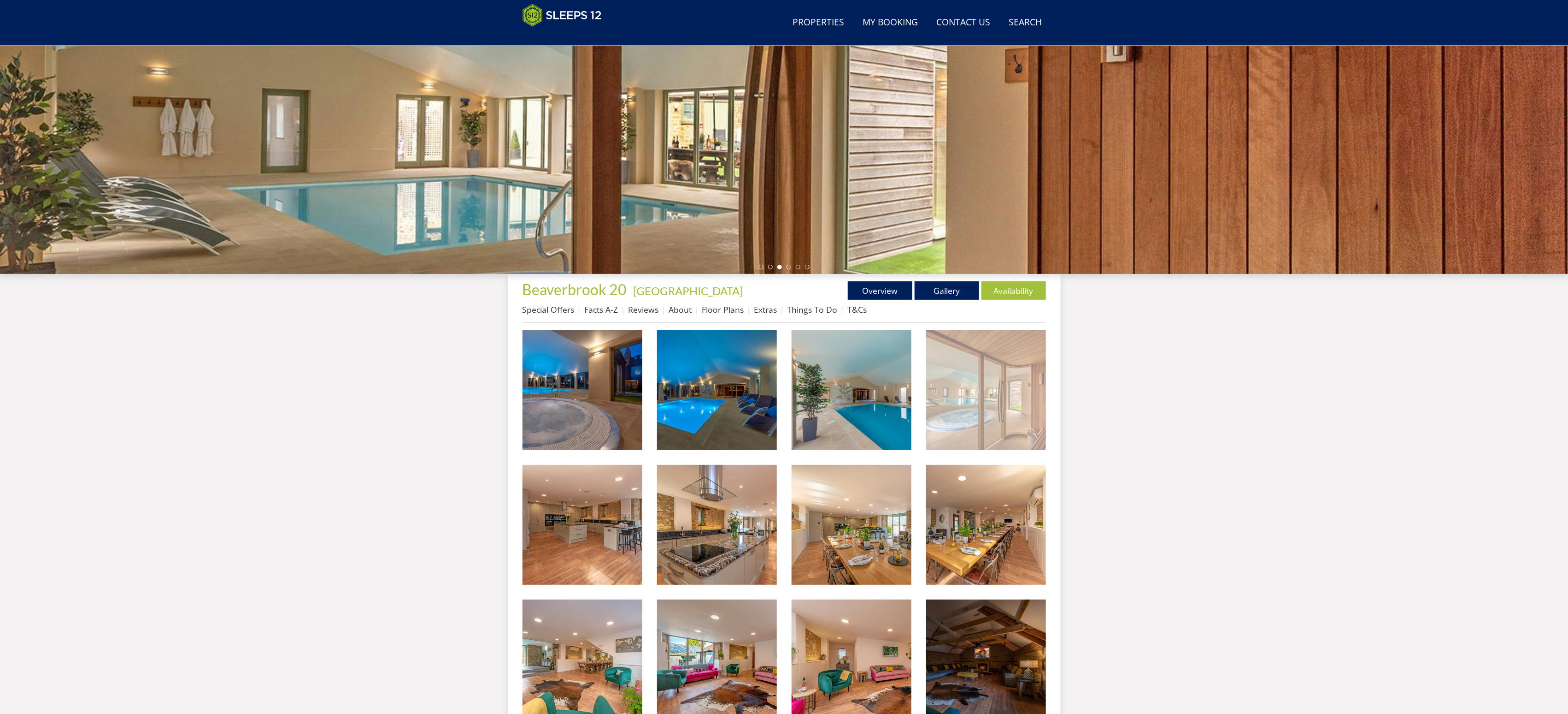
click at [1006, 388] on img at bounding box center [985, 389] width 120 height 120
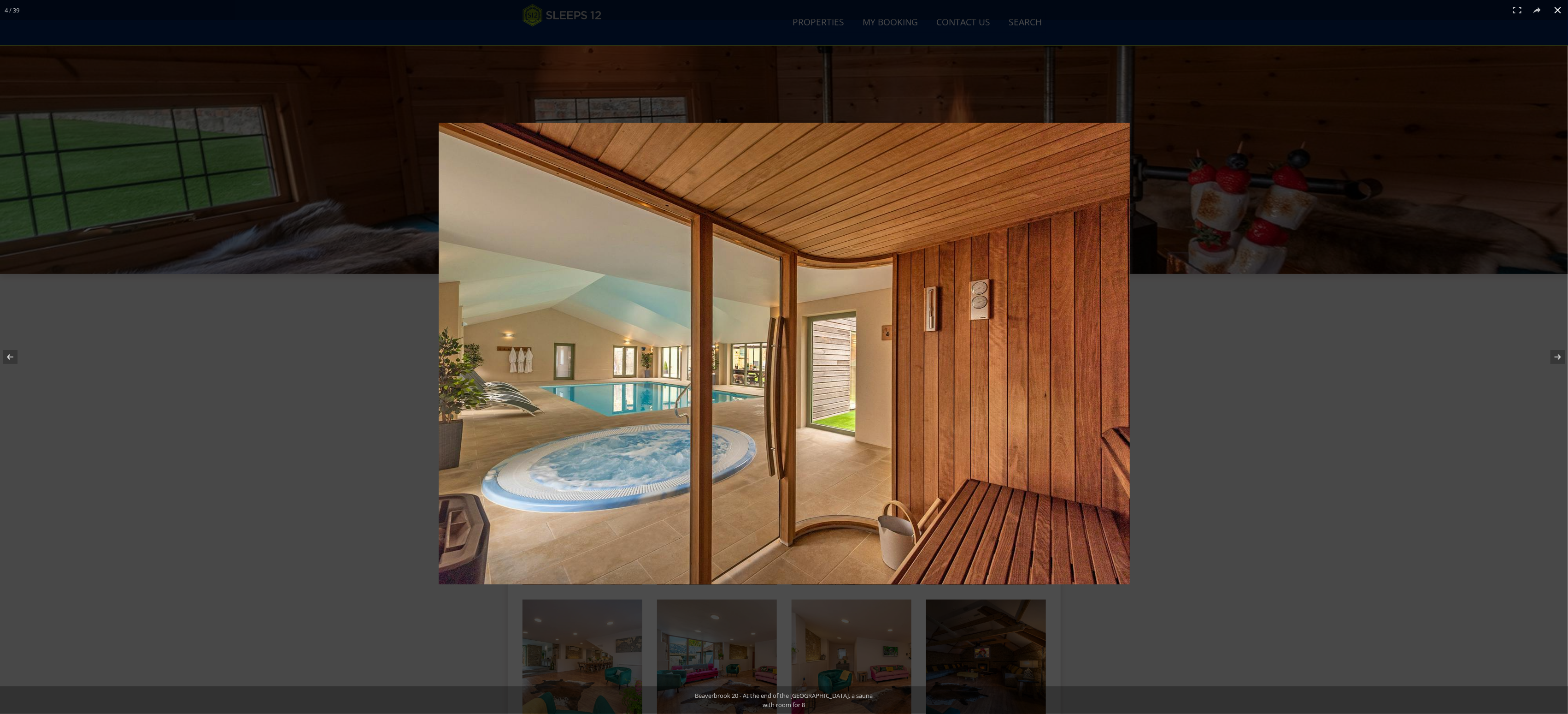
click at [1165, 393] on div at bounding box center [982, 370] width 1087 height 495
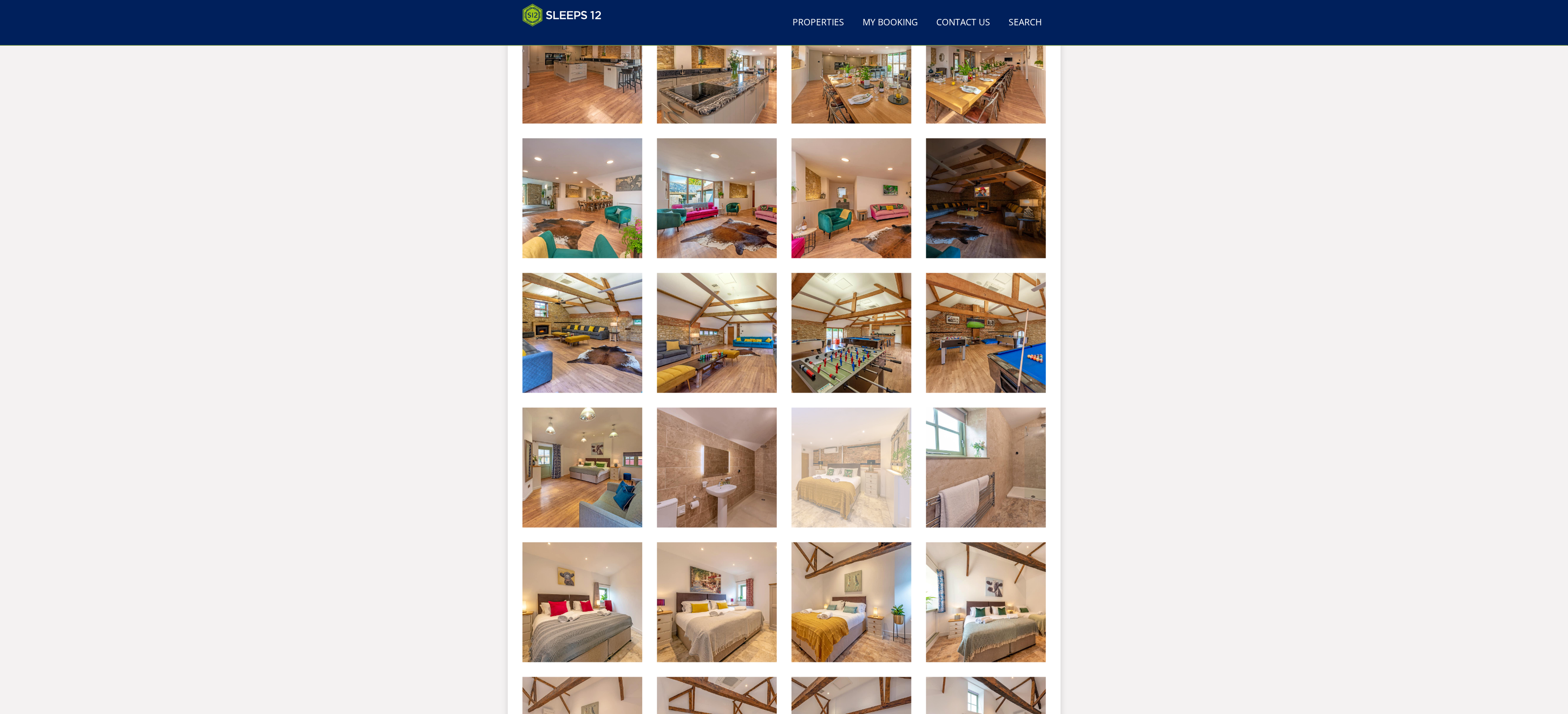
scroll to position [588, 0]
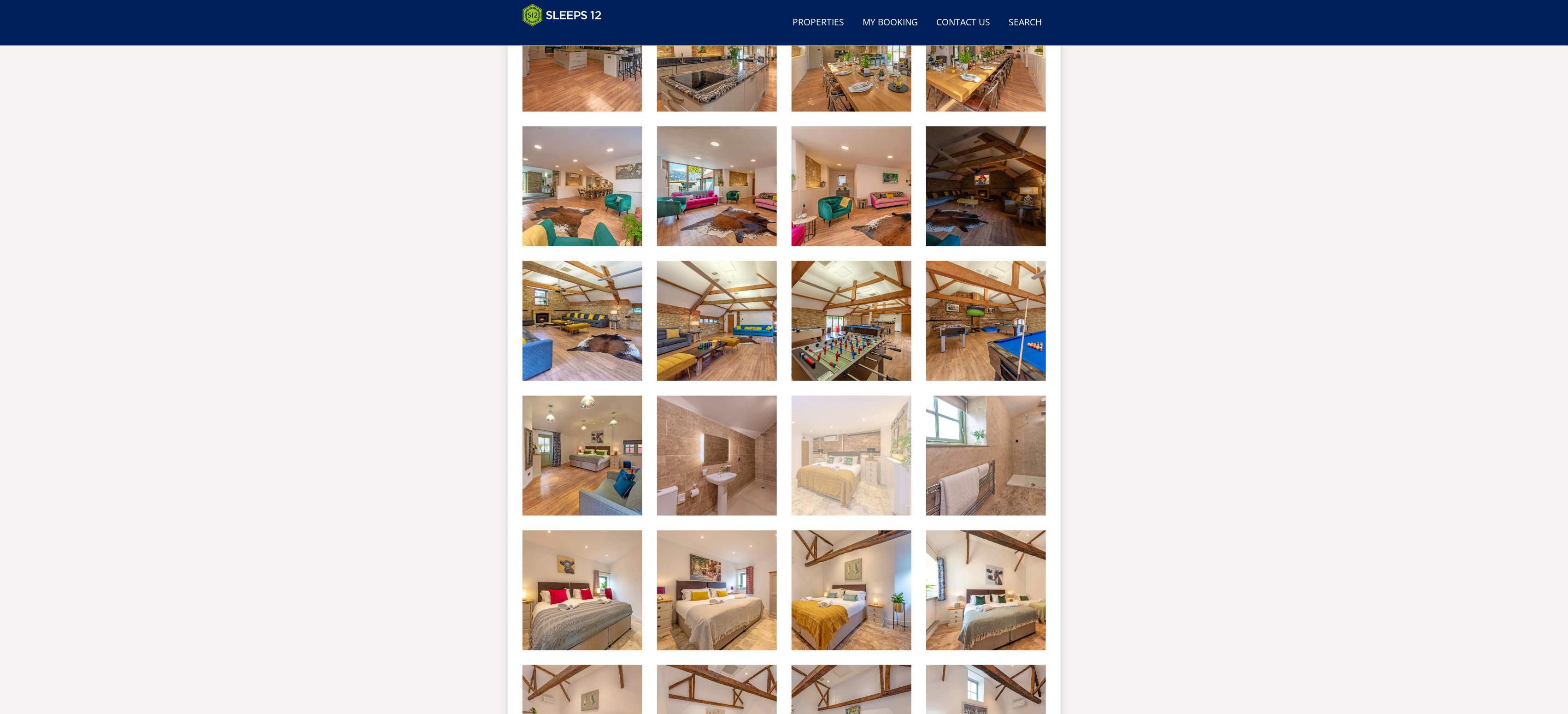
click at [885, 461] on img at bounding box center [851, 455] width 120 height 120
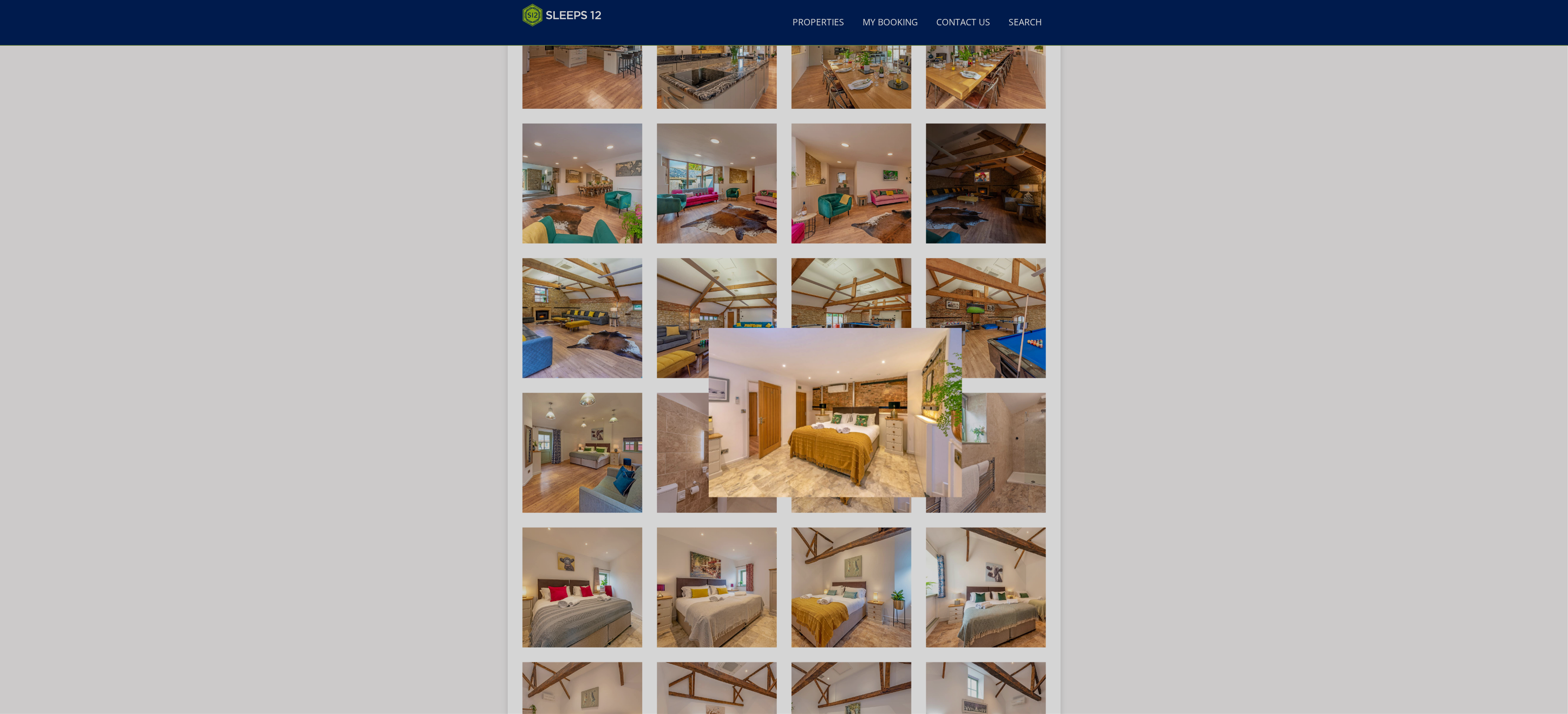
scroll to position [597, 0]
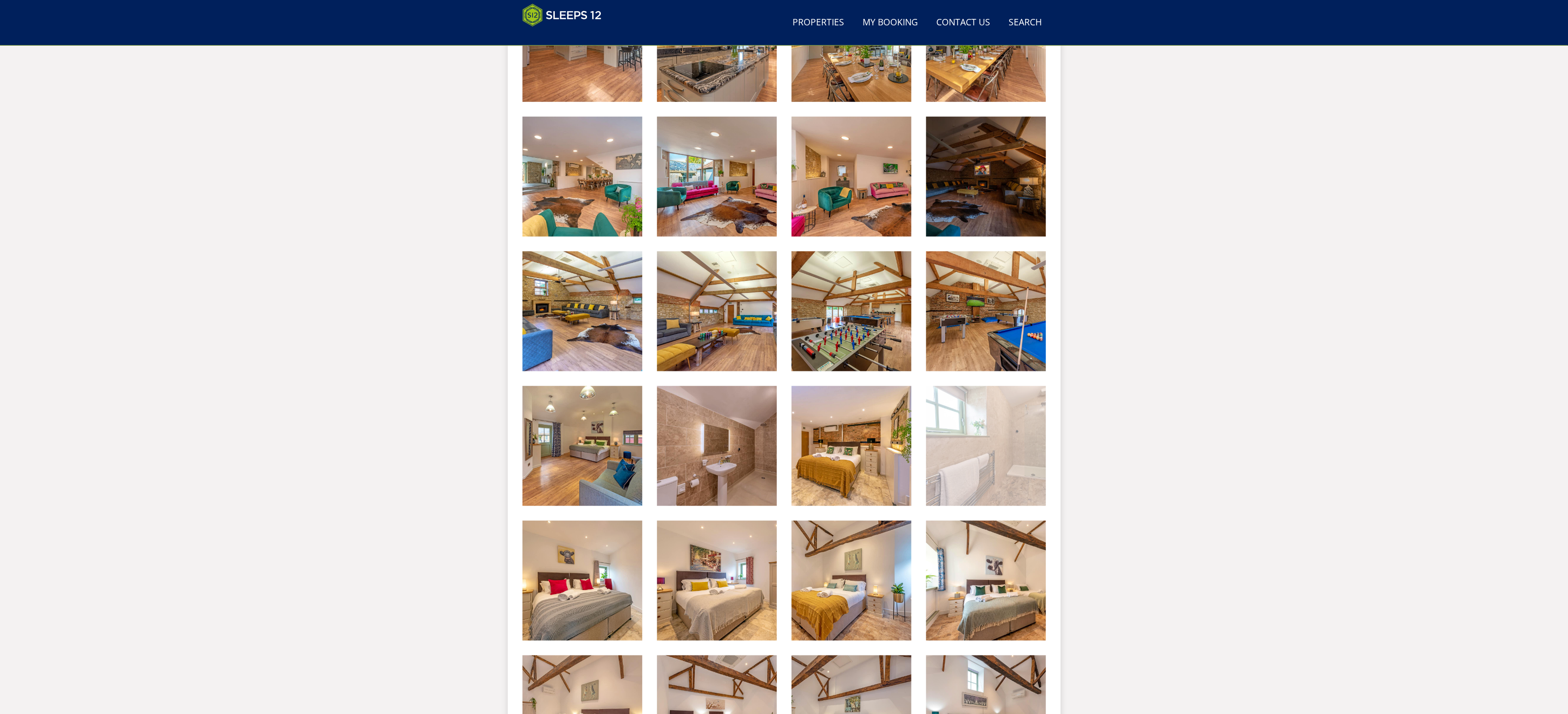
click at [978, 460] on img at bounding box center [985, 445] width 120 height 120
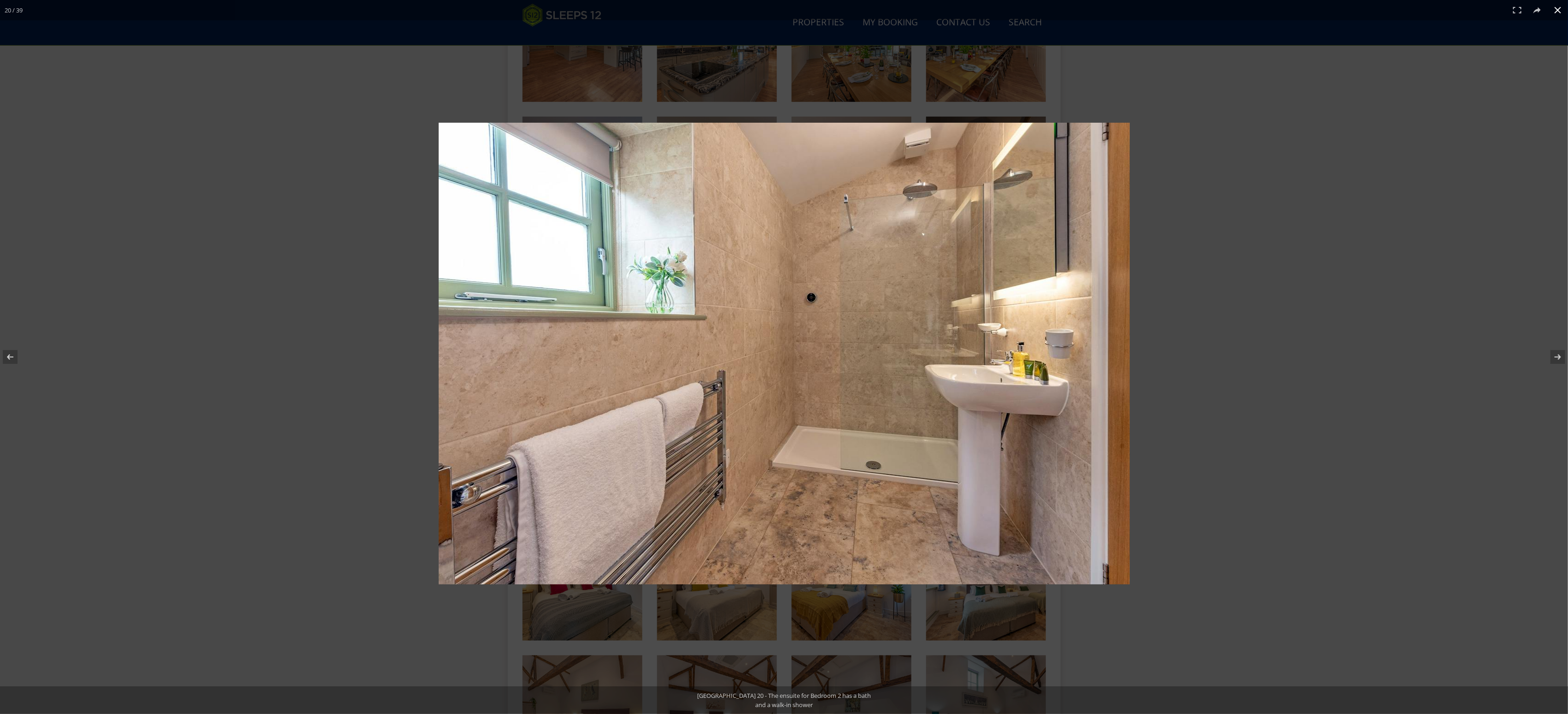
click at [1182, 449] on div at bounding box center [982, 370] width 1087 height 495
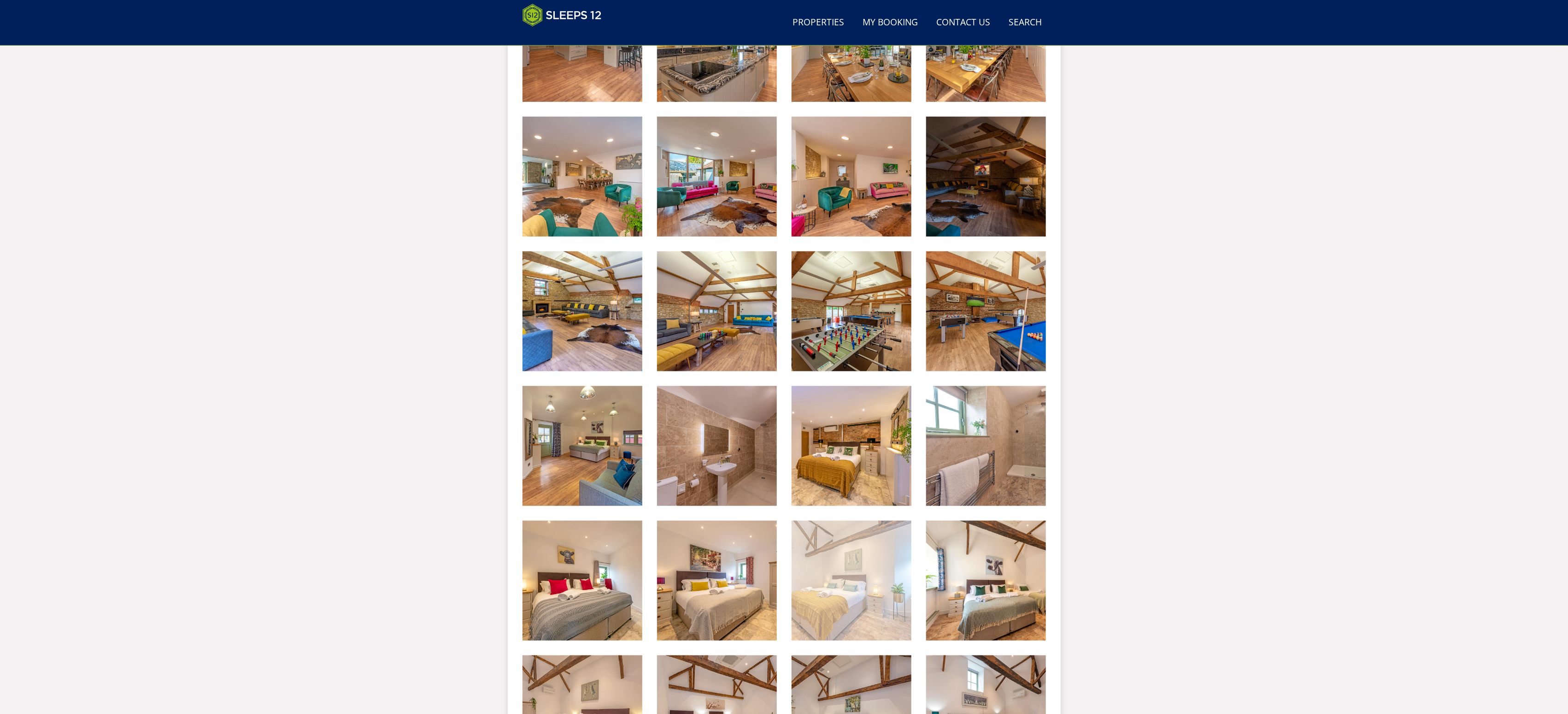
click at [892, 613] on img at bounding box center [851, 580] width 120 height 120
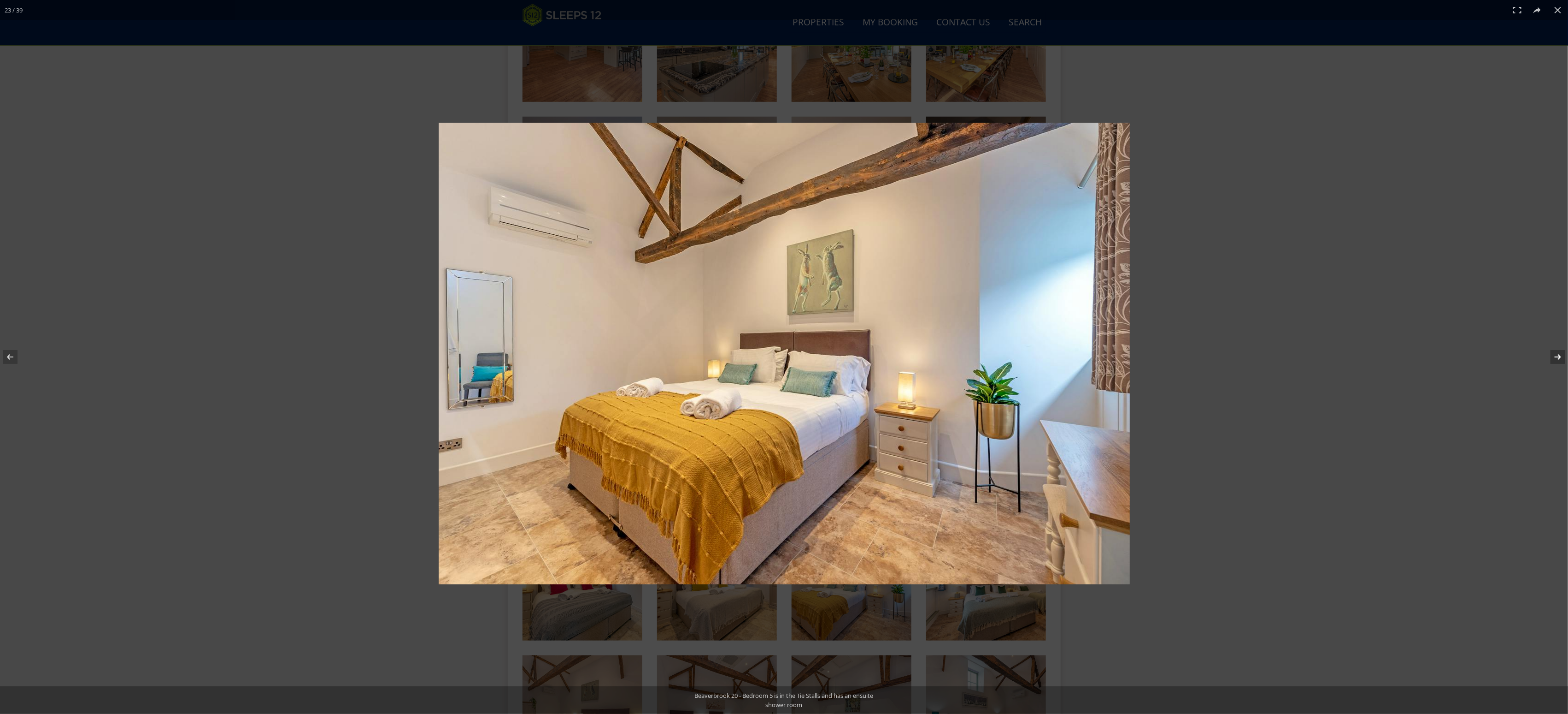
click at [1564, 356] on button at bounding box center [1553, 356] width 32 height 46
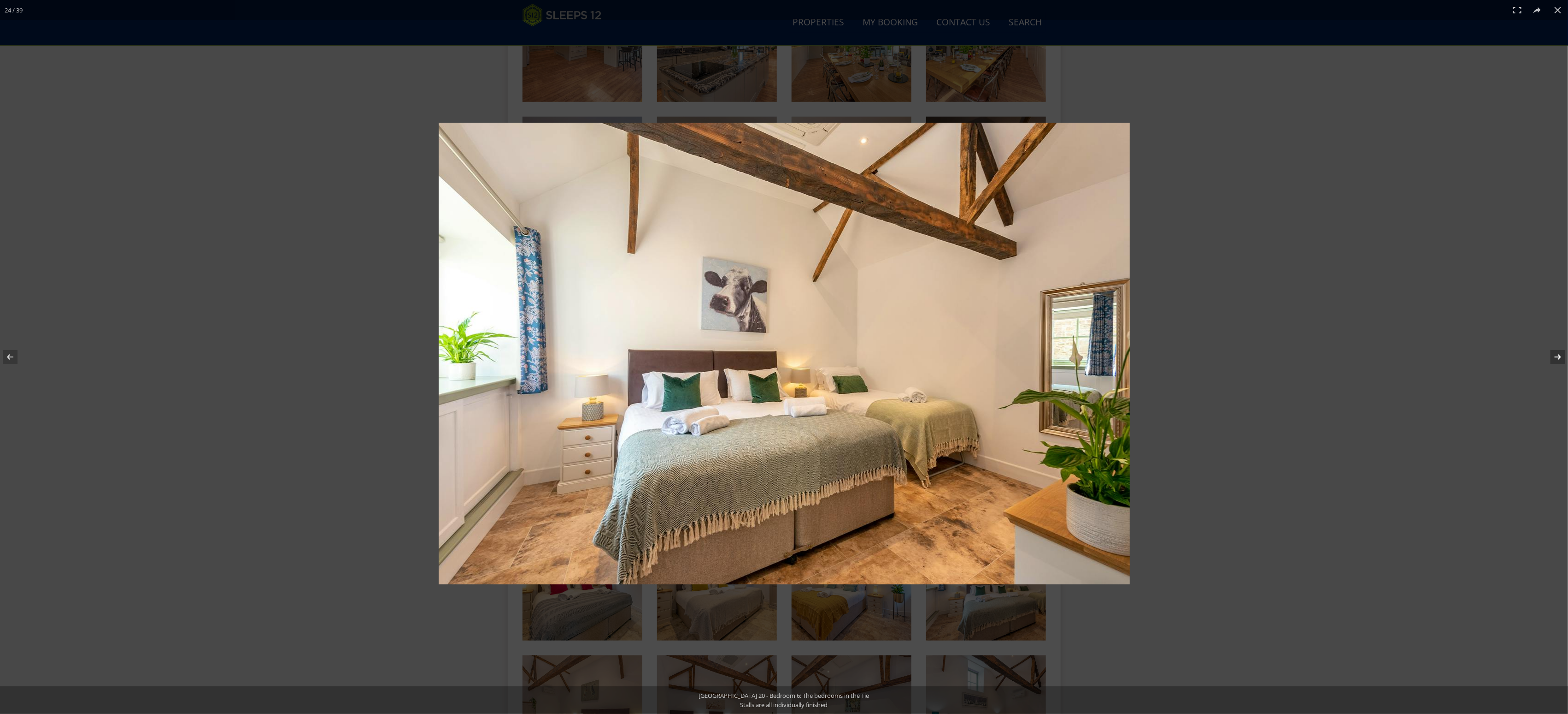
click at [1563, 356] on button at bounding box center [1553, 356] width 32 height 46
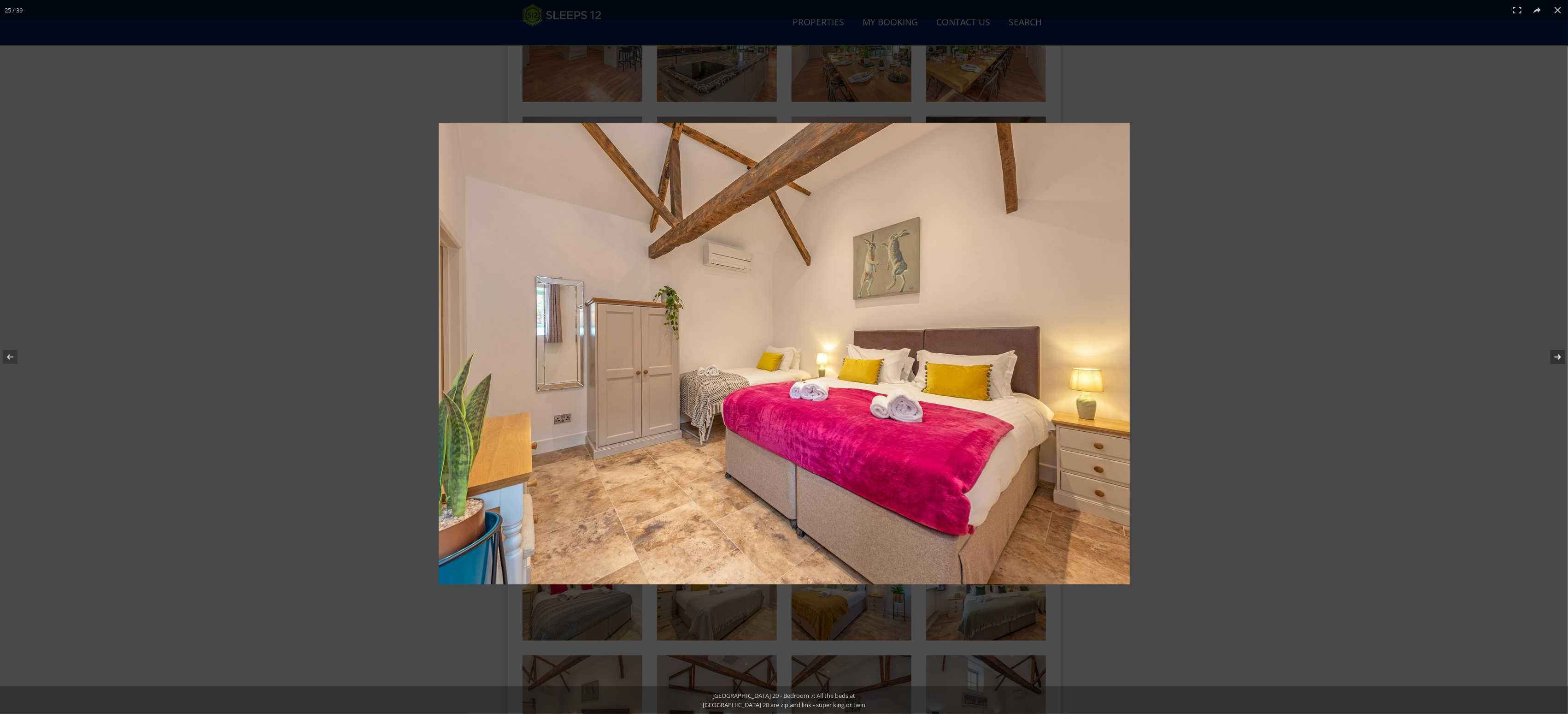
click at [1562, 355] on button at bounding box center [1553, 356] width 32 height 46
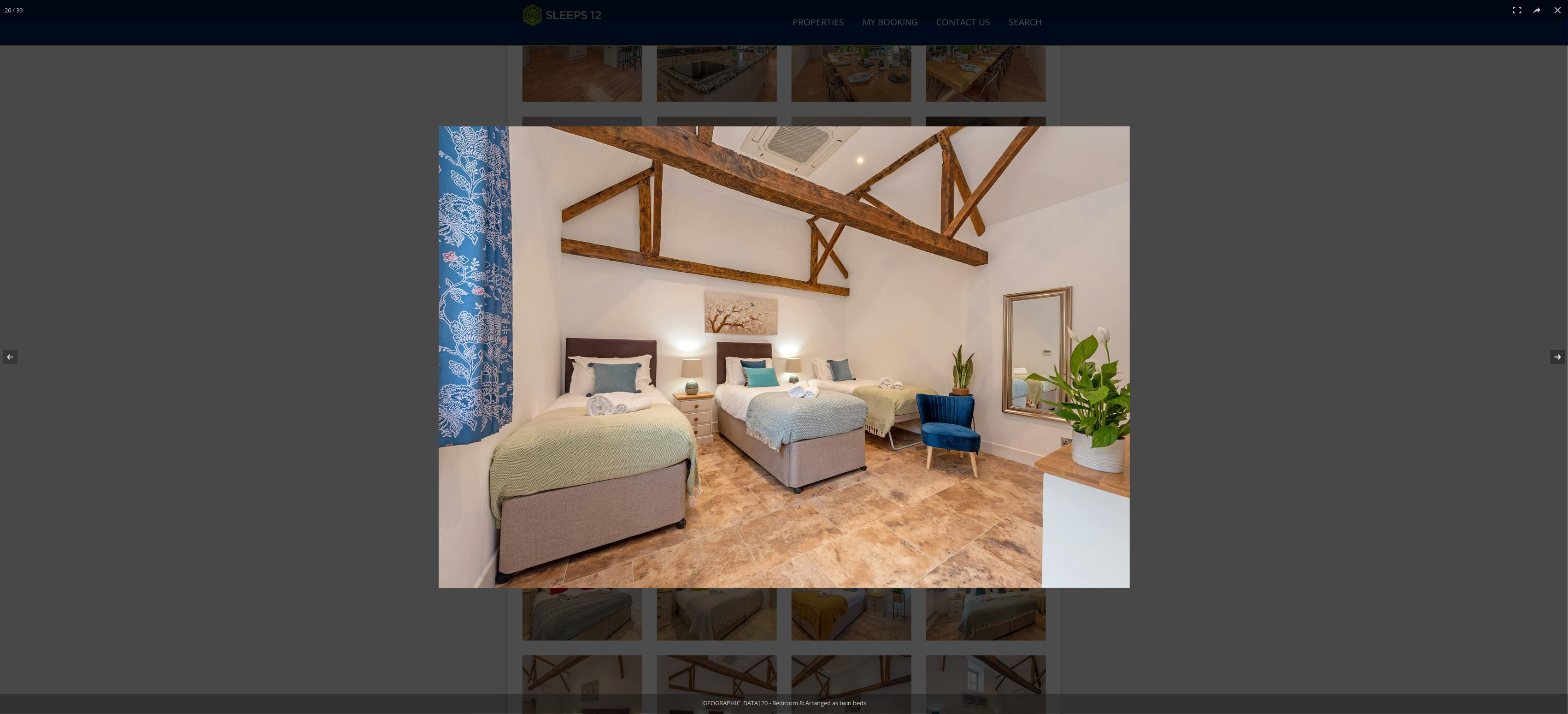
click at [1562, 355] on button at bounding box center [1553, 356] width 32 height 46
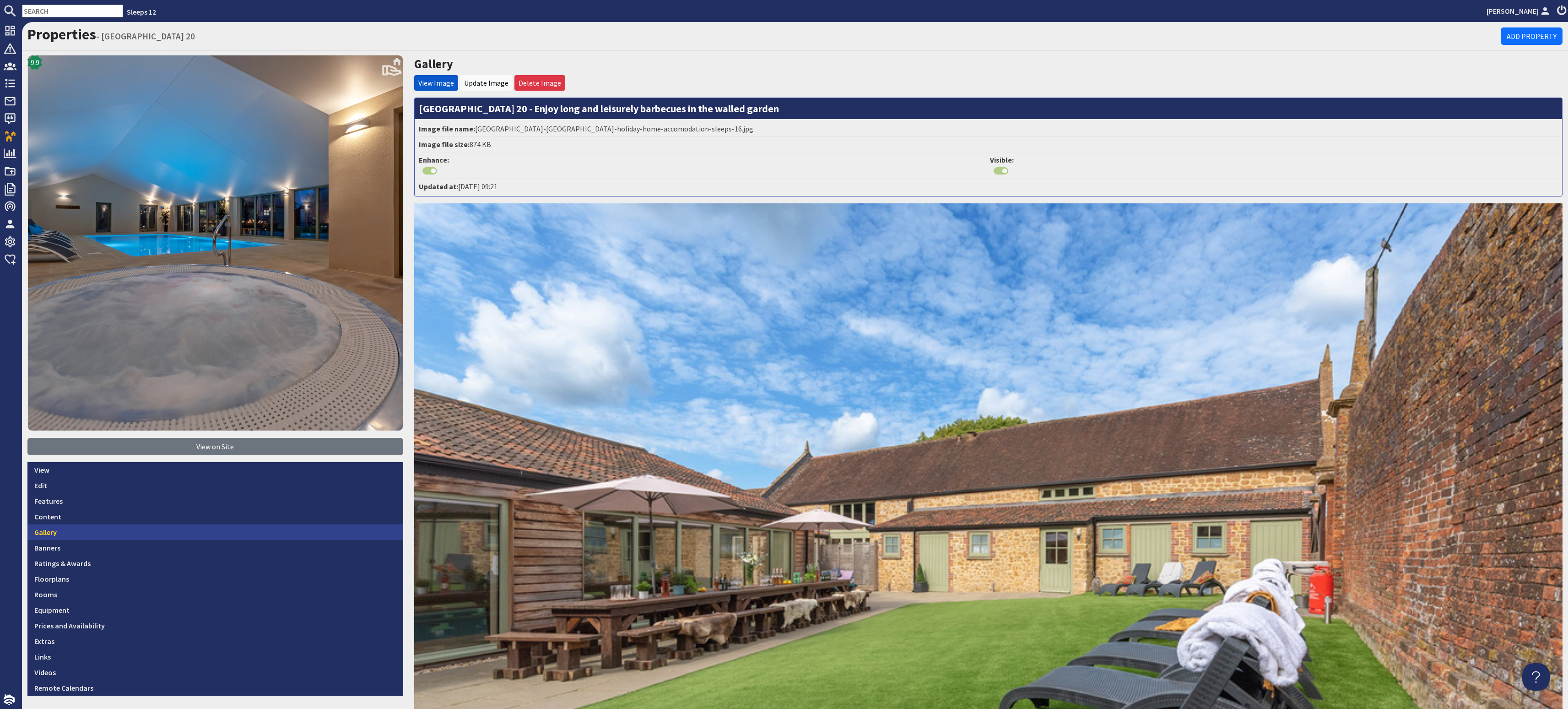
click at [154, 532] on link "Gallery" at bounding box center [215, 531] width 376 height 15
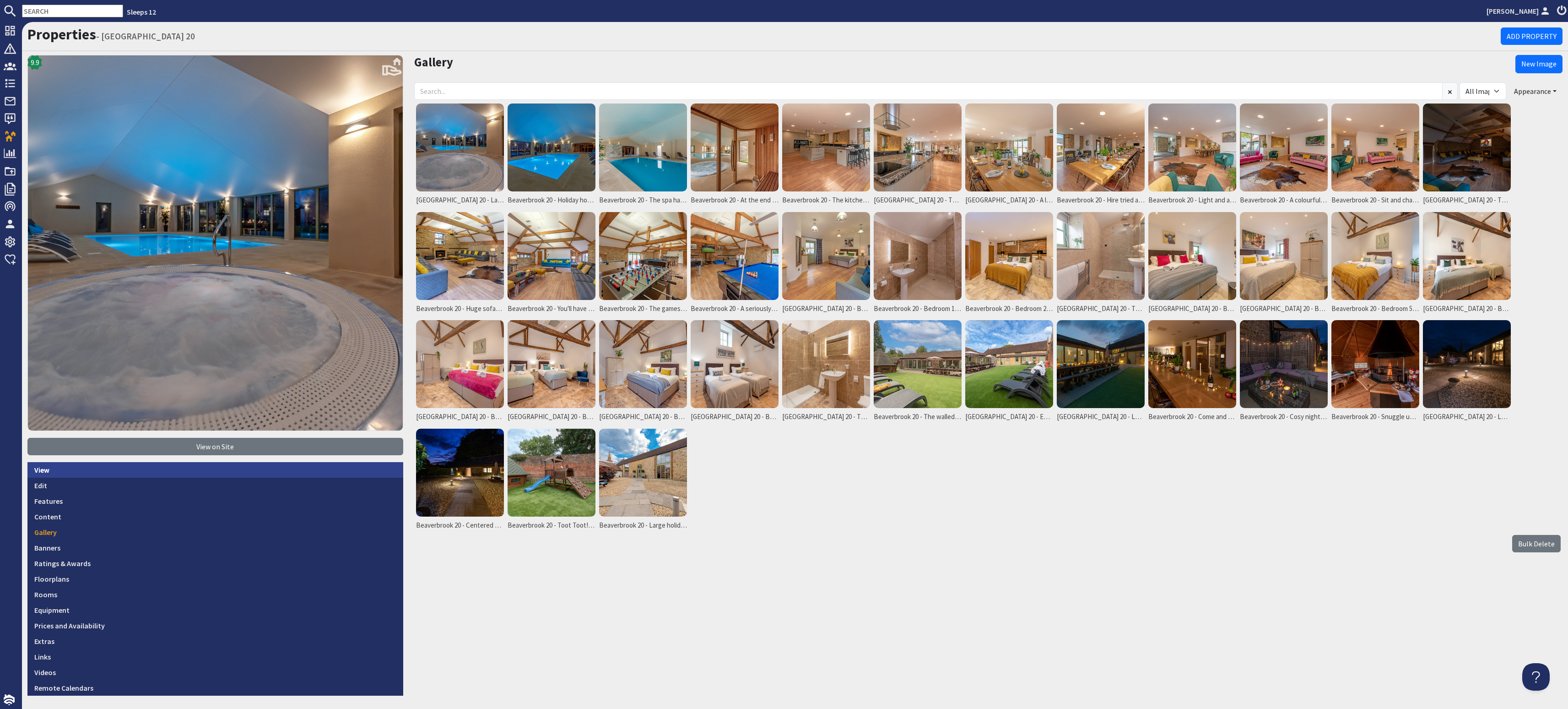
click at [64, 470] on link "View" at bounding box center [215, 469] width 376 height 15
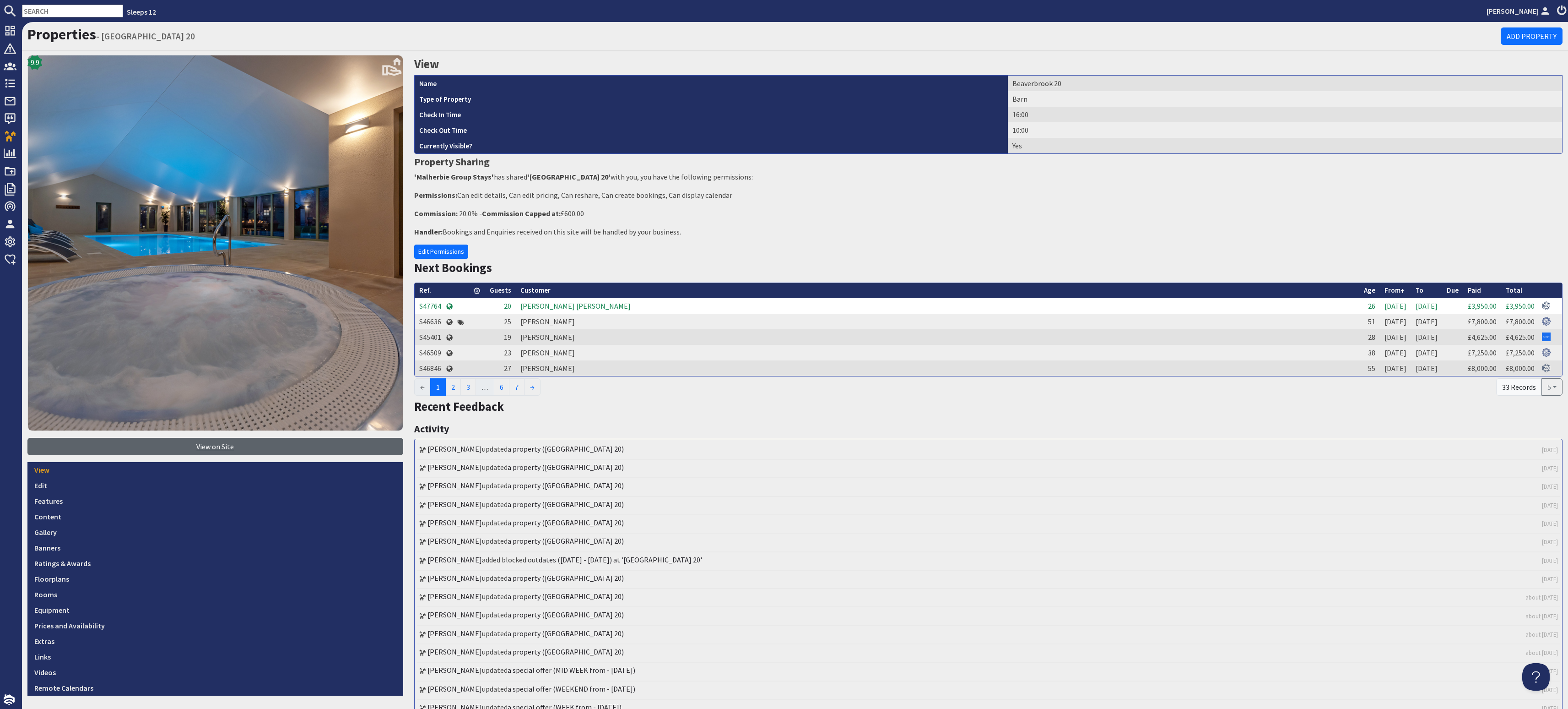
click at [196, 438] on link "View on Site" at bounding box center [215, 446] width 376 height 17
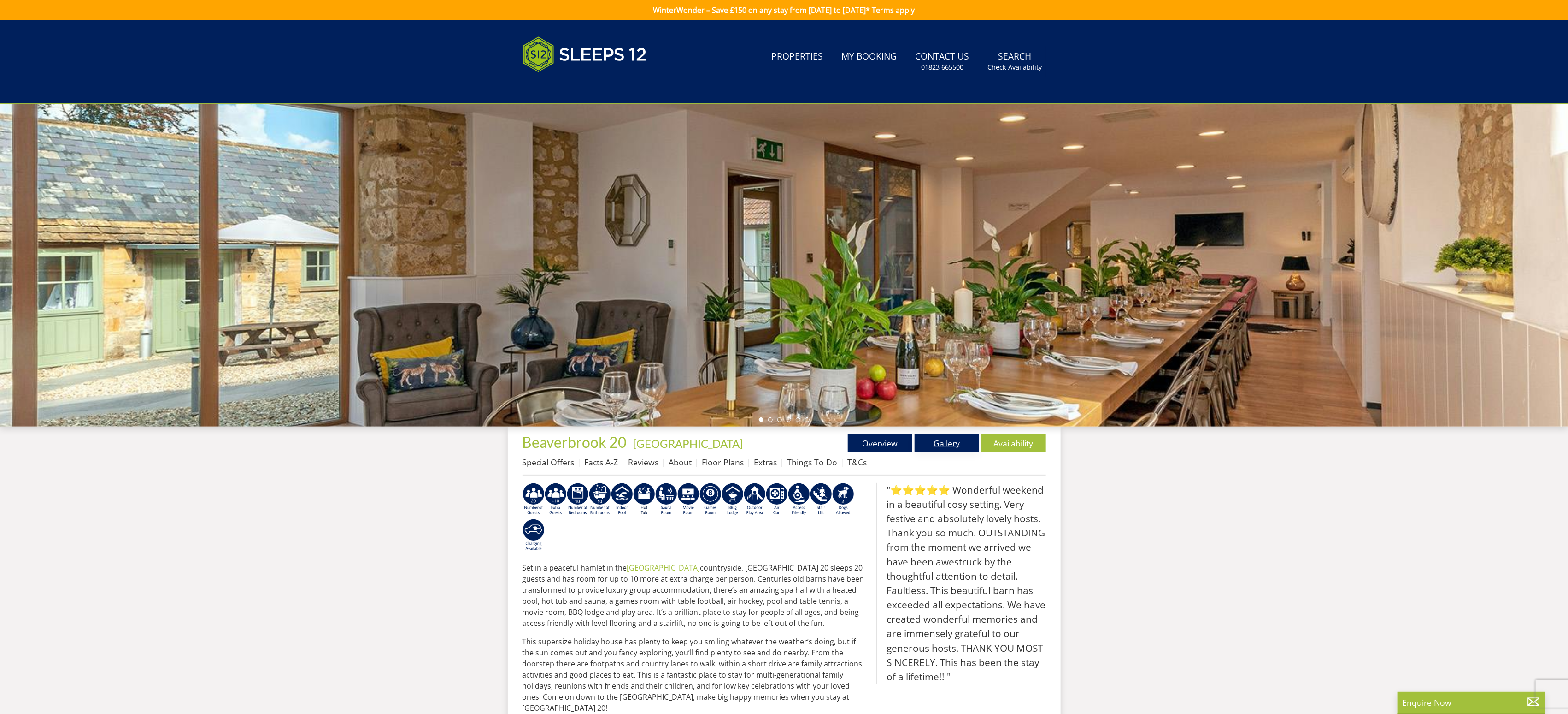
click at [949, 442] on link "Gallery" at bounding box center [948, 442] width 65 height 19
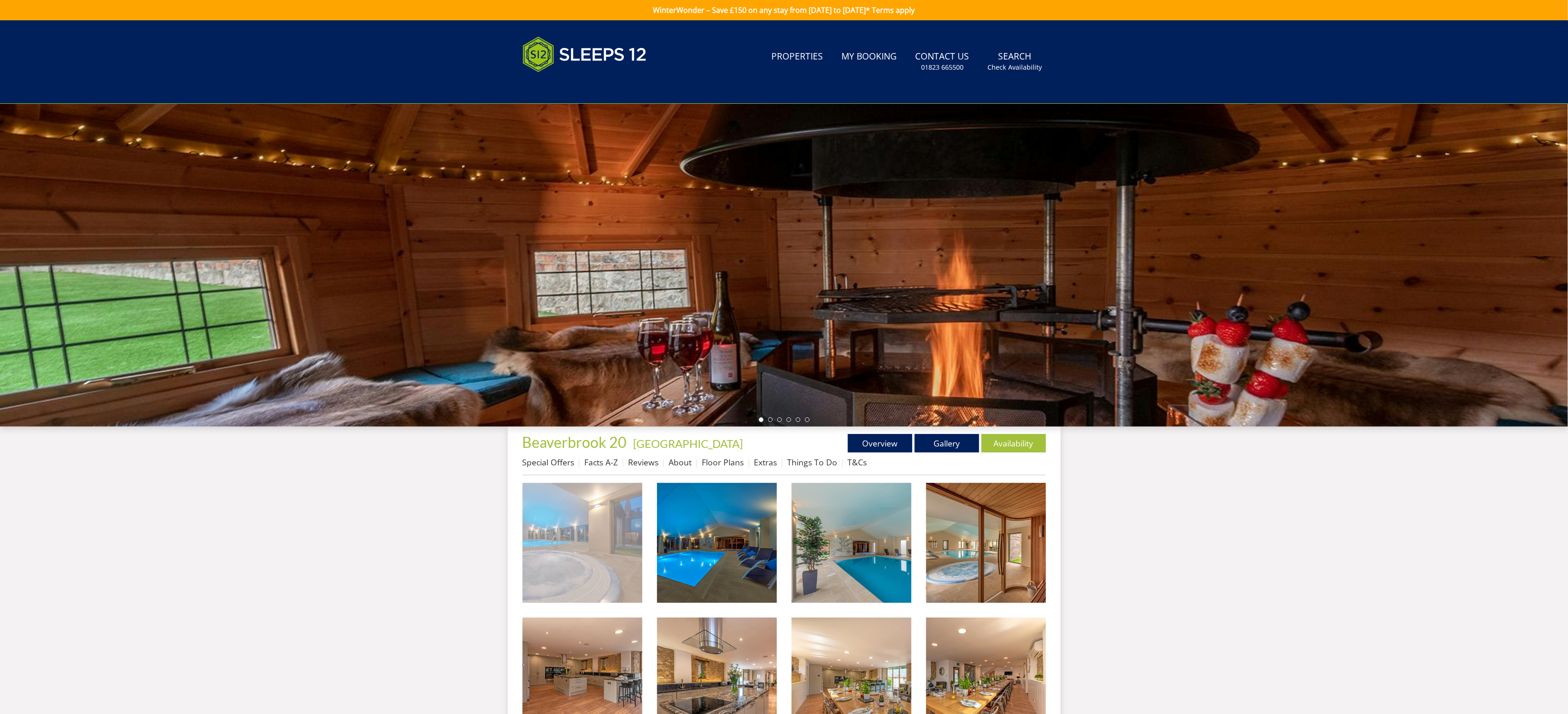
click at [573, 564] on img at bounding box center [582, 542] width 120 height 120
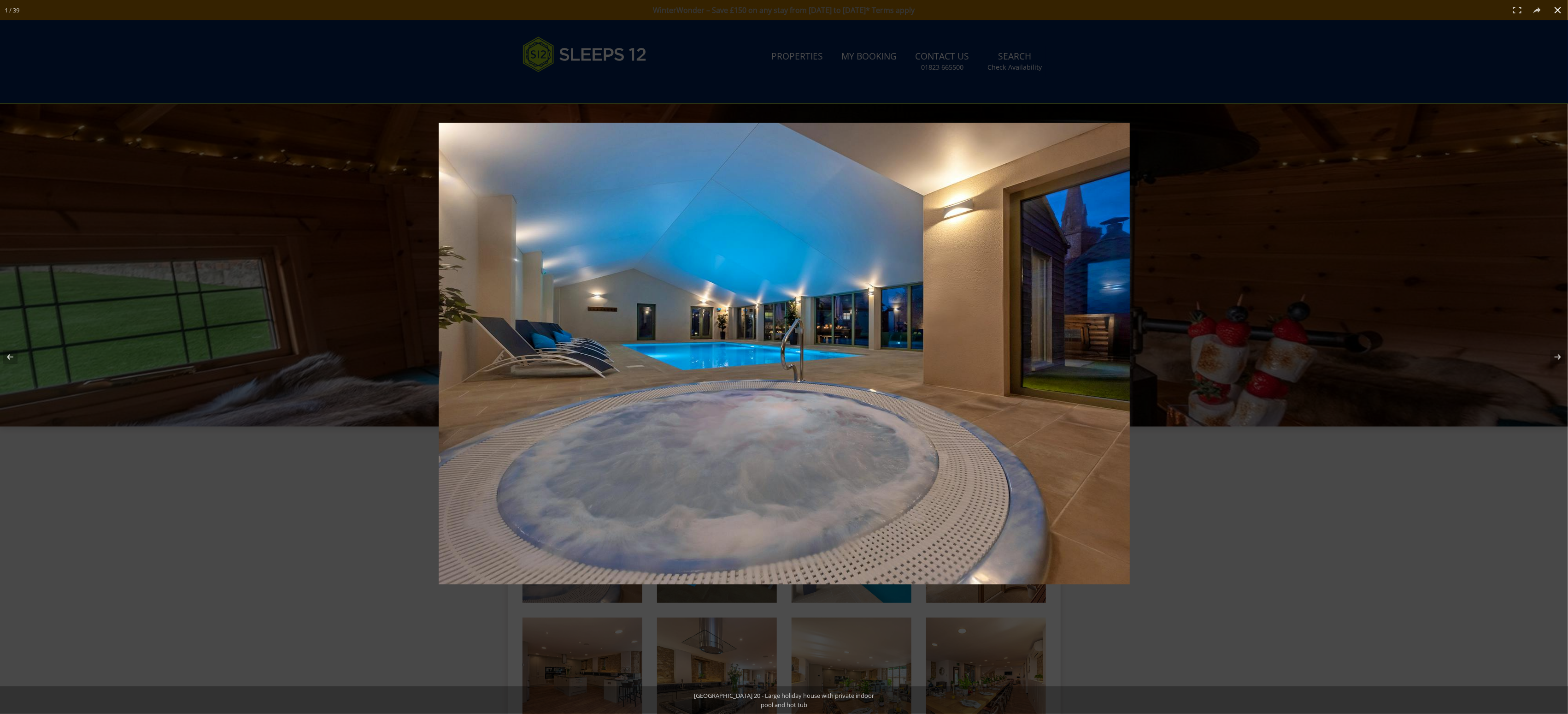
click at [1170, 520] on div at bounding box center [982, 370] width 1087 height 495
